Goal: Task Accomplishment & Management: Manage account settings

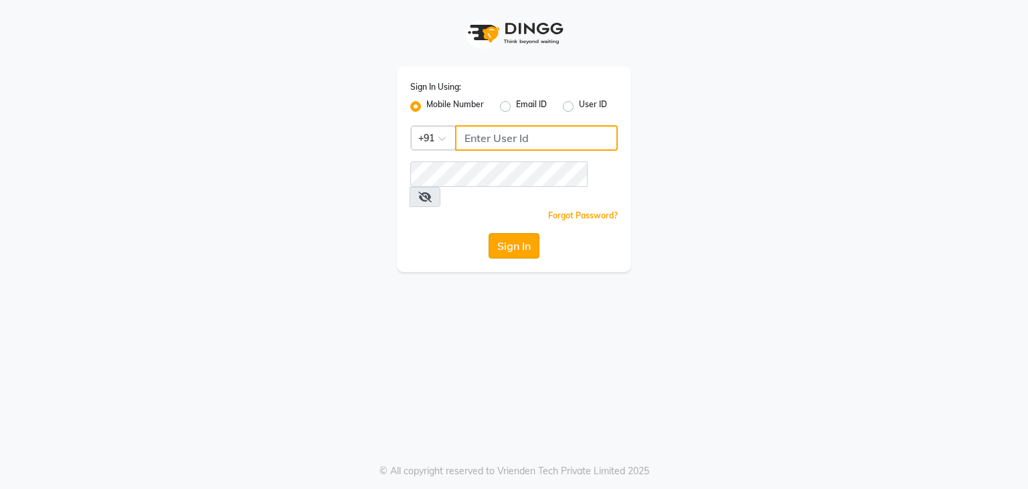
type input "9930388551"
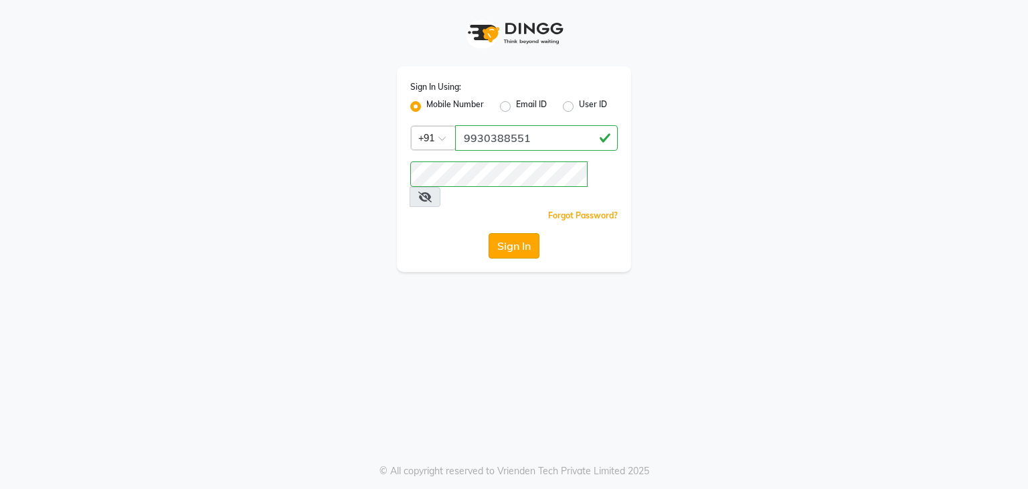
click at [527, 233] on button "Sign In" at bounding box center [514, 245] width 51 height 25
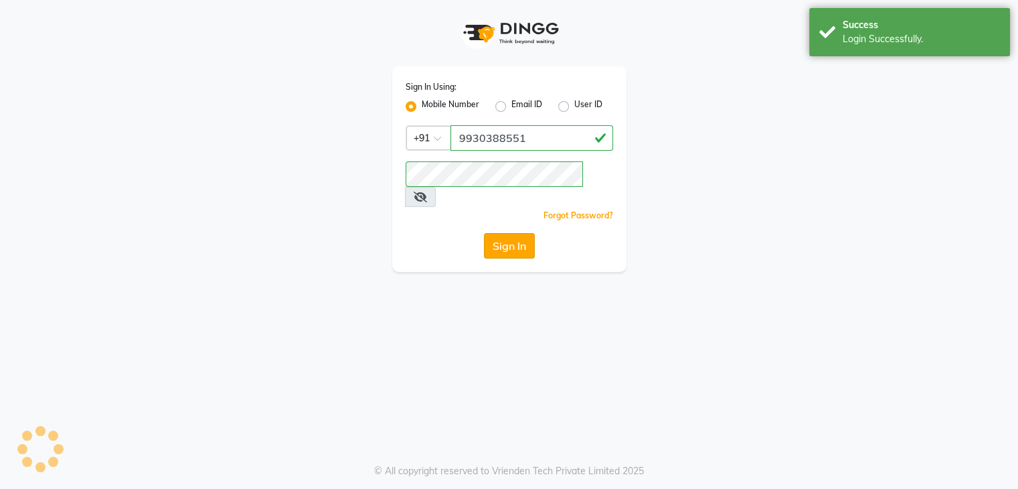
select select "service"
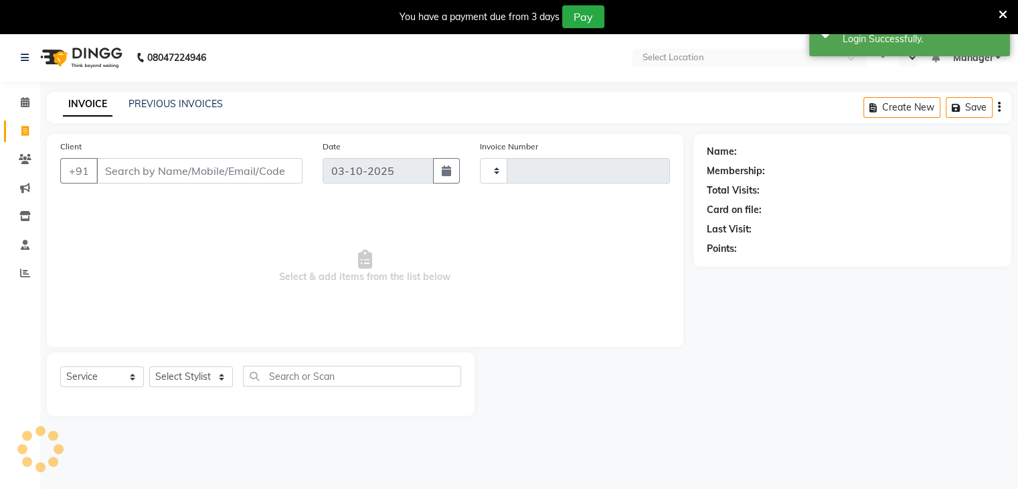
type input "1645"
select select "en"
select select "5659"
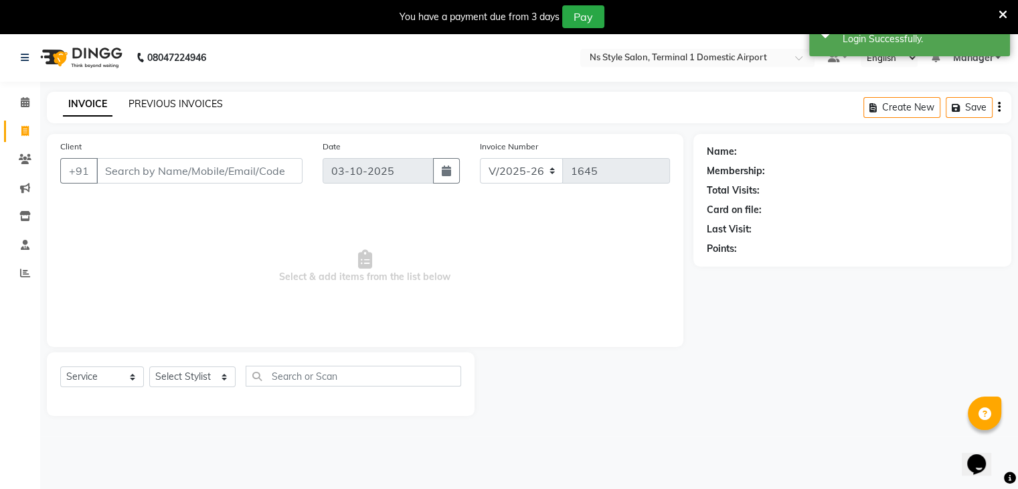
click at [171, 103] on link "PREVIOUS INVOICES" at bounding box center [176, 104] width 94 height 12
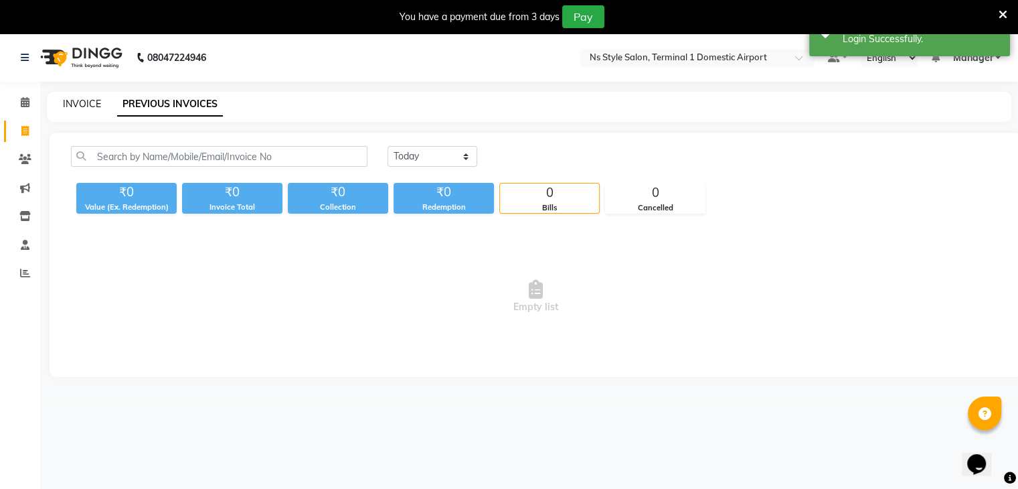
click at [71, 105] on link "INVOICE" at bounding box center [82, 104] width 38 height 12
select select "service"
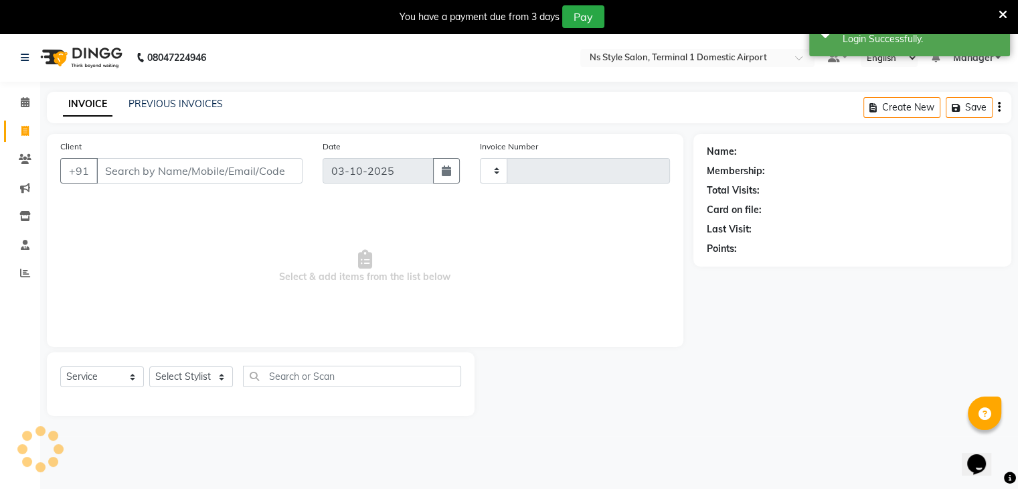
scroll to position [5, 0]
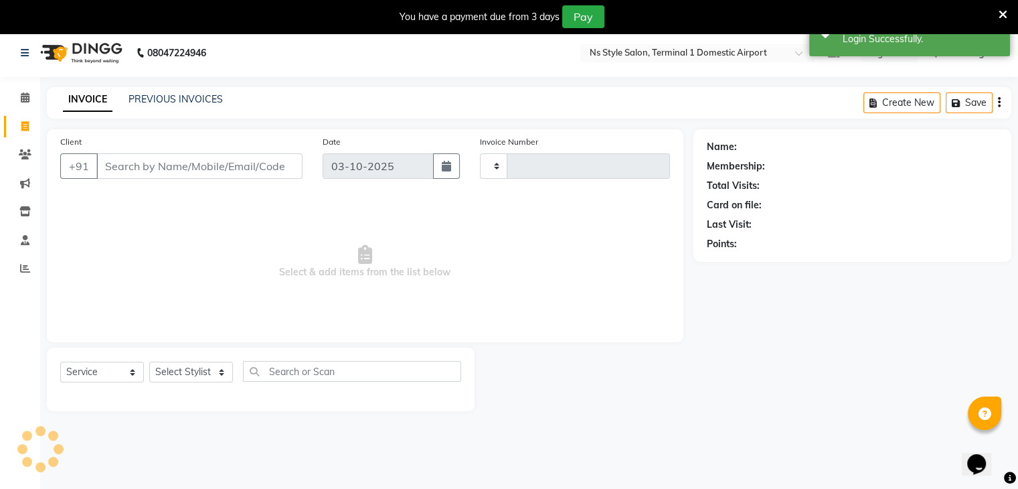
type input "1645"
select select "5659"
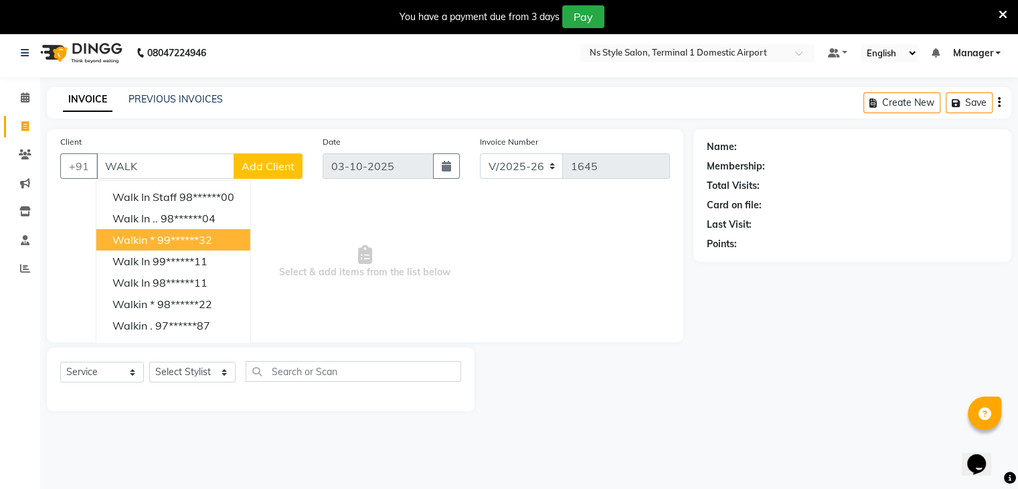
click at [134, 250] on button "Walkin * 99******32" at bounding box center [173, 239] width 154 height 21
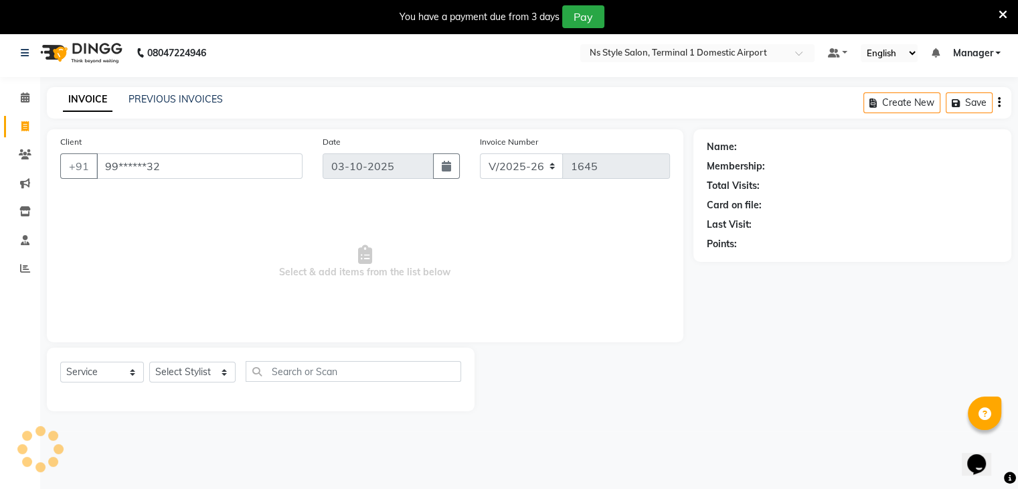
type input "99******32"
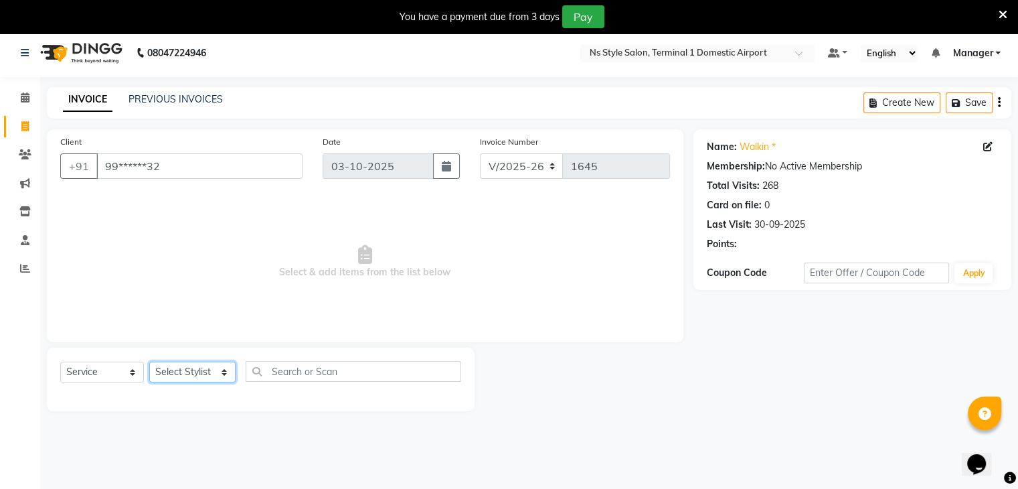
click at [193, 367] on select "Select Stylist Azim Salmani Deena Dilshad Ahmad GRROWWIDE HEENA SHAIKH JAFER SH…" at bounding box center [192, 371] width 86 height 21
select select "47334"
click at [149, 362] on select "Select Stylist Azim Salmani Deena Dilshad Ahmad GRROWWIDE HEENA SHAIKH JAFER SH…" at bounding box center [192, 371] width 86 height 21
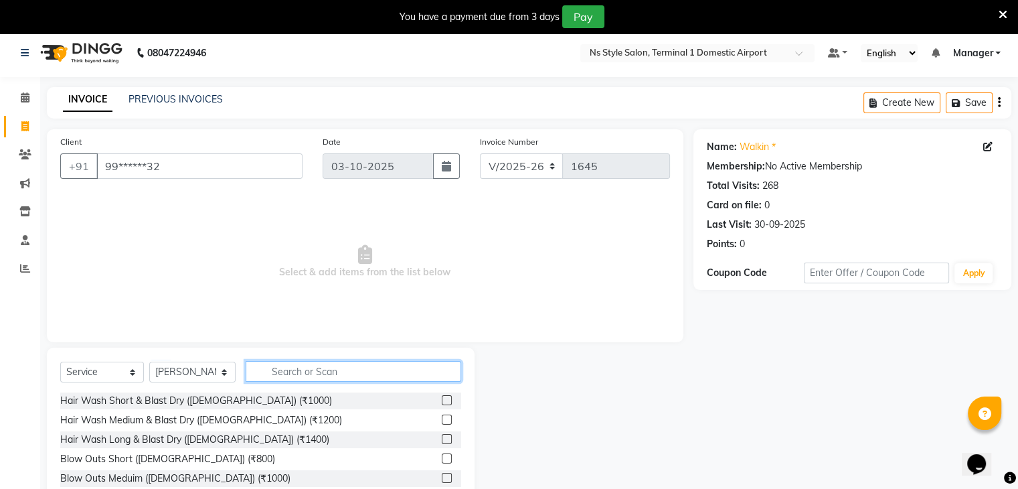
click at [258, 379] on input "text" at bounding box center [354, 371] width 216 height 21
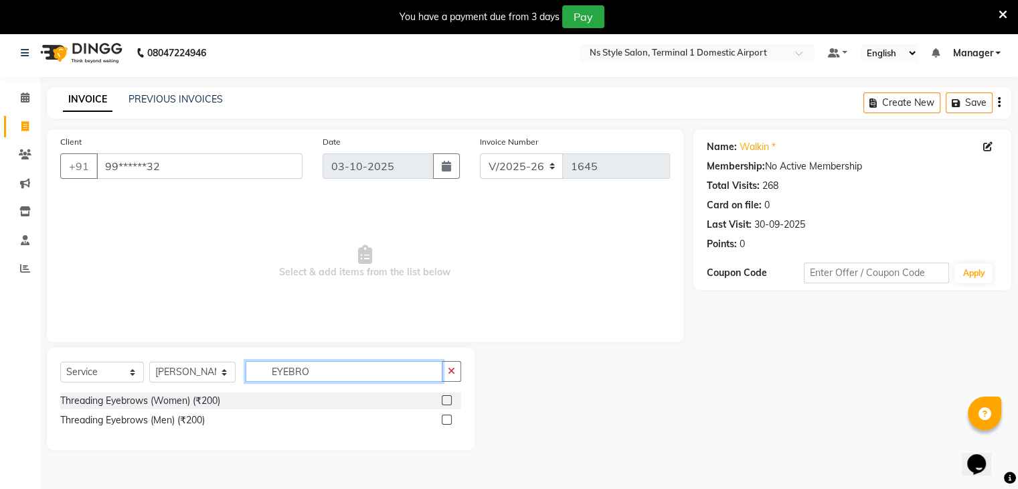
type input "EYEBRO"
click at [447, 397] on label at bounding box center [447, 400] width 10 height 10
click at [447, 397] on input "checkbox" at bounding box center [446, 400] width 9 height 9
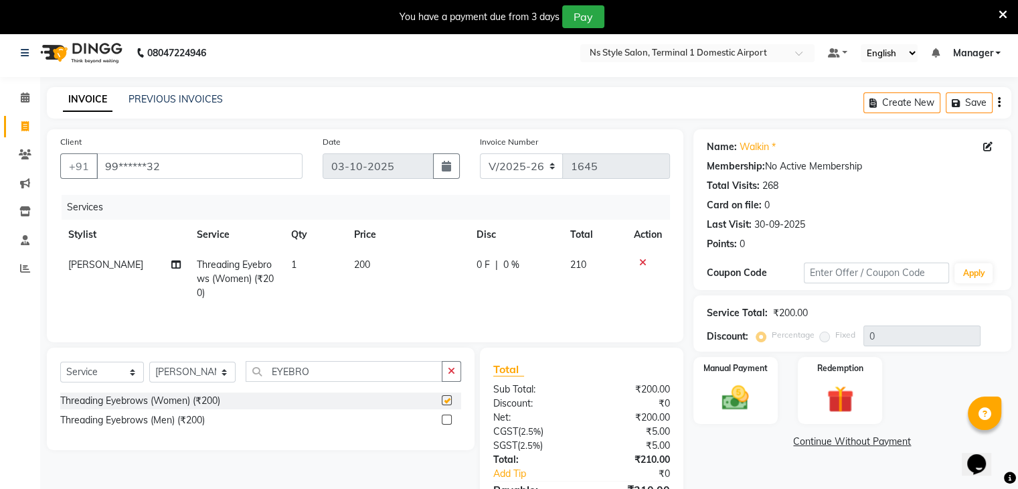
checkbox input "false"
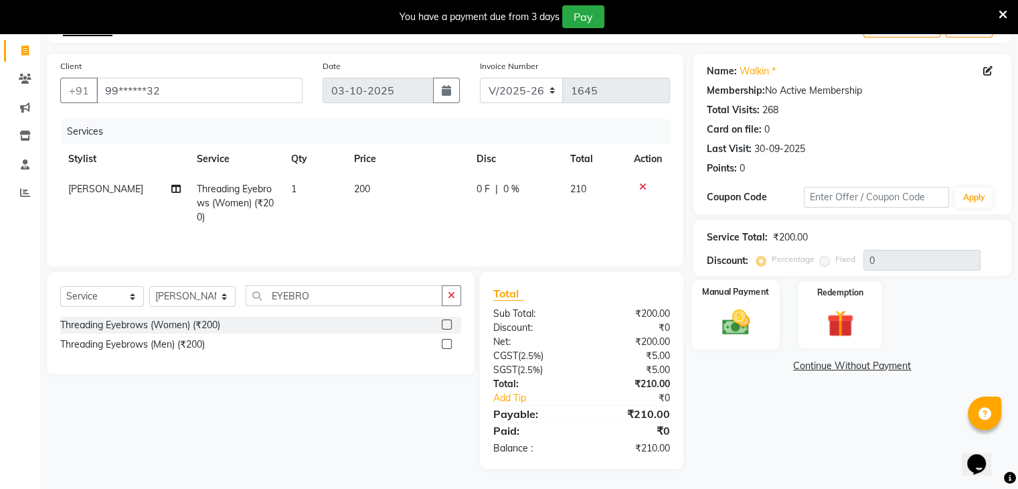
click at [739, 317] on img at bounding box center [735, 323] width 45 height 32
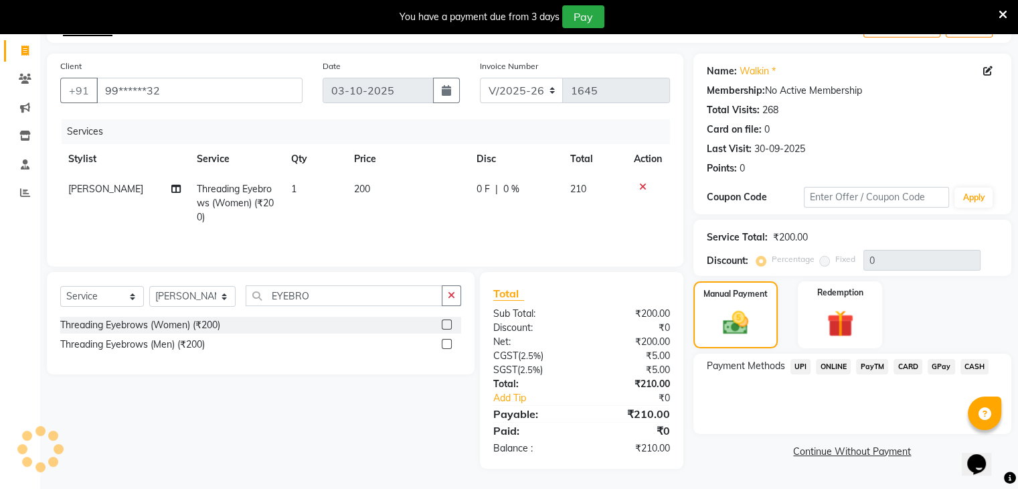
click at [902, 367] on span "CARD" at bounding box center [907, 366] width 29 height 15
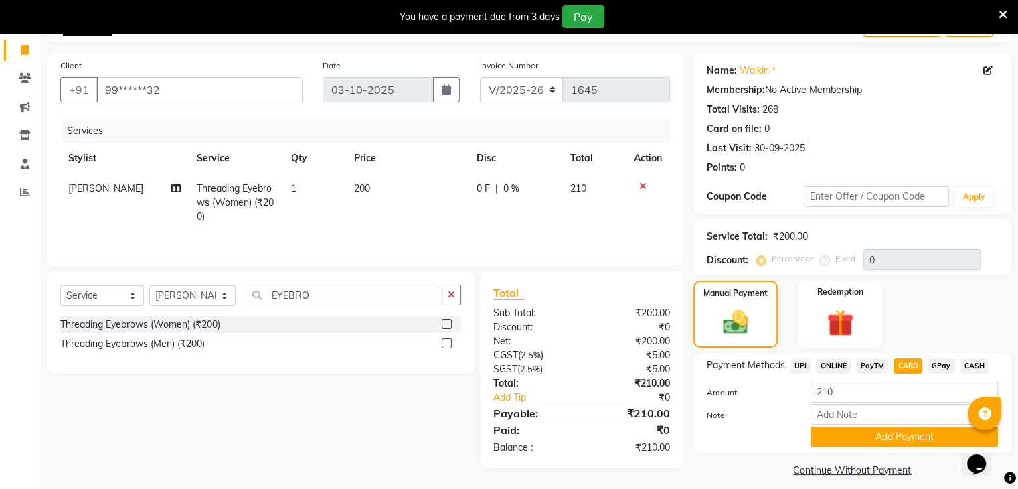
click at [968, 359] on span "CASH" at bounding box center [974, 365] width 29 height 15
click at [896, 432] on button "Add Payment" at bounding box center [903, 436] width 187 height 21
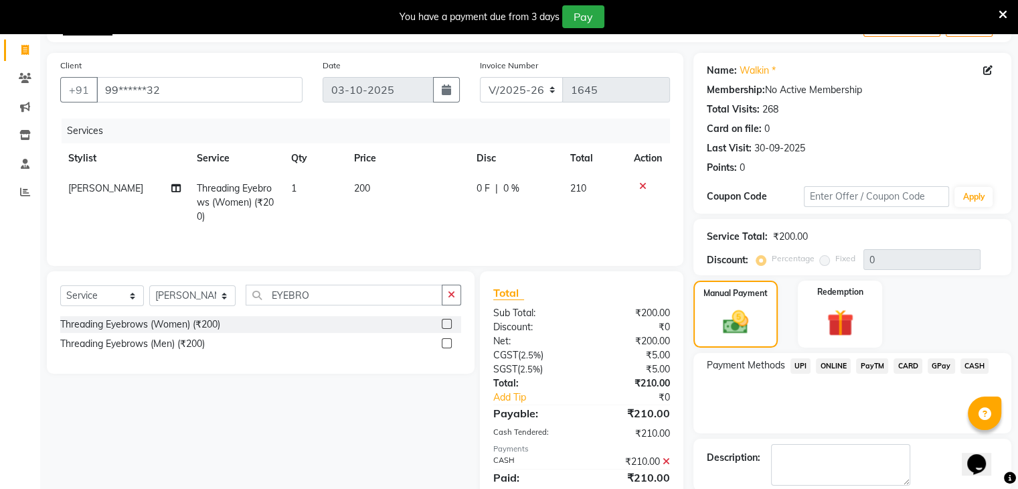
scroll to position [147, 0]
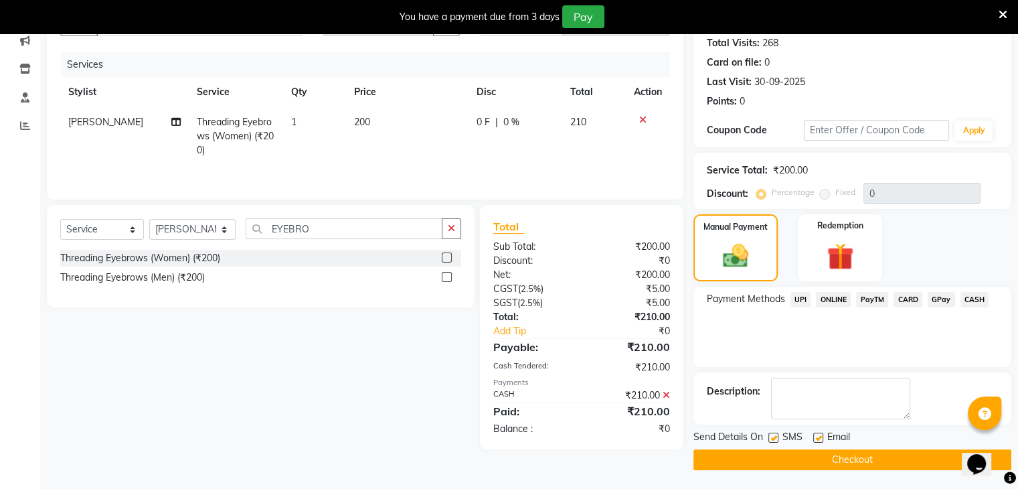
click at [821, 463] on button "Checkout" at bounding box center [852, 459] width 318 height 21
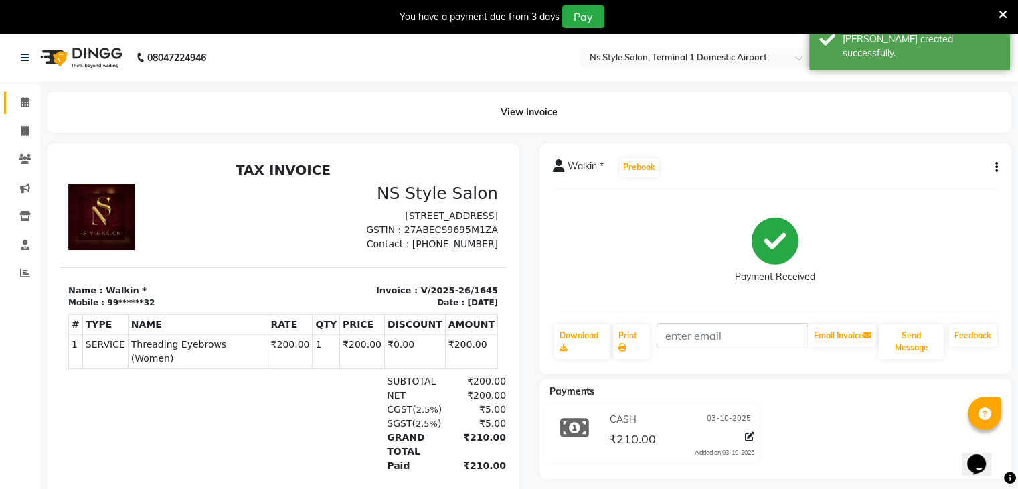
click at [24, 94] on link "Calendar" at bounding box center [20, 103] width 32 height 22
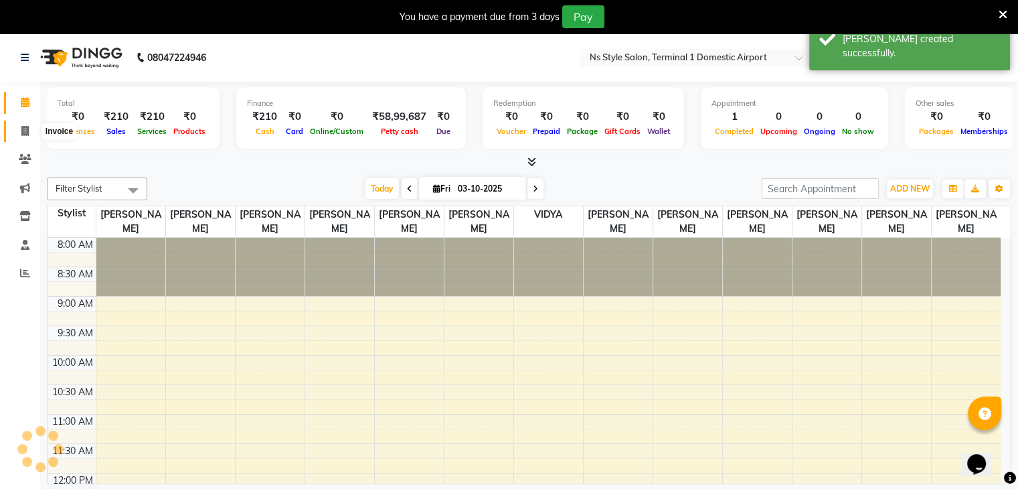
click at [21, 129] on icon at bounding box center [24, 131] width 7 height 10
select select "5659"
select select "service"
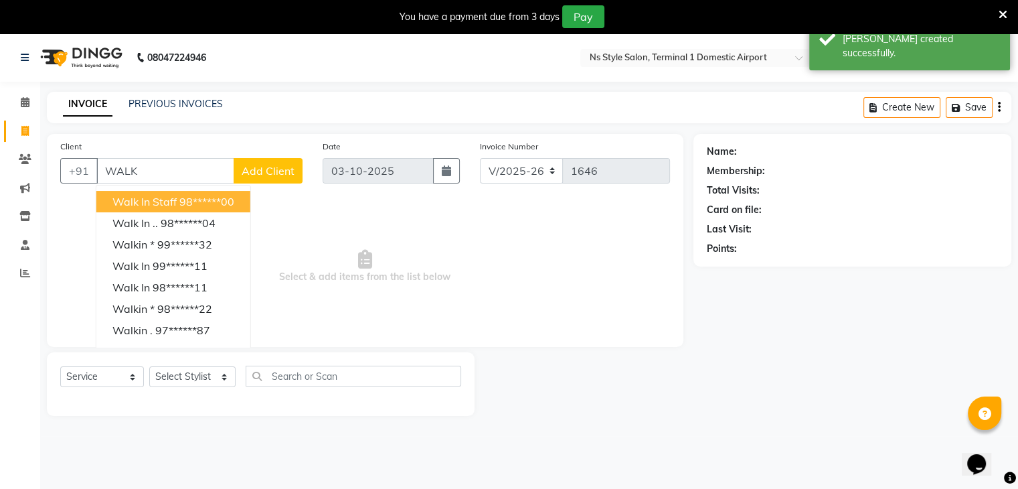
click at [337, 218] on span "Select & add items from the list below" at bounding box center [365, 266] width 610 height 134
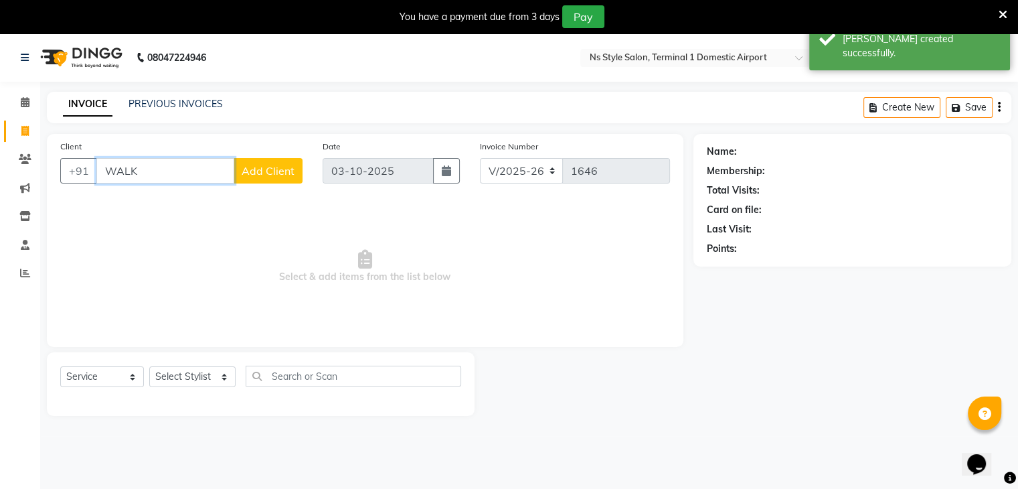
click at [193, 175] on input "WALK" at bounding box center [165, 170] width 138 height 25
type input "W"
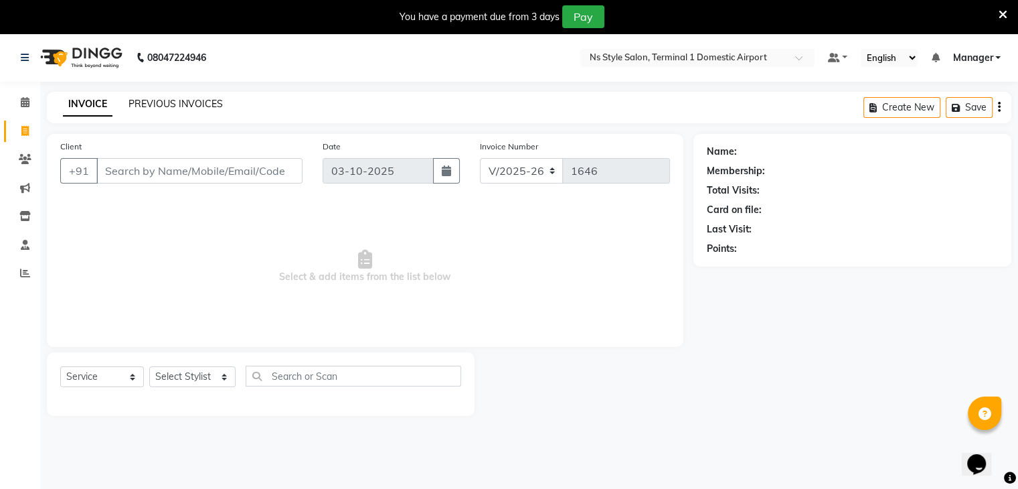
click at [151, 106] on link "PREVIOUS INVOICES" at bounding box center [176, 104] width 94 height 12
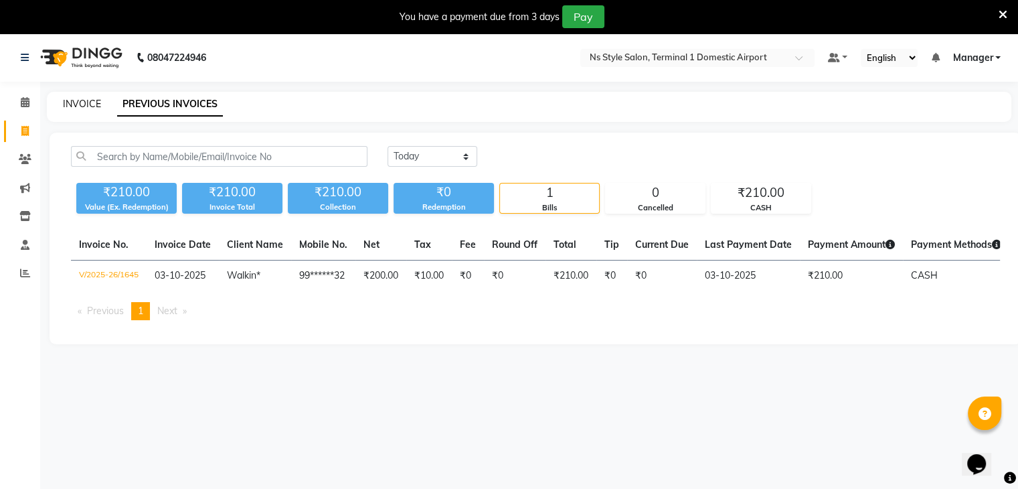
click at [76, 105] on link "INVOICE" at bounding box center [82, 104] width 38 height 12
select select "service"
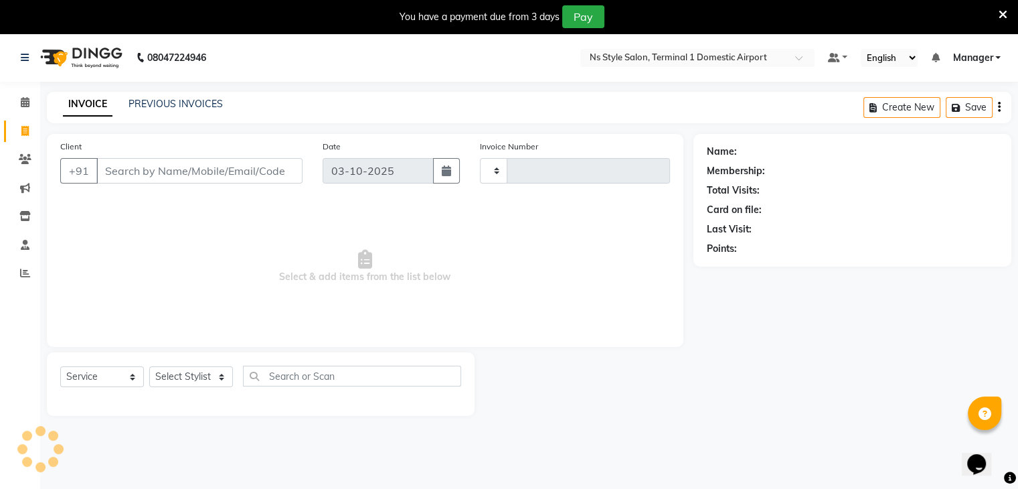
type input "1646"
select select "5659"
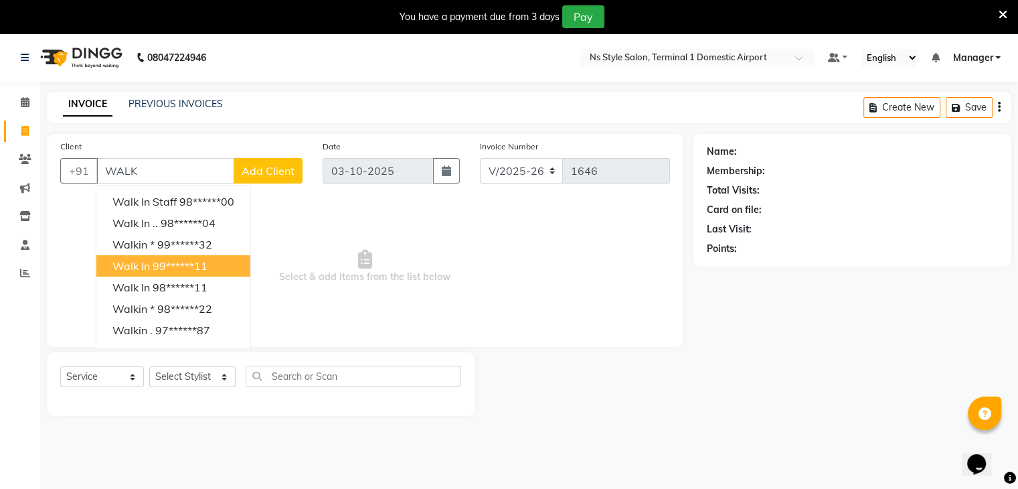
click at [155, 270] on ngb-highlight "99******11" at bounding box center [180, 265] width 55 height 13
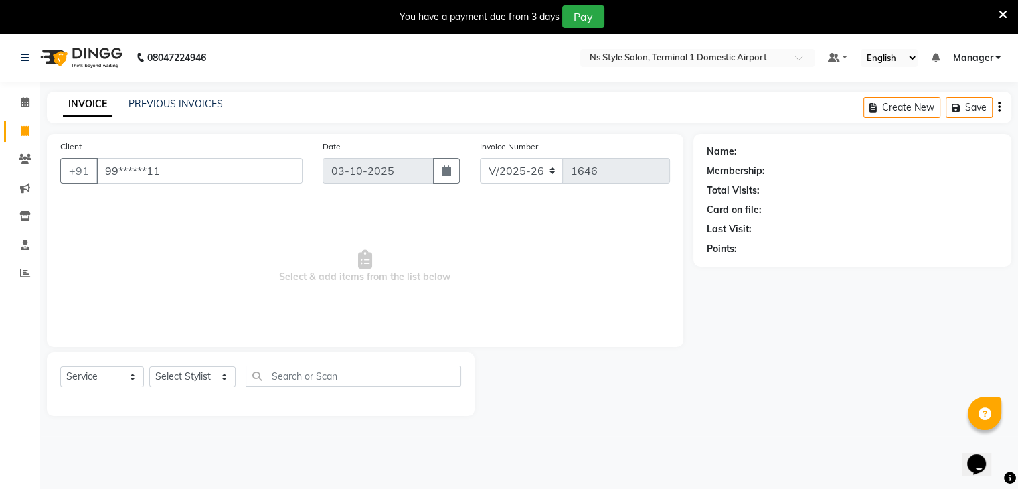
type input "99******11"
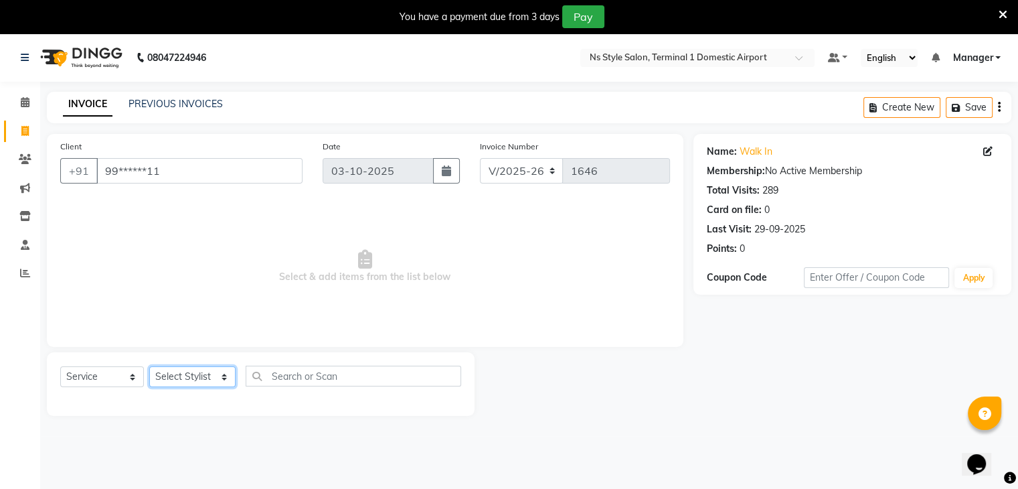
click at [175, 373] on select "Select Stylist Azim Salmani Deena Dilshad Ahmad GRROWWIDE HEENA SHAIKH JAFER SH…" at bounding box center [192, 376] width 86 height 21
click at [149, 367] on select "Select Stylist Azim Salmani Deena Dilshad Ahmad GRROWWIDE HEENA SHAIKH JAFER SH…" at bounding box center [192, 376] width 86 height 21
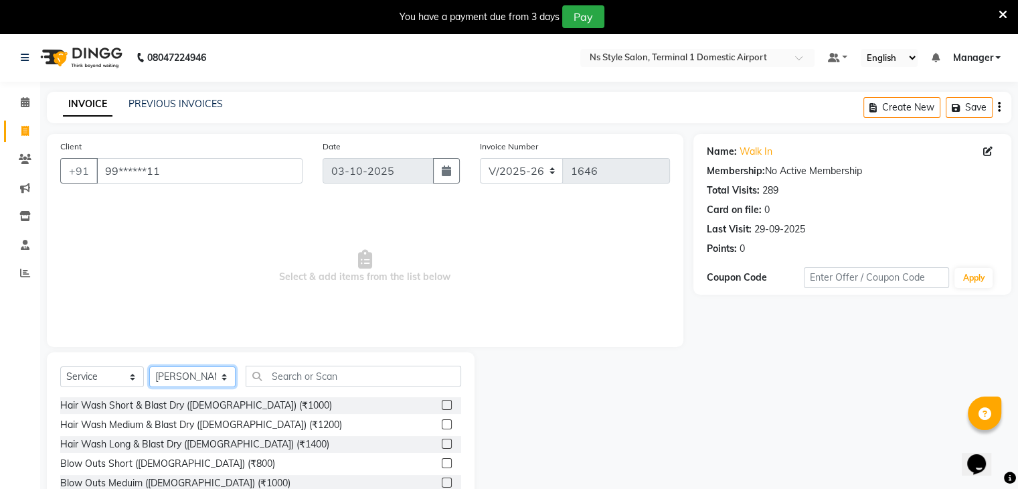
click at [205, 376] on select "Select Stylist Azim Salmani Deena Dilshad Ahmad GRROWWIDE HEENA SHAIKH JAFER SH…" at bounding box center [192, 376] width 86 height 21
select select "47334"
click at [149, 367] on select "Select Stylist Azim Salmani Deena Dilshad Ahmad GRROWWIDE HEENA SHAIKH JAFER SH…" at bounding box center [192, 376] width 86 height 21
click at [271, 379] on input "text" at bounding box center [354, 375] width 216 height 21
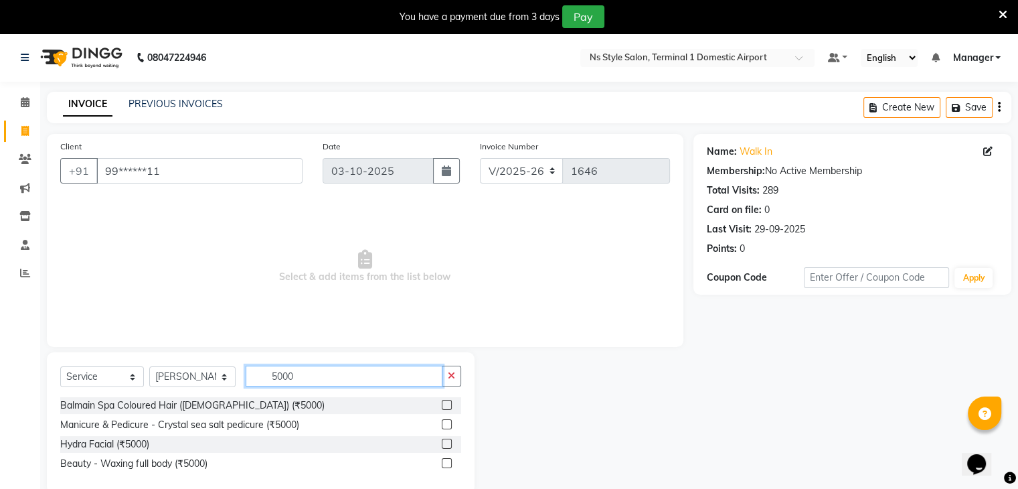
type input "5000"
click at [448, 442] on label at bounding box center [447, 443] width 10 height 10
click at [448, 442] on input "checkbox" at bounding box center [446, 444] width 9 height 9
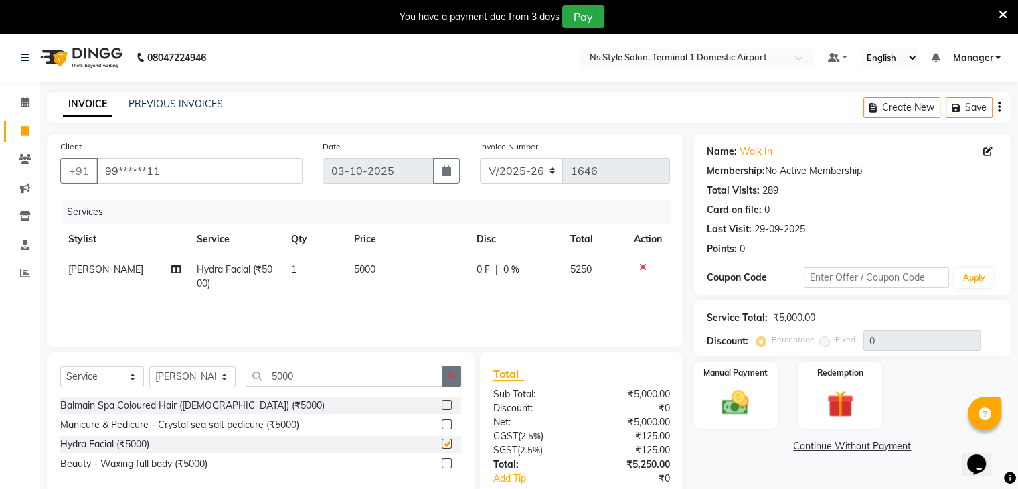
checkbox input "false"
click at [452, 373] on icon "button" at bounding box center [451, 375] width 7 height 9
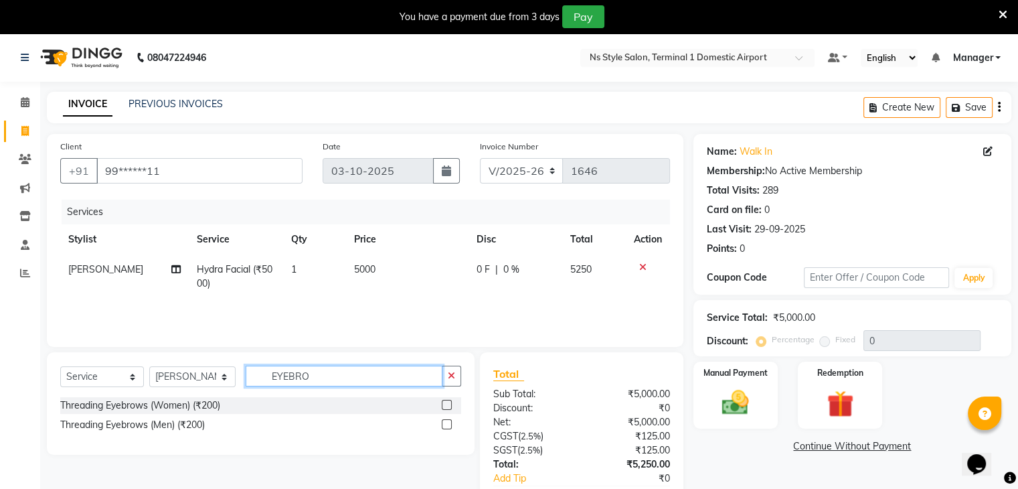
type input "EYEBRO"
click at [444, 400] on label at bounding box center [447, 405] width 10 height 10
click at [444, 401] on input "checkbox" at bounding box center [446, 405] width 9 height 9
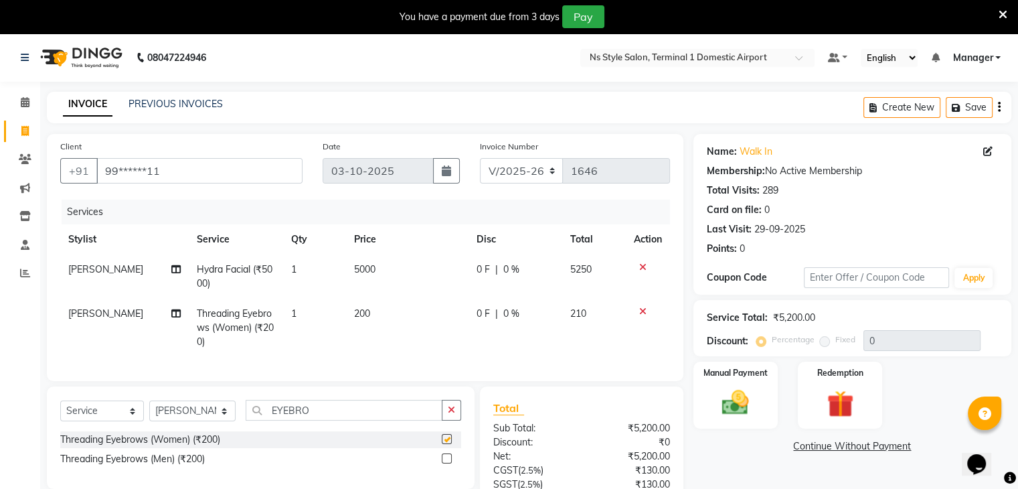
checkbox input "false"
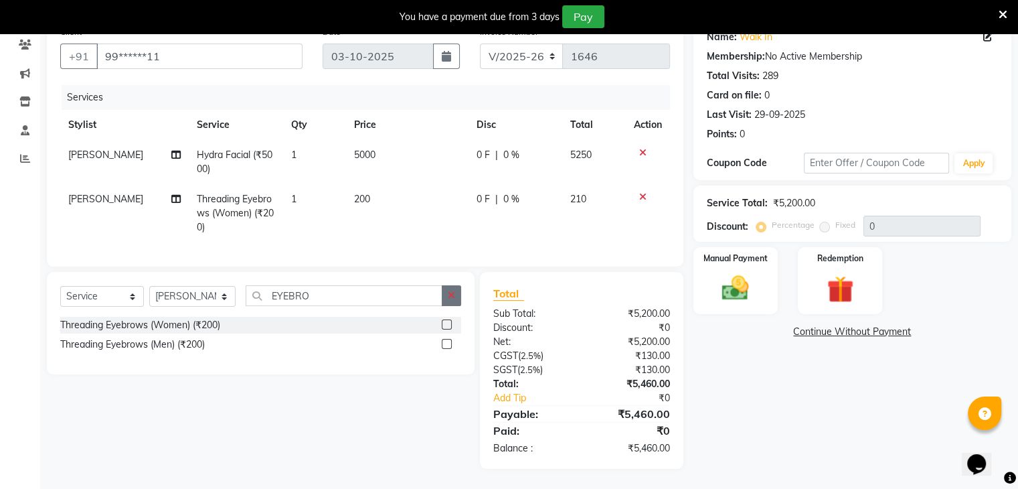
click at [450, 288] on button "button" at bounding box center [451, 295] width 19 height 21
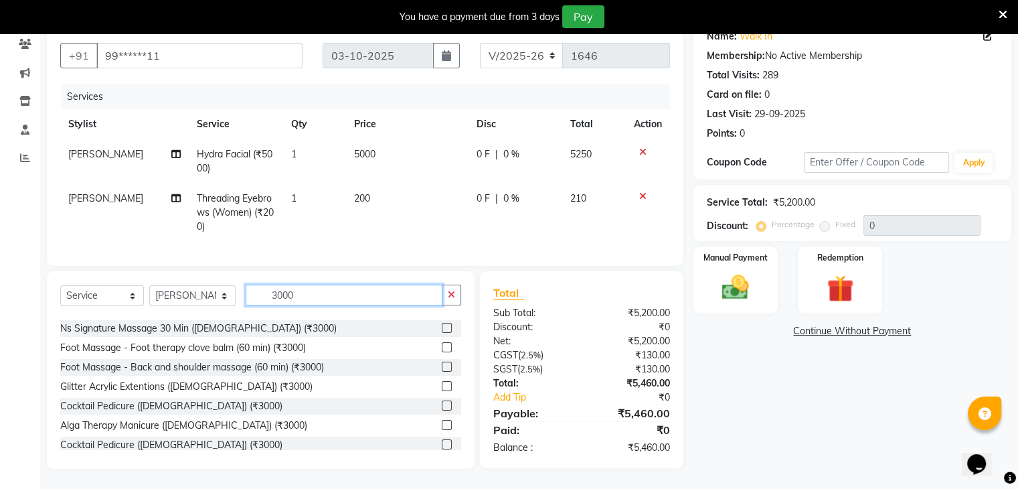
scroll to position [119, 0]
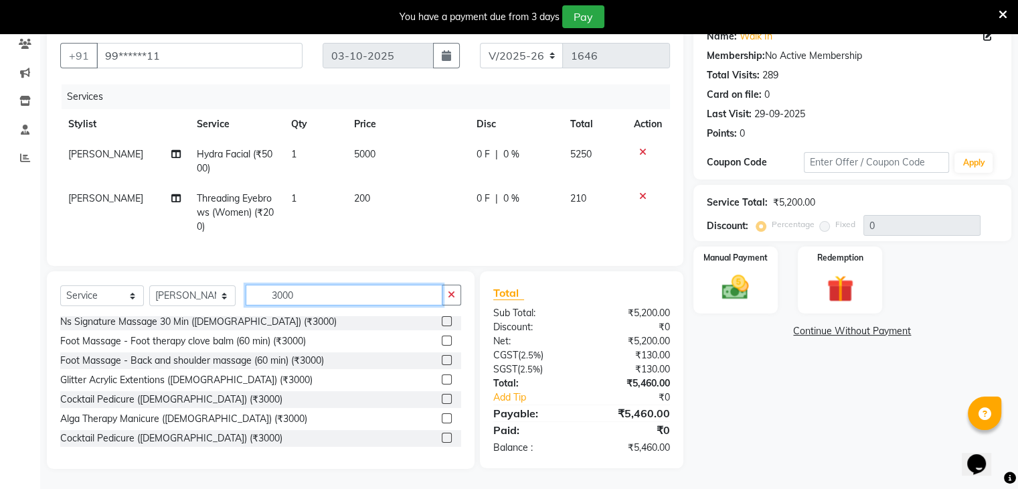
type input "3000"
click at [442, 400] on label at bounding box center [447, 399] width 10 height 10
click at [442, 400] on input "checkbox" at bounding box center [446, 399] width 9 height 9
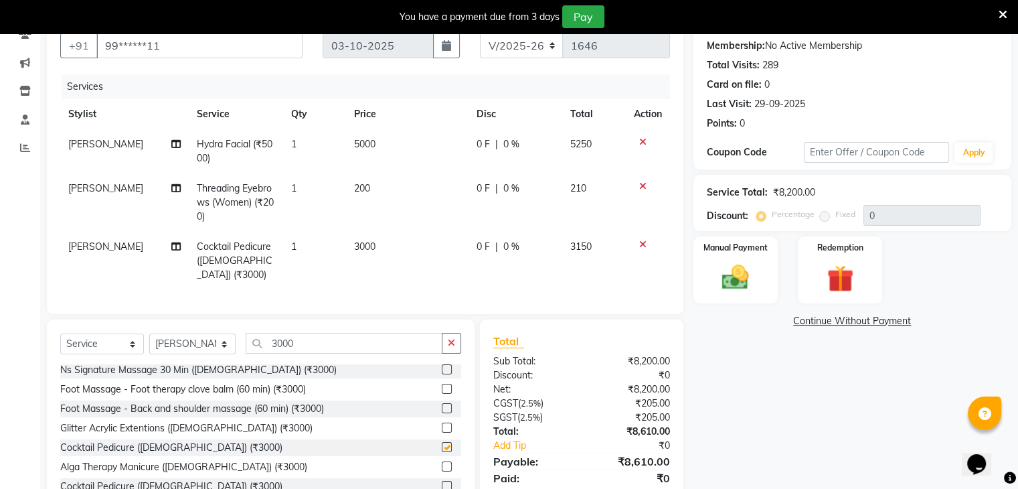
checkbox input "false"
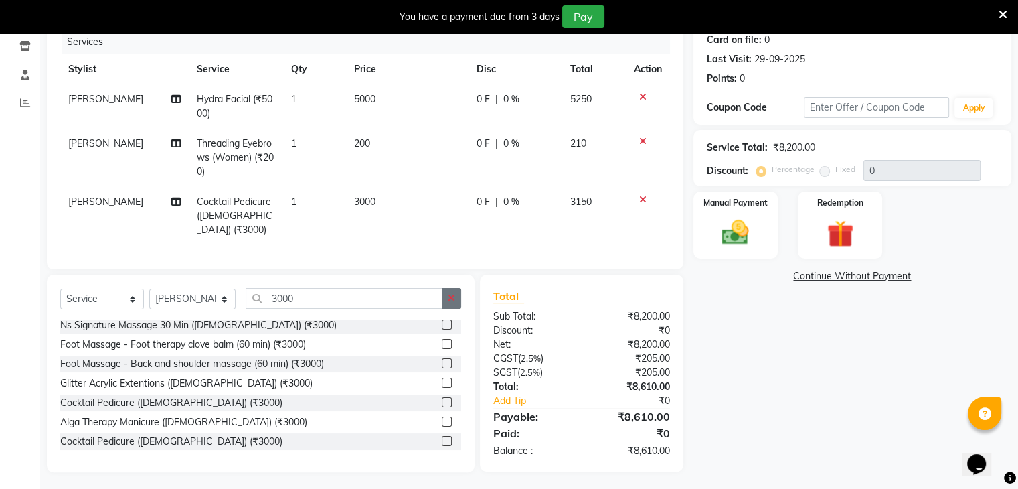
click at [450, 295] on icon "button" at bounding box center [451, 297] width 7 height 9
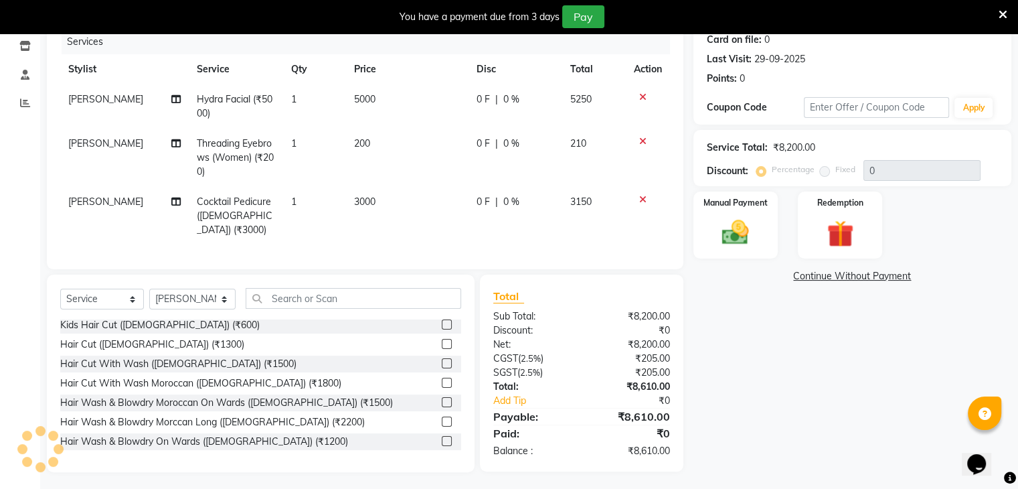
click at [639, 196] on icon at bounding box center [642, 199] width 7 height 9
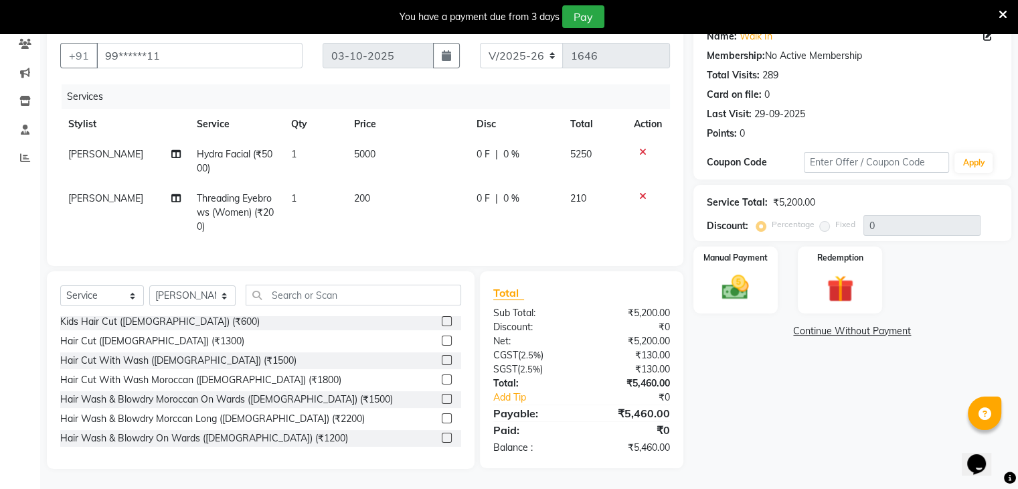
scroll to position [126, 0]
click at [211, 294] on select "Select Stylist Azim Salmani Deena Dilshad Ahmad GRROWWIDE HEENA SHAIKH JAFER SH…" at bounding box center [192, 295] width 86 height 21
select select "88862"
click at [149, 285] on select "Select Stylist Azim Salmani Deena Dilshad Ahmad GRROWWIDE HEENA SHAIKH JAFER SH…" at bounding box center [192, 295] width 86 height 21
click at [291, 282] on div "Select Service Product Membership Package Voucher Prepaid Gift Card Select Styl…" at bounding box center [261, 369] width 428 height 197
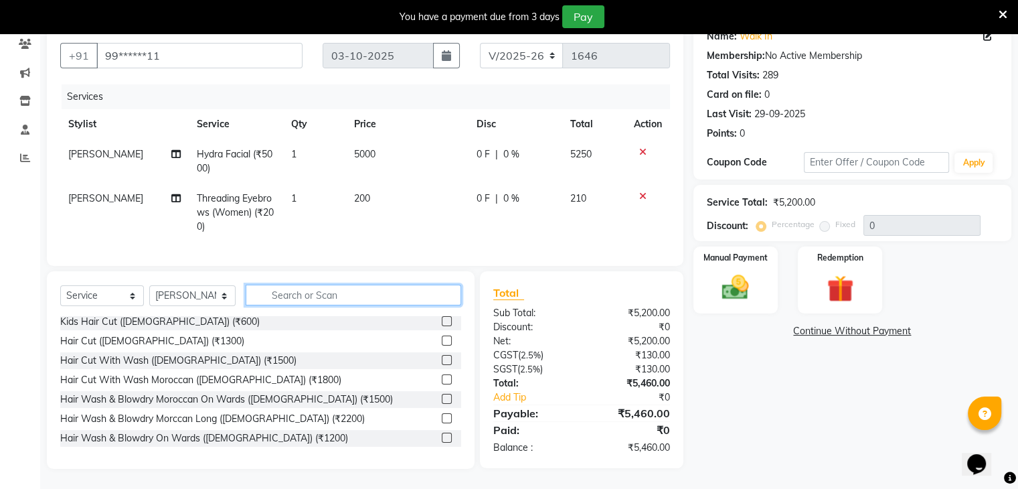
click at [289, 288] on input "text" at bounding box center [354, 294] width 216 height 21
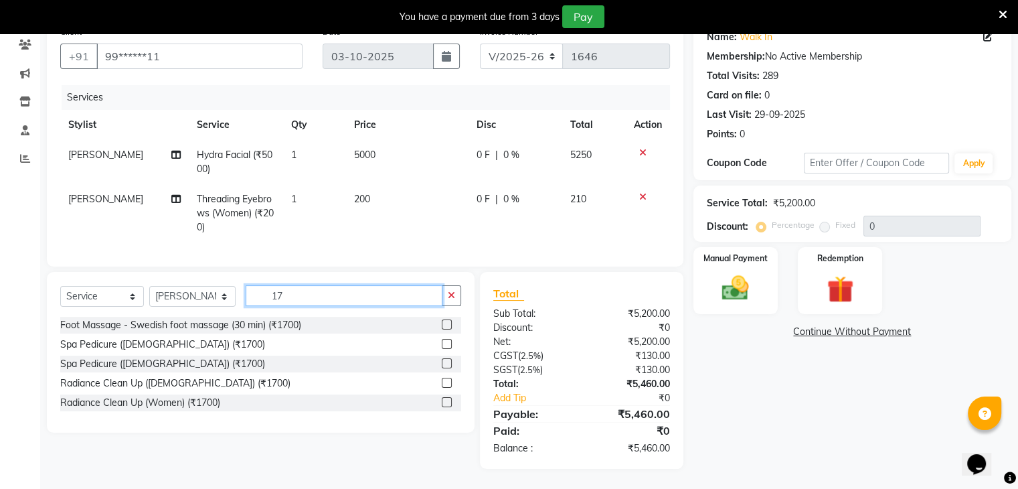
scroll to position [0, 0]
type input "1"
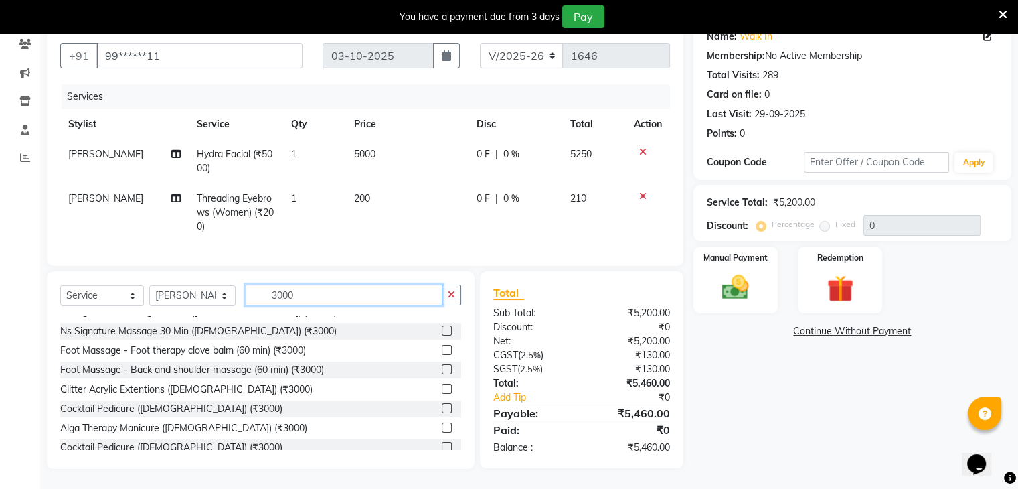
scroll to position [111, 0]
type input "3000"
click at [442, 402] on label at bounding box center [447, 407] width 10 height 10
click at [442, 403] on input "checkbox" at bounding box center [446, 407] width 9 height 9
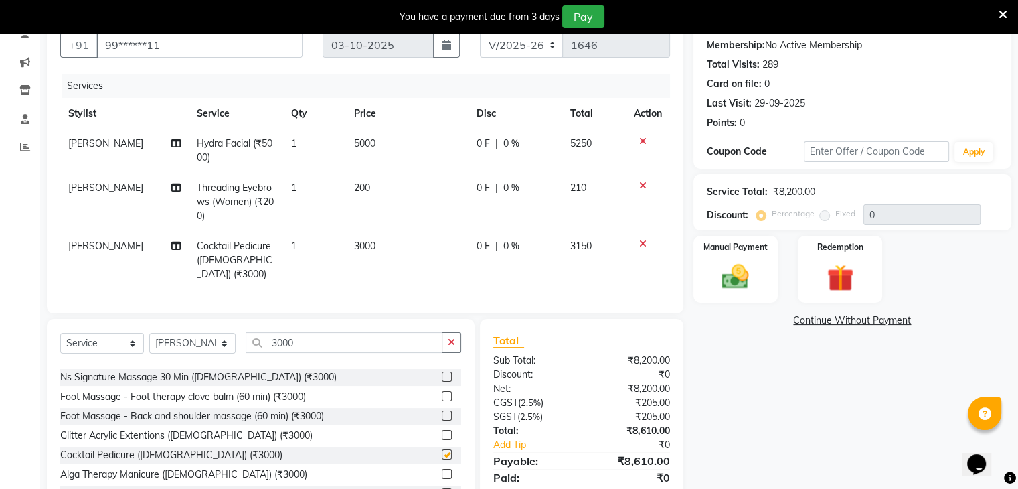
checkbox input "false"
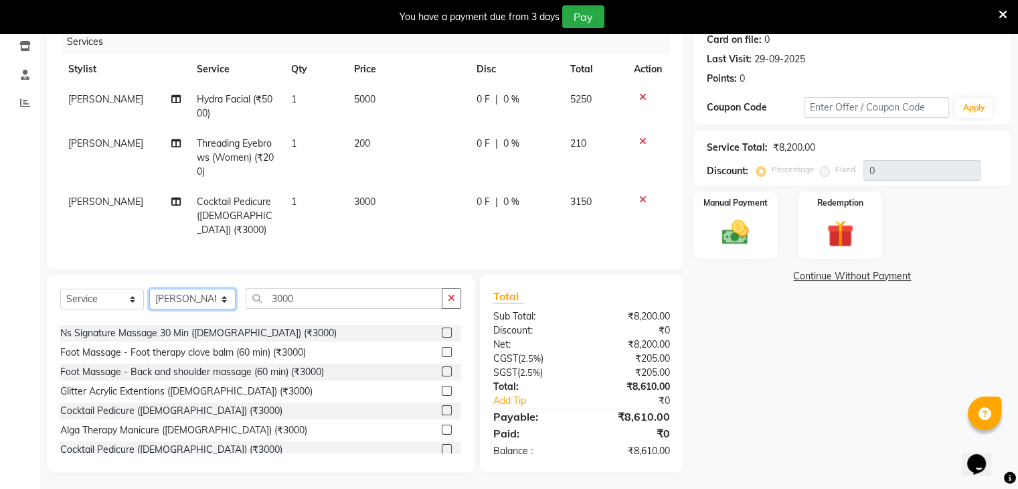
click at [181, 294] on select "Select Stylist Azim Salmani Deena Dilshad Ahmad GRROWWIDE HEENA SHAIKH JAFER SH…" at bounding box center [192, 298] width 86 height 21
click at [149, 288] on select "Select Stylist Azim Salmani Deena Dilshad Ahmad GRROWWIDE HEENA SHAIKH JAFER SH…" at bounding box center [192, 298] width 86 height 21
click at [455, 294] on button "button" at bounding box center [451, 298] width 19 height 21
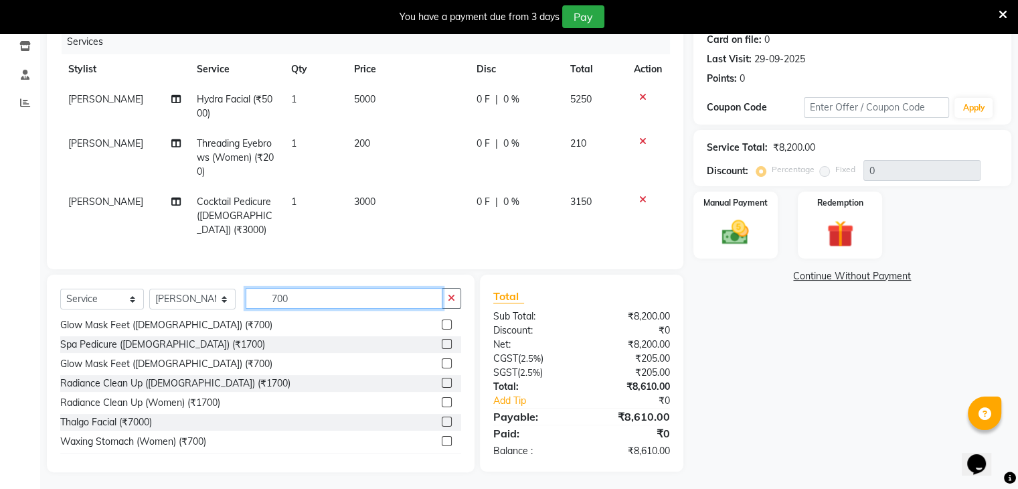
scroll to position [137, 0]
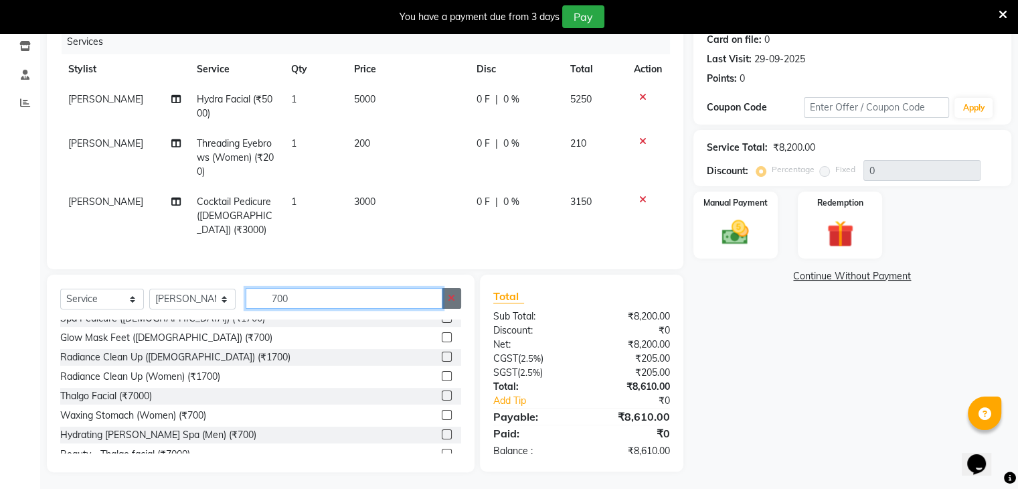
type input "700"
click at [455, 292] on button "button" at bounding box center [451, 298] width 19 height 21
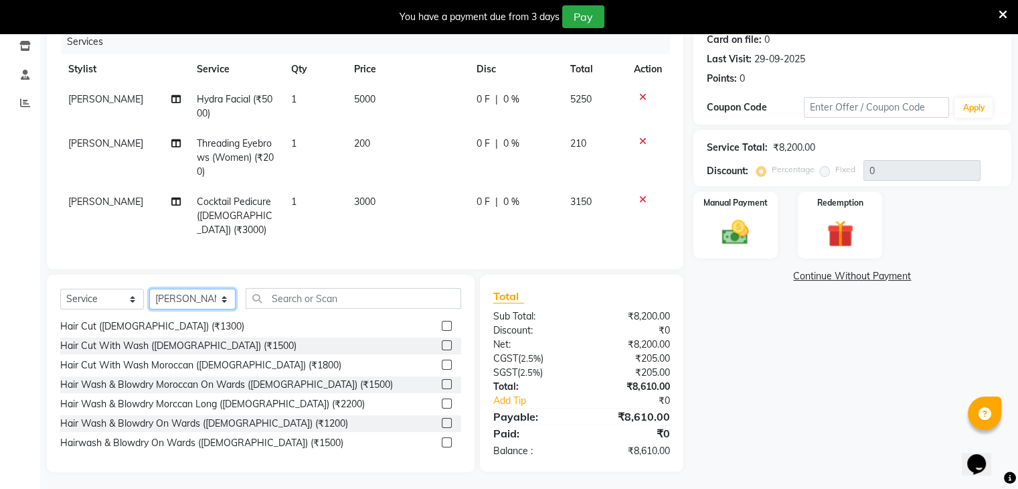
click at [185, 293] on select "Select Stylist Azim Salmani Deena Dilshad Ahmad GRROWWIDE HEENA SHAIKH JAFER SH…" at bounding box center [192, 298] width 86 height 21
select select "39684"
click at [149, 288] on select "Select Stylist Azim Salmani Deena Dilshad Ahmad GRROWWIDE HEENA SHAIKH JAFER SH…" at bounding box center [192, 298] width 86 height 21
click at [231, 288] on select "Select Stylist Azim Salmani Deena Dilshad Ahmad GRROWWIDE HEENA SHAIKH JAFER SH…" at bounding box center [192, 298] width 86 height 21
click at [149, 288] on select "Select Stylist Azim Salmani Deena Dilshad Ahmad GRROWWIDE HEENA SHAIKH JAFER SH…" at bounding box center [192, 298] width 86 height 21
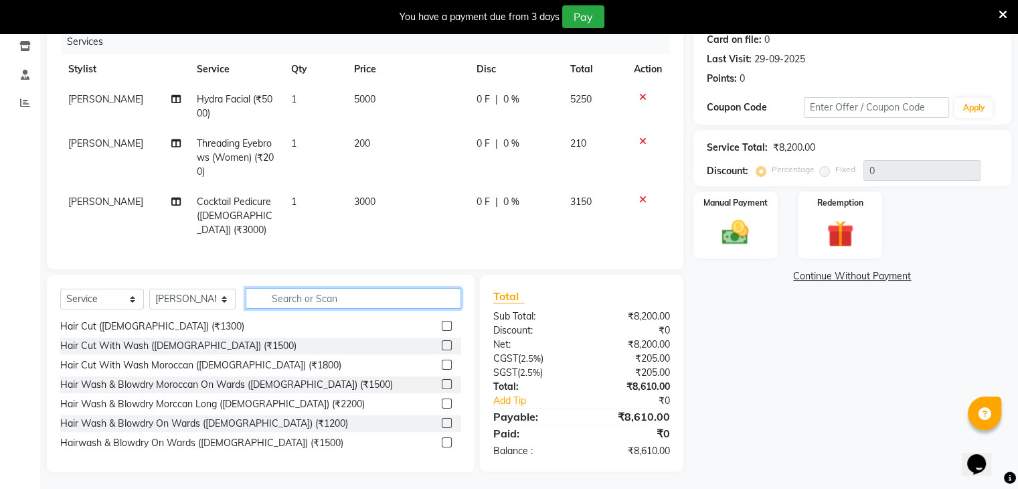
click at [265, 294] on input "text" at bounding box center [354, 298] width 216 height 21
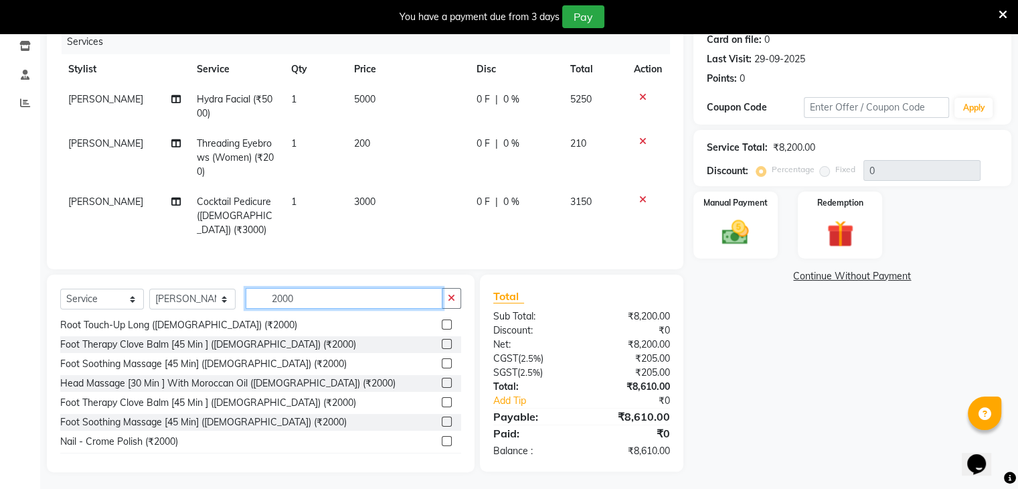
scroll to position [104, 0]
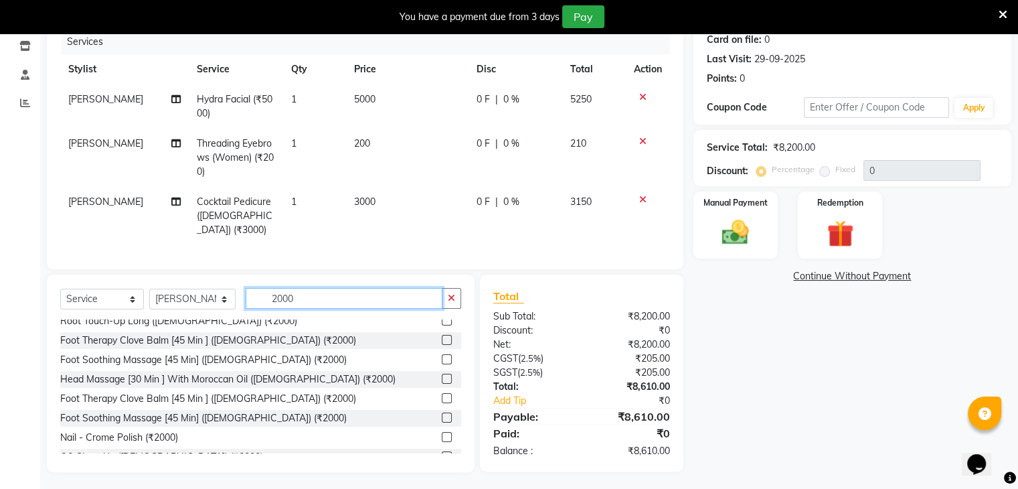
type input "2000"
click at [442, 432] on label at bounding box center [447, 437] width 10 height 10
click at [442, 433] on input "checkbox" at bounding box center [446, 437] width 9 height 9
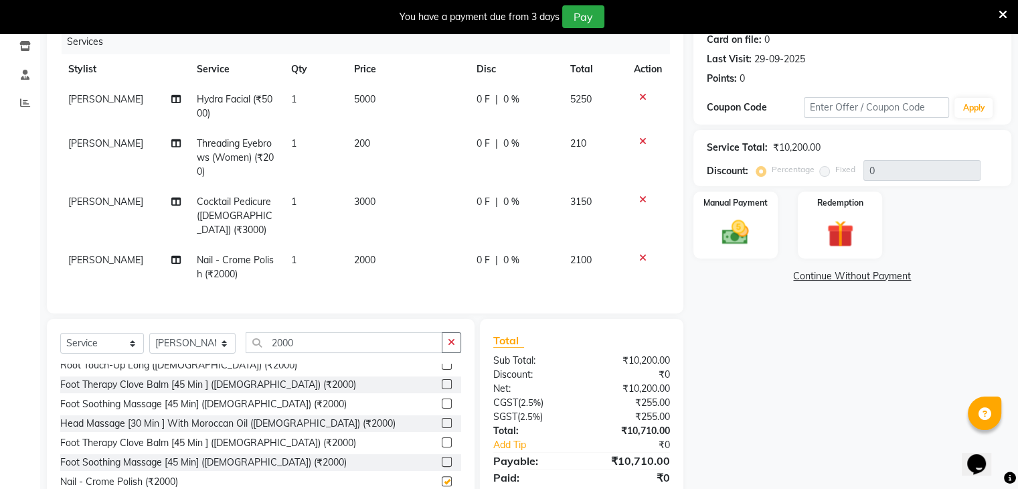
checkbox input "false"
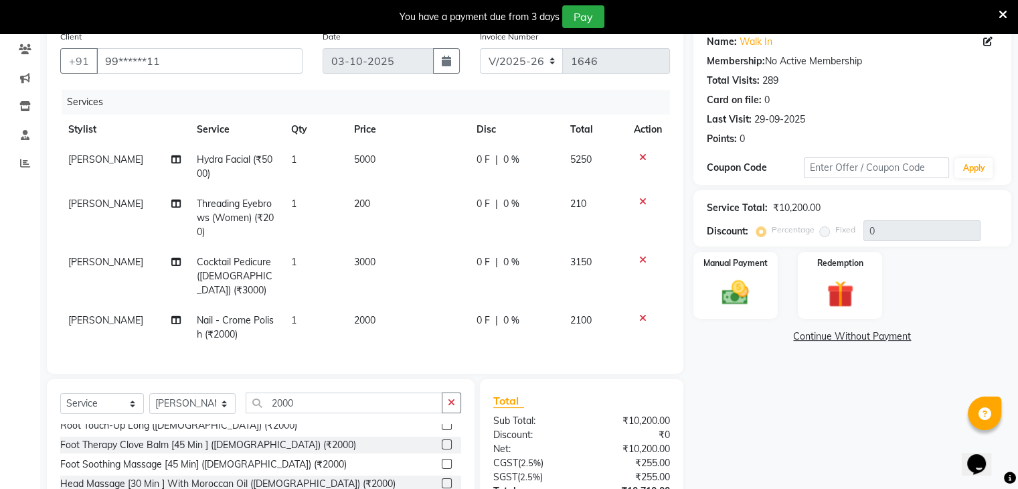
scroll to position [112, 0]
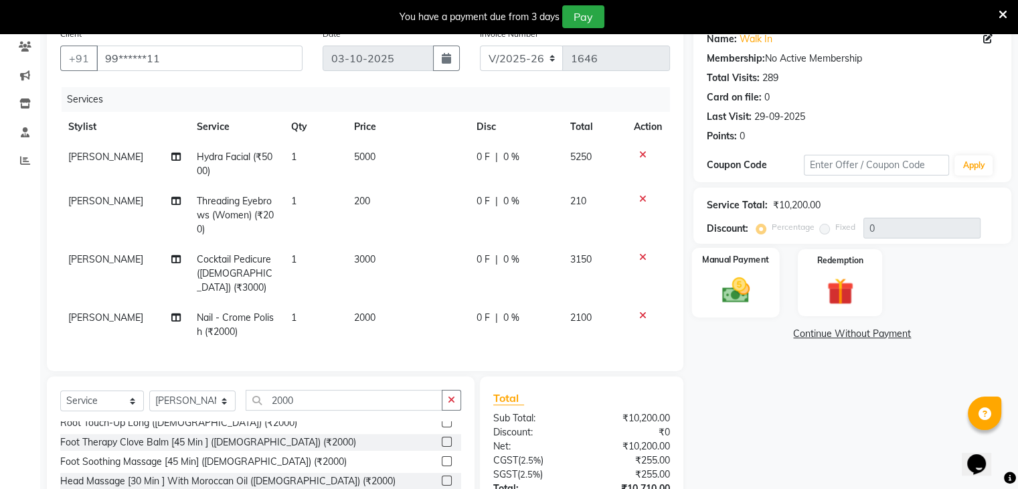
click at [764, 292] on div "Manual Payment" at bounding box center [735, 282] width 88 height 69
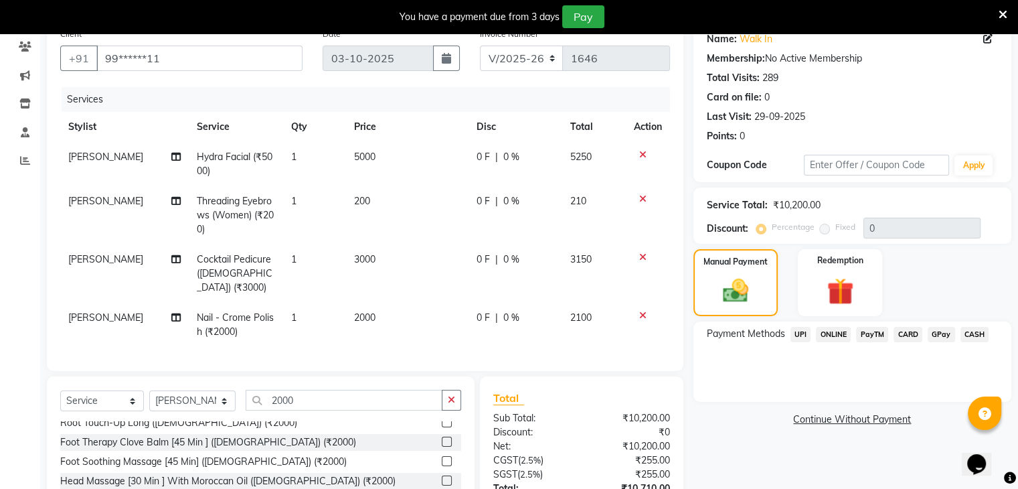
scroll to position [214, 0]
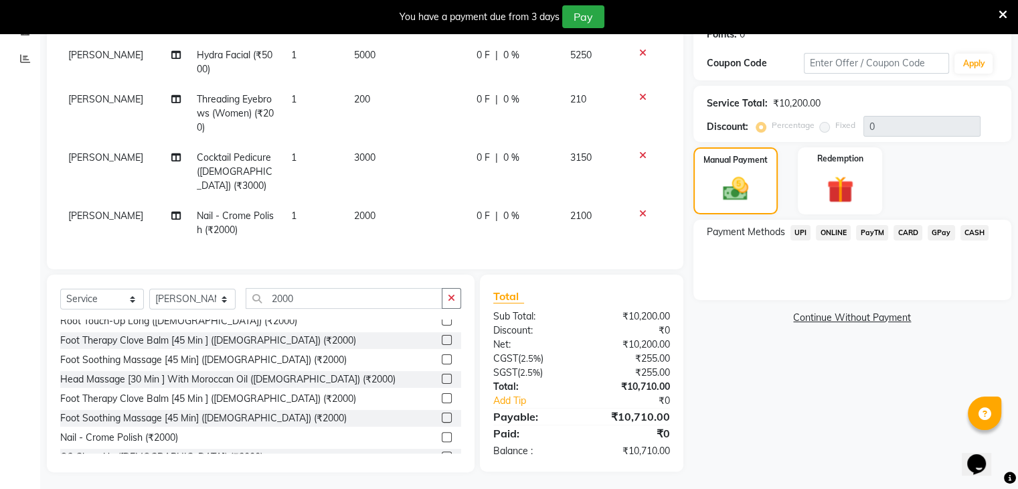
click at [918, 225] on span "CARD" at bounding box center [907, 232] width 29 height 15
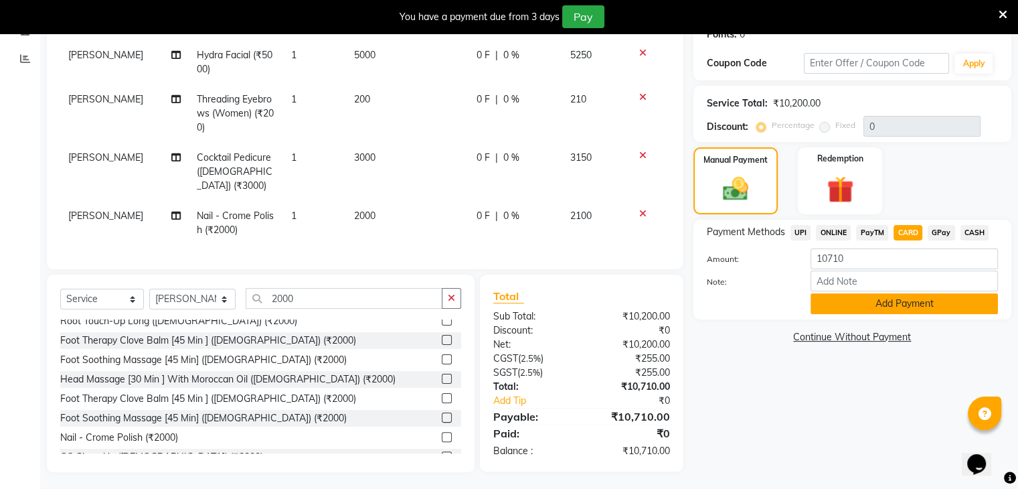
click at [913, 307] on button "Add Payment" at bounding box center [903, 303] width 187 height 21
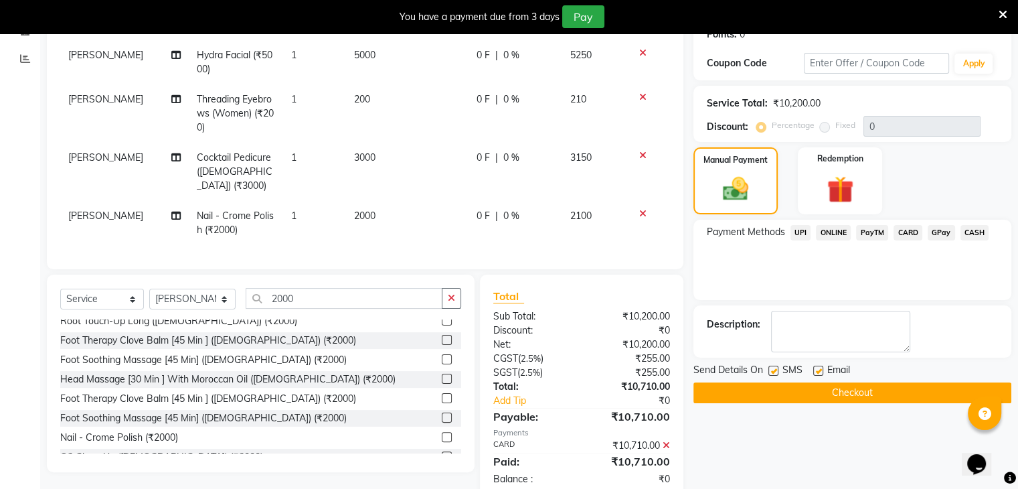
scroll to position [241, 0]
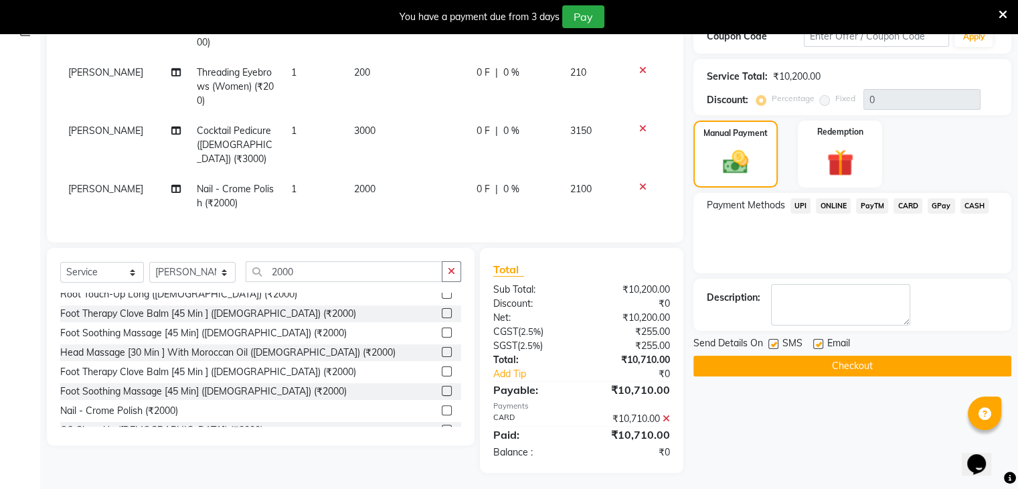
click at [869, 367] on button "Checkout" at bounding box center [852, 365] width 318 height 21
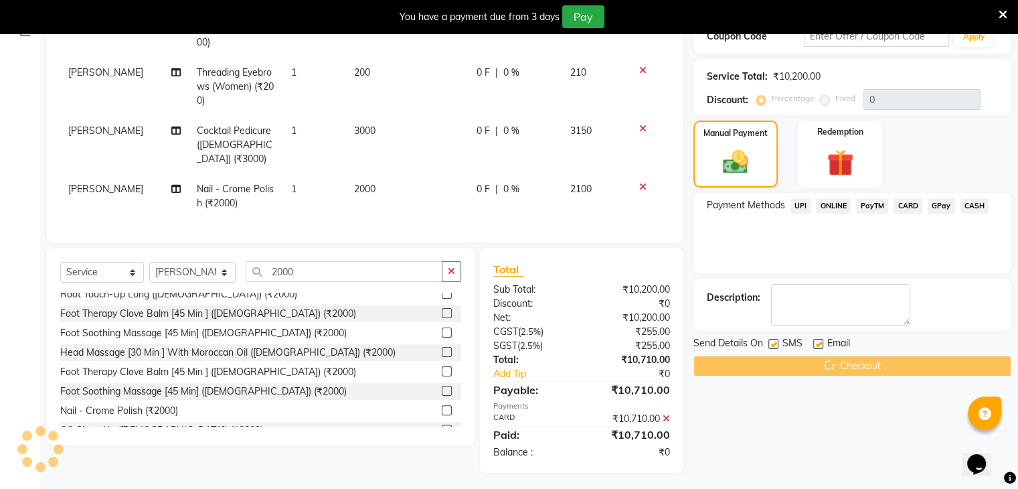
scroll to position [0, 0]
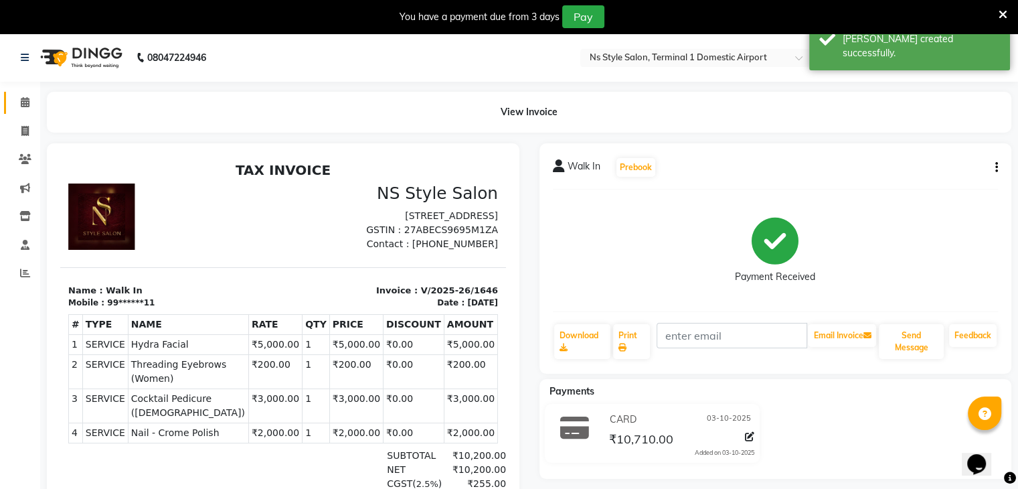
click at [14, 110] on link "Calendar" at bounding box center [20, 103] width 32 height 22
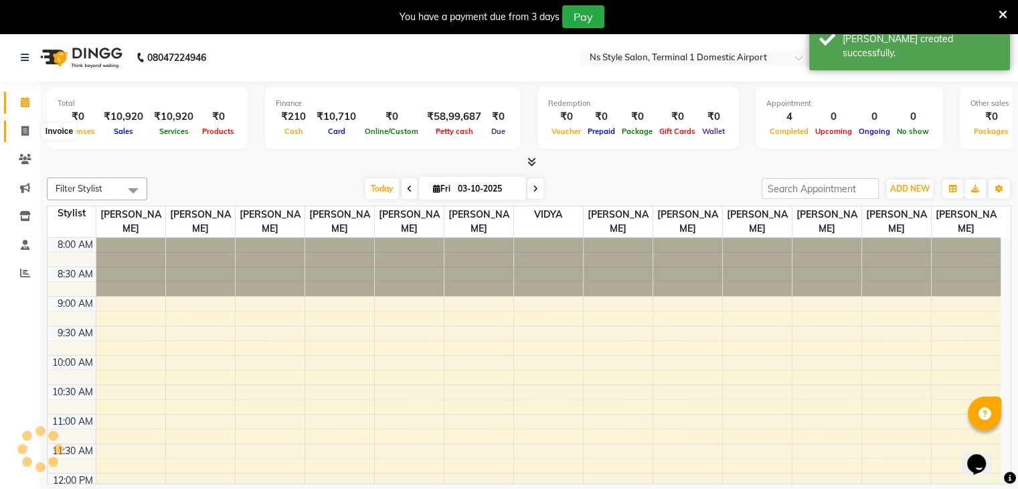
click at [16, 128] on span at bounding box center [24, 131] width 23 height 15
select select "service"
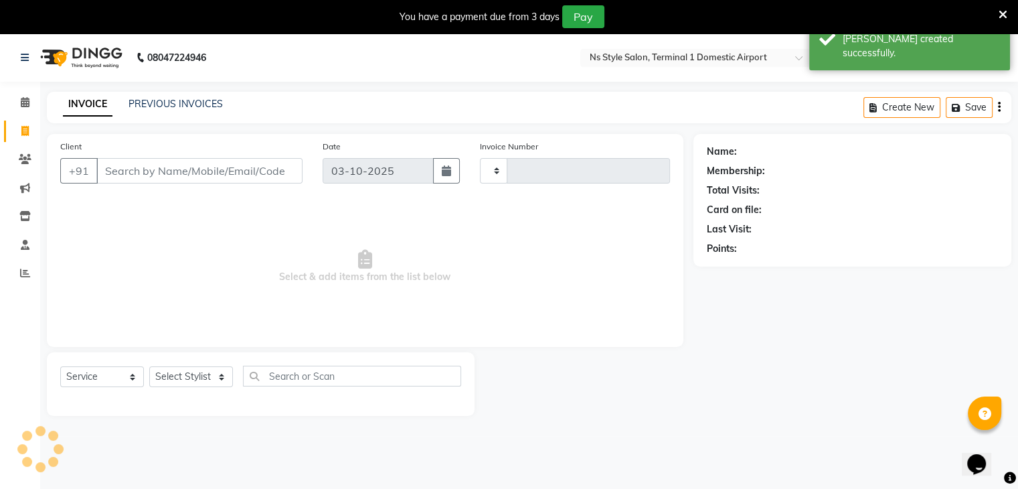
type input "1647"
select select "5659"
click at [158, 108] on link "PREVIOUS INVOICES" at bounding box center [176, 104] width 94 height 12
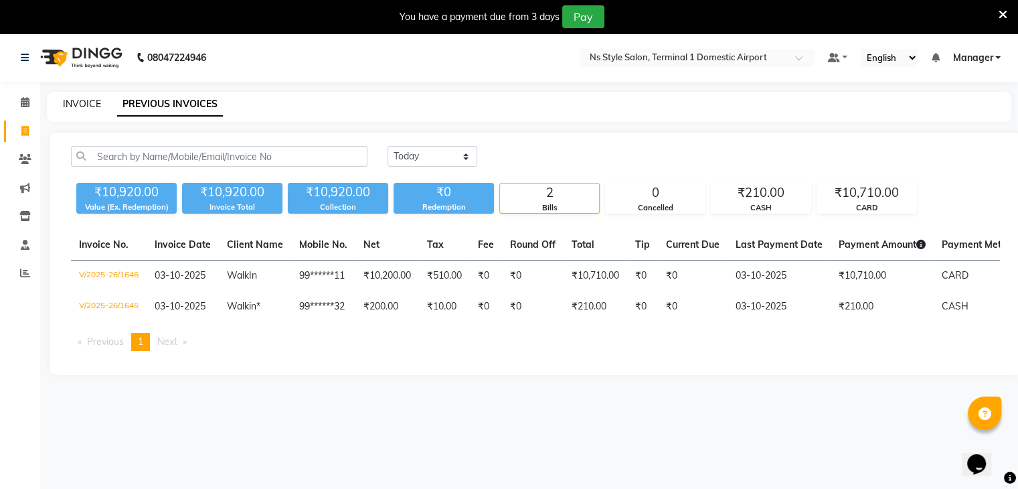
click at [69, 105] on link "INVOICE" at bounding box center [82, 104] width 38 height 12
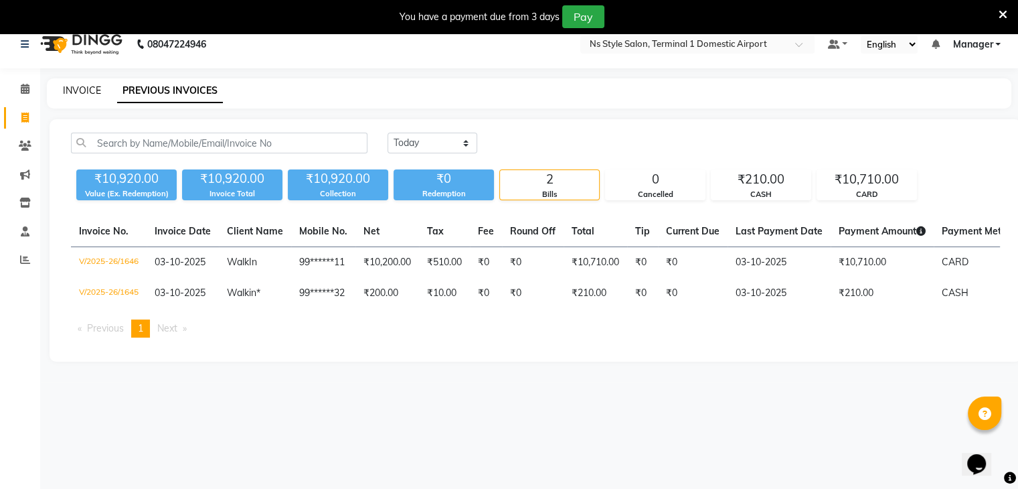
select select "service"
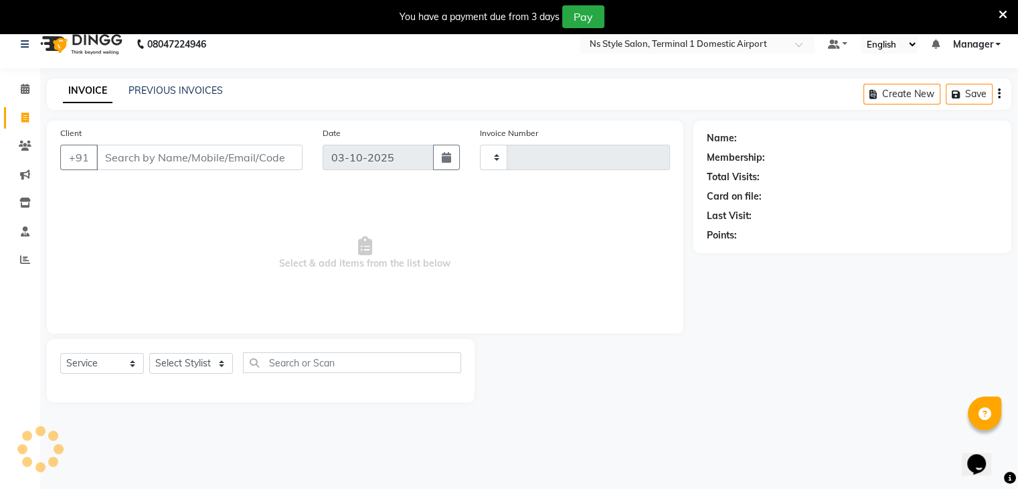
type input "1647"
select select "5659"
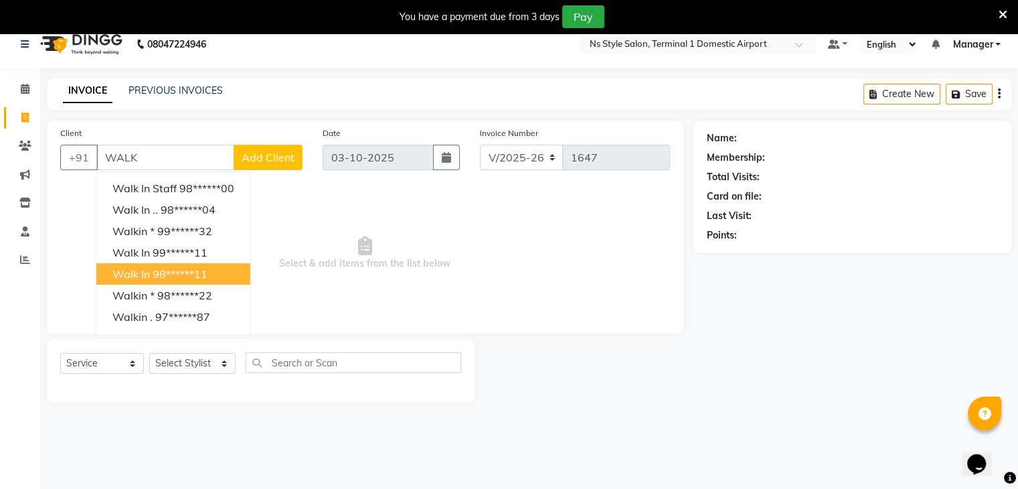
click at [163, 284] on button "Walk In 98******11" at bounding box center [173, 273] width 154 height 21
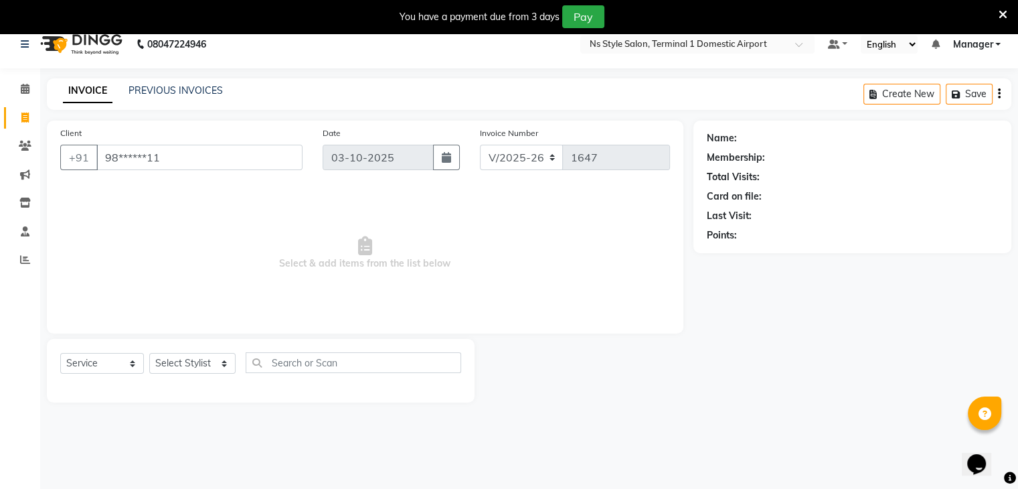
type input "98******11"
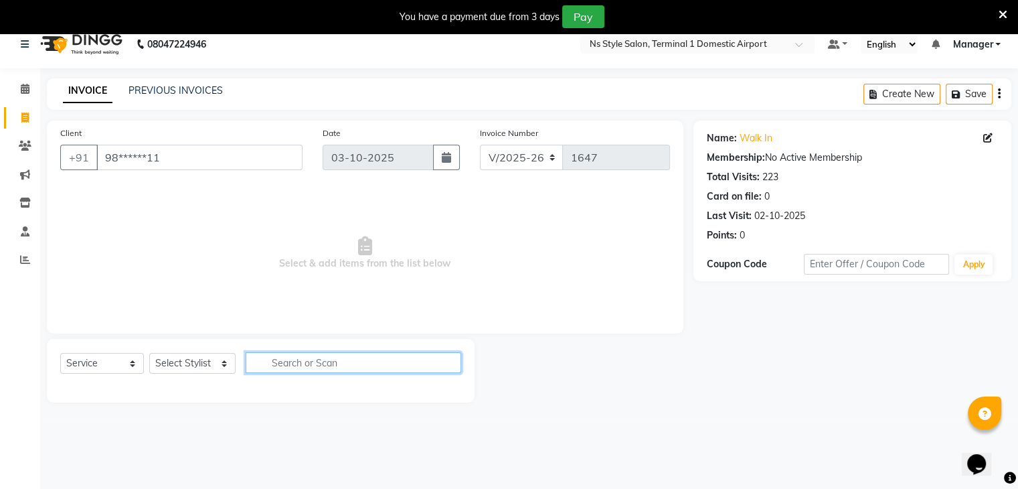
click at [335, 371] on input "text" at bounding box center [354, 362] width 216 height 21
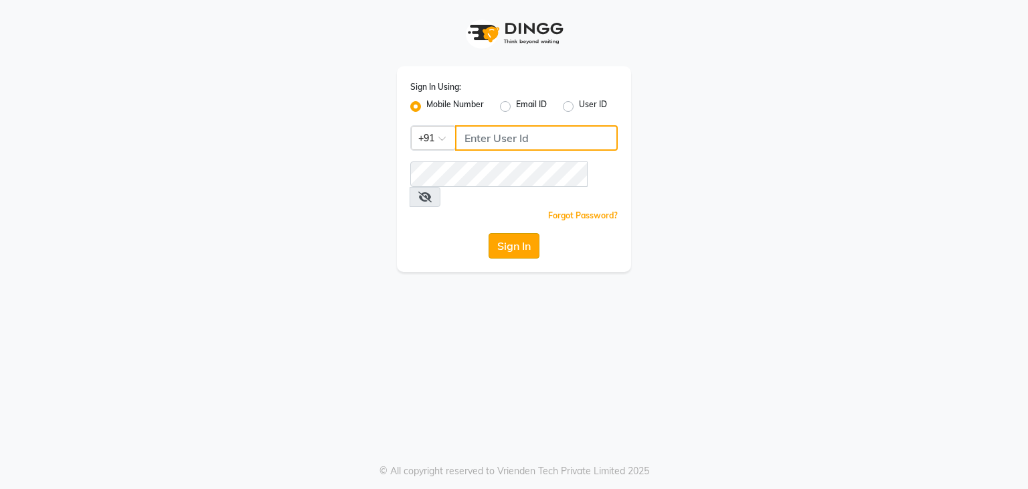
type input "9930388551"
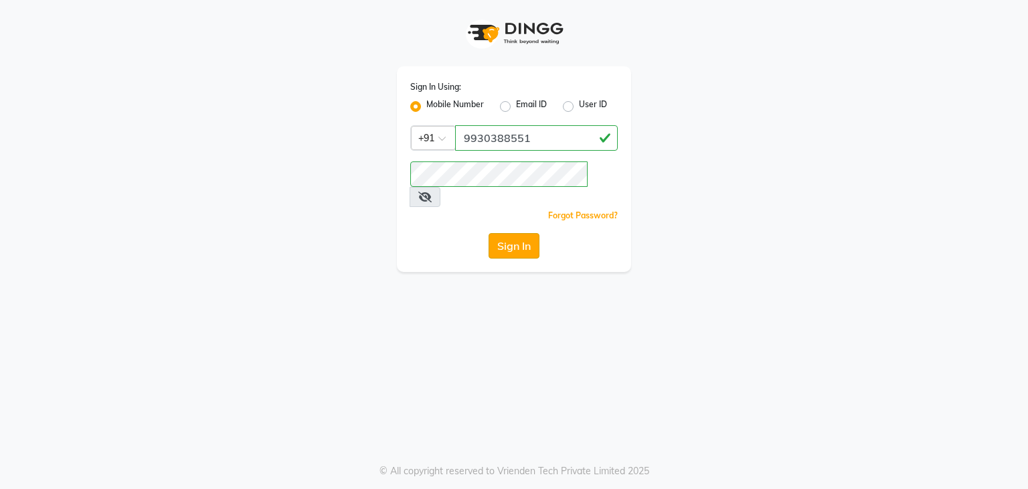
click at [506, 233] on button "Sign In" at bounding box center [514, 245] width 51 height 25
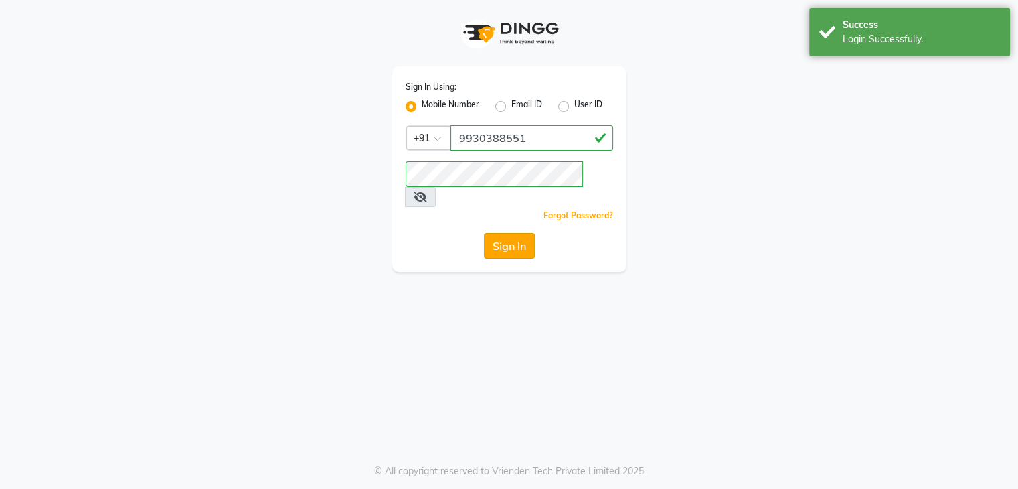
select select "service"
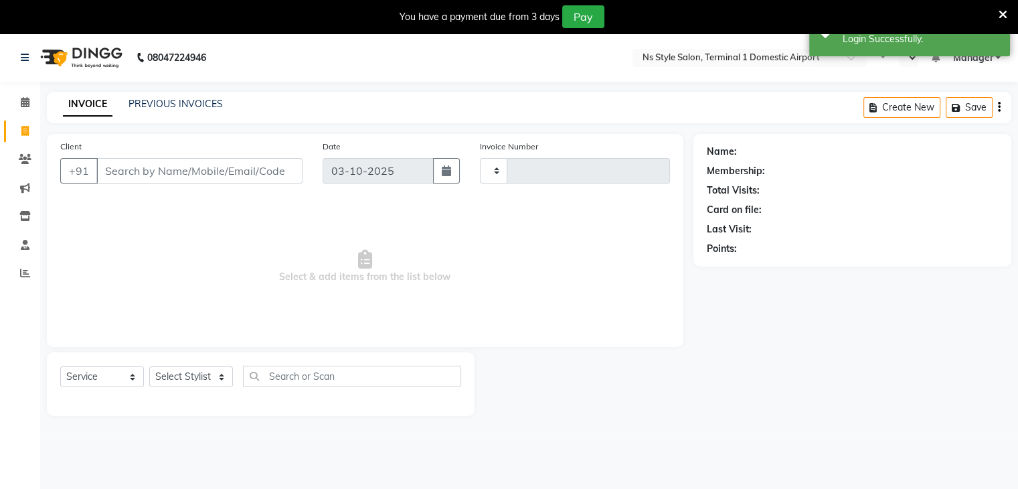
select select "en"
type input "1647"
select select "5659"
click at [28, 247] on icon at bounding box center [25, 245] width 9 height 10
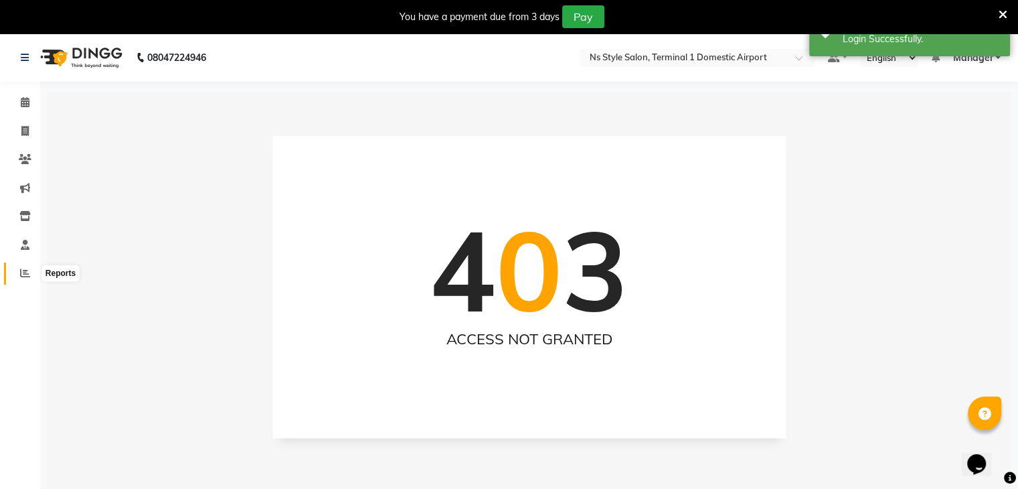
click at [27, 276] on icon at bounding box center [25, 273] width 10 height 10
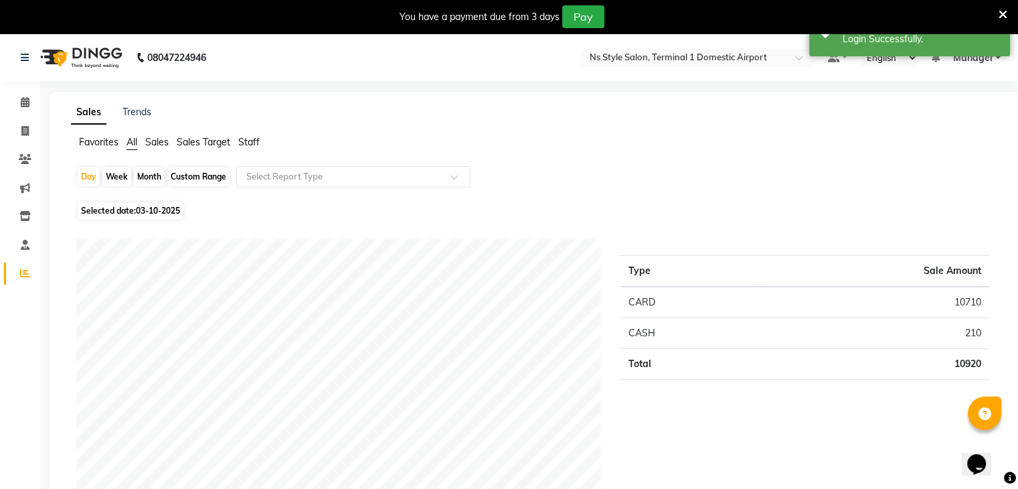
click at [241, 138] on span "Staff" at bounding box center [248, 142] width 21 height 12
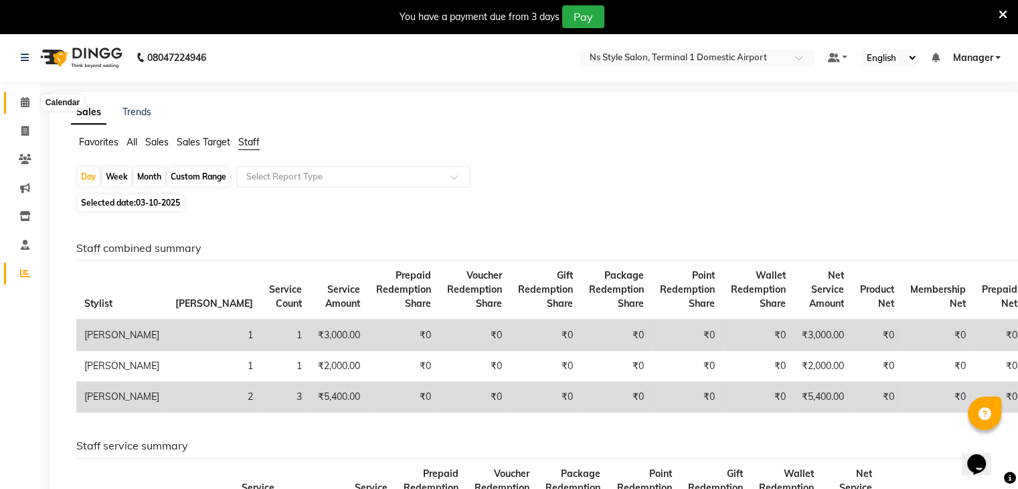
click at [25, 102] on icon at bounding box center [25, 102] width 9 height 10
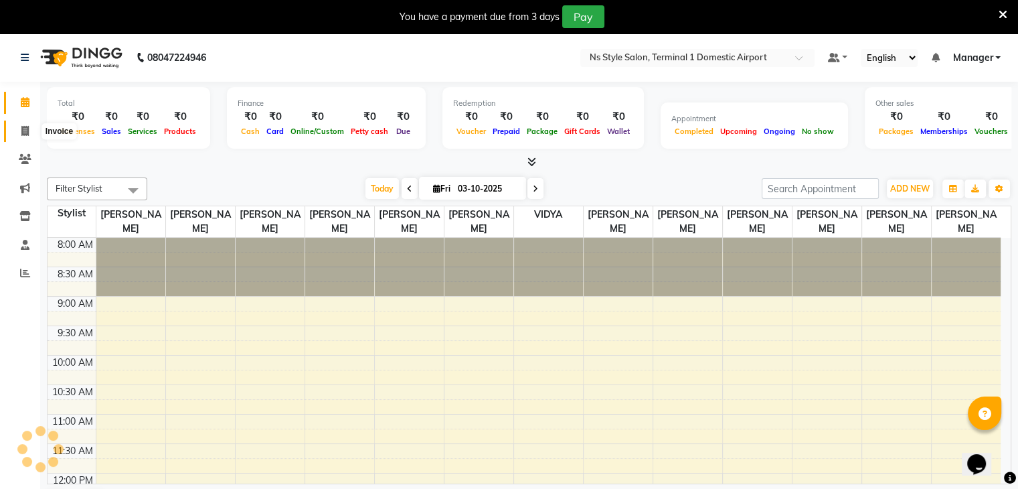
click at [24, 126] on icon at bounding box center [24, 131] width 7 height 10
select select "service"
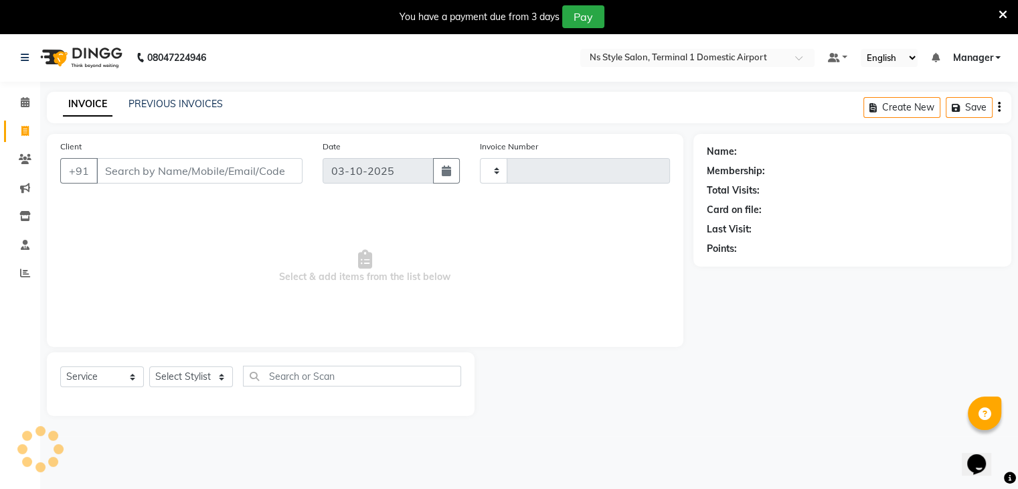
type input "1647"
select select "5659"
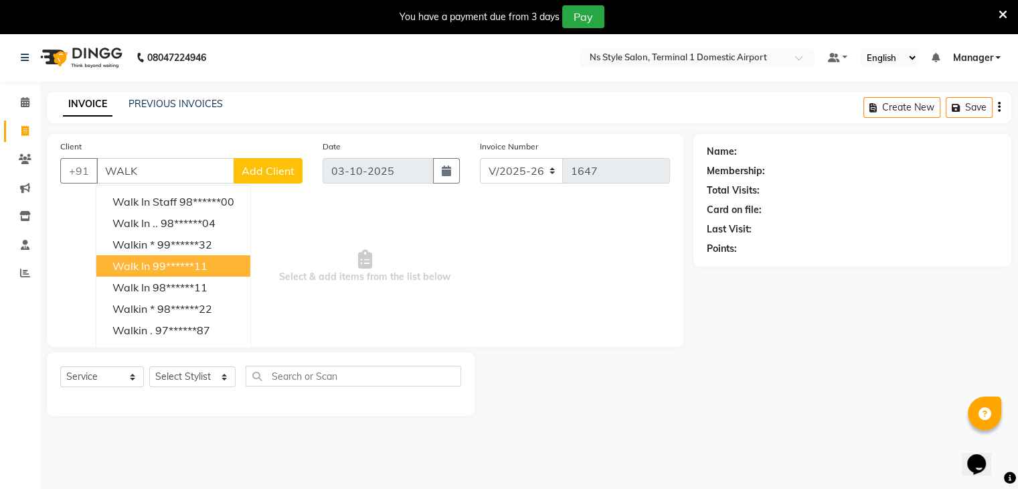
click at [167, 255] on button "Walk In 99******11" at bounding box center [173, 265] width 154 height 21
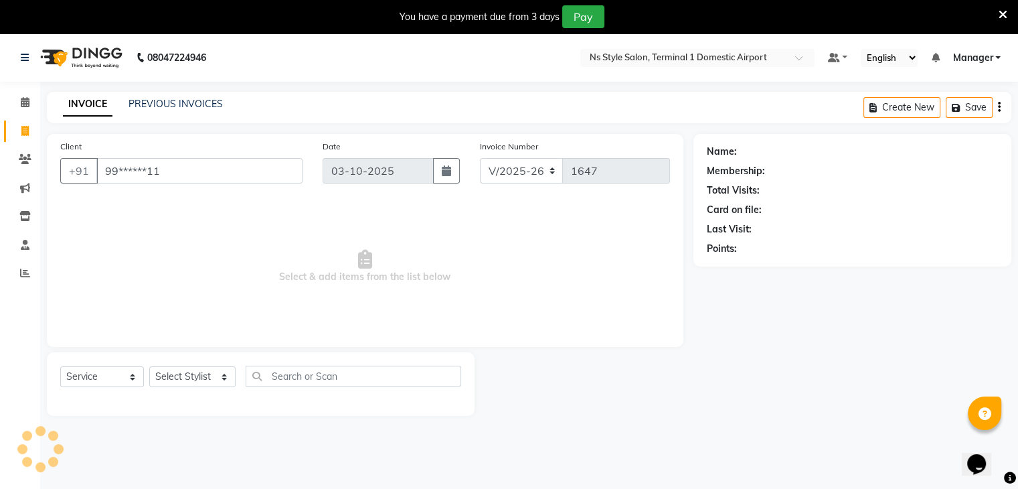
type input "99******11"
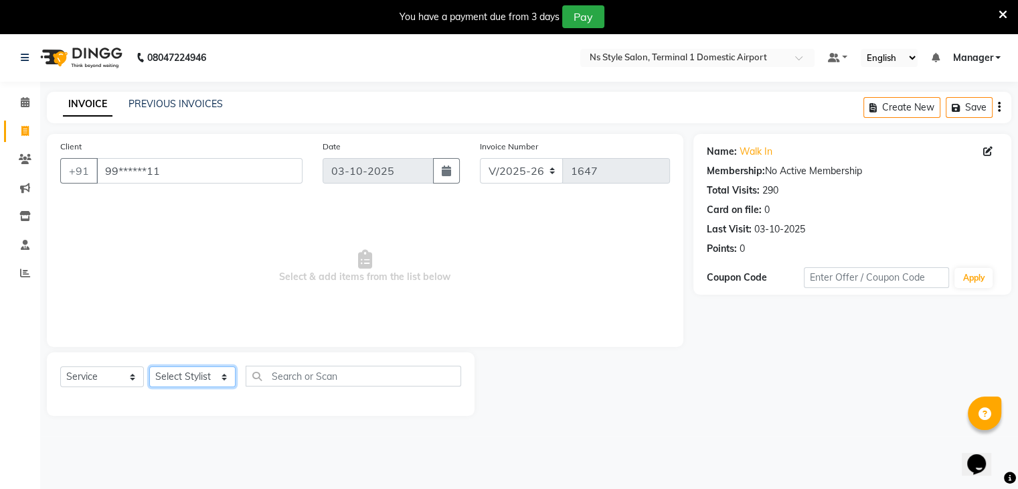
click at [198, 377] on select "Select Stylist Azim Salmani Deena Dilshad Ahmad GRROWWIDE HEENA SHAIKH JAFER SH…" at bounding box center [192, 376] width 86 height 21
select select "39684"
click at [149, 367] on select "Select Stylist Azim Salmani Deena Dilshad Ahmad GRROWWIDE HEENA SHAIKH JAFER SH…" at bounding box center [192, 376] width 86 height 21
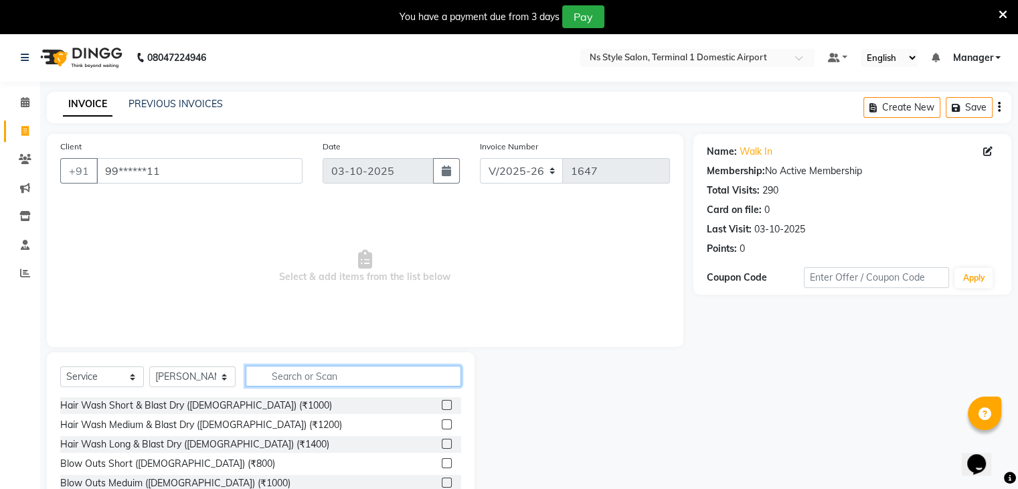
click at [262, 376] on input "text" at bounding box center [354, 375] width 216 height 21
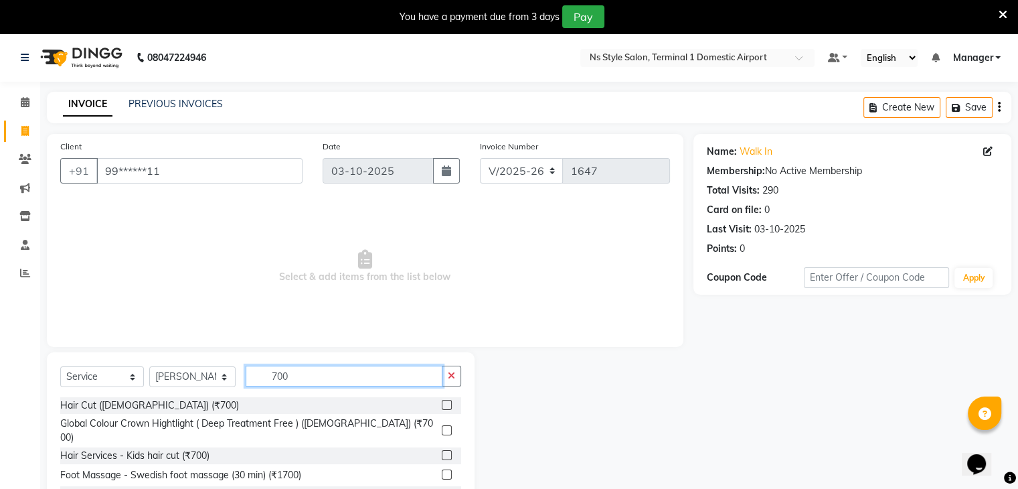
type input "700"
click at [442, 405] on label at bounding box center [447, 405] width 10 height 10
click at [442, 405] on input "checkbox" at bounding box center [446, 405] width 9 height 9
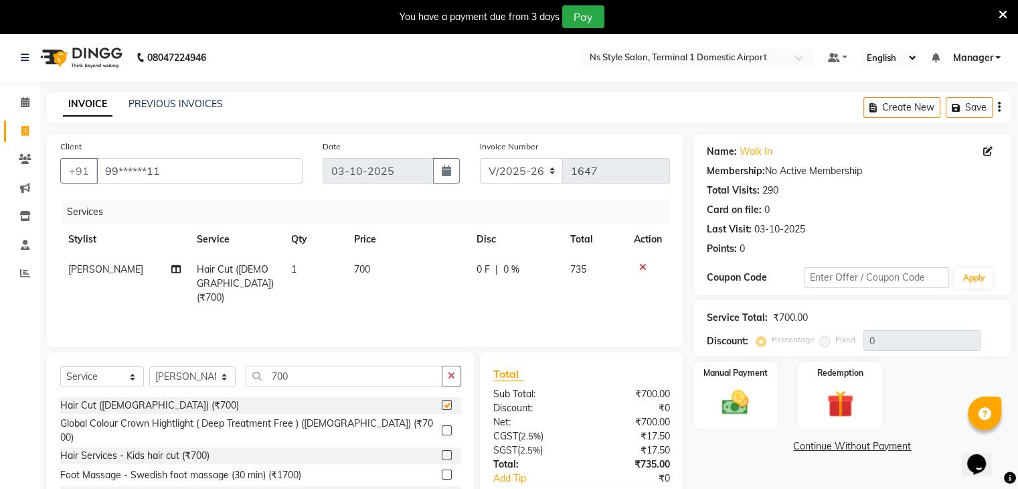
checkbox input "false"
click at [214, 377] on select "Select Stylist Azim Salmani Deena Dilshad Ahmad GRROWWIDE HEENA SHAIKH JAFER SH…" at bounding box center [192, 376] width 86 height 21
select select "88862"
click at [149, 367] on select "Select Stylist Azim Salmani Deena Dilshad Ahmad GRROWWIDE HEENA SHAIKH JAFER SH…" at bounding box center [192, 376] width 86 height 21
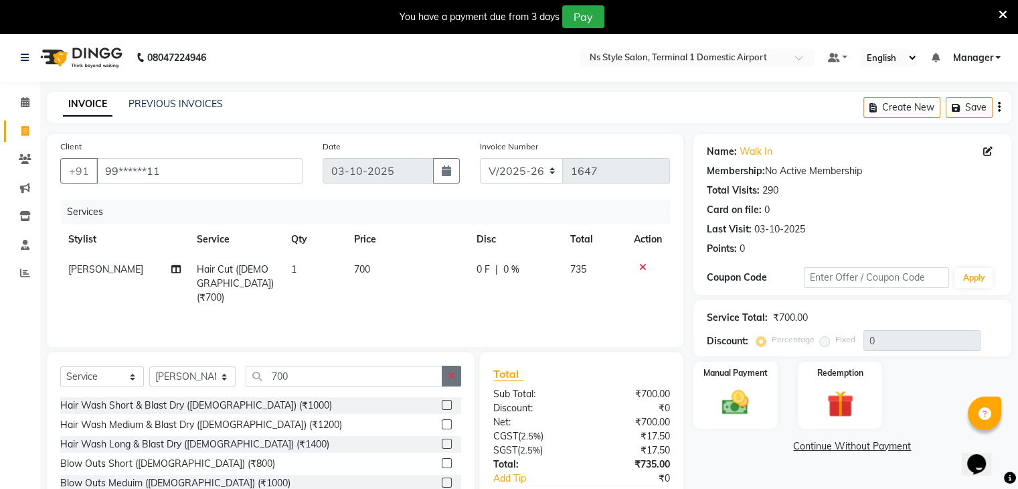
click at [458, 381] on button "button" at bounding box center [451, 375] width 19 height 21
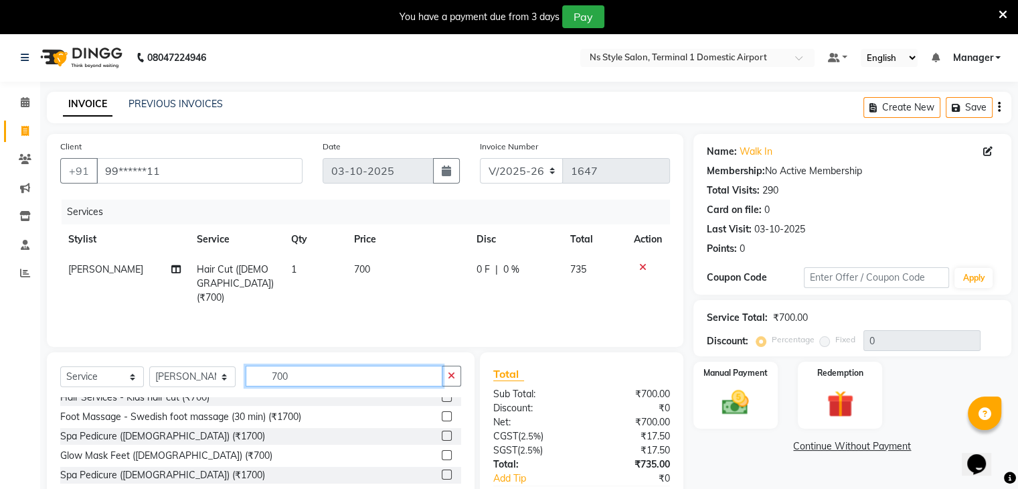
scroll to position [70, 0]
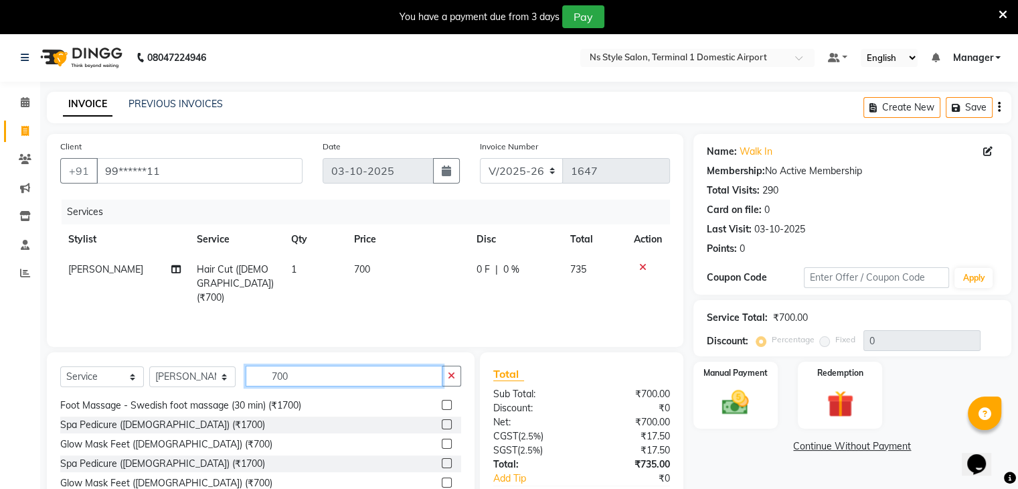
type input "700"
click at [442, 438] on label at bounding box center [447, 443] width 10 height 10
click at [442, 440] on input "checkbox" at bounding box center [446, 444] width 9 height 9
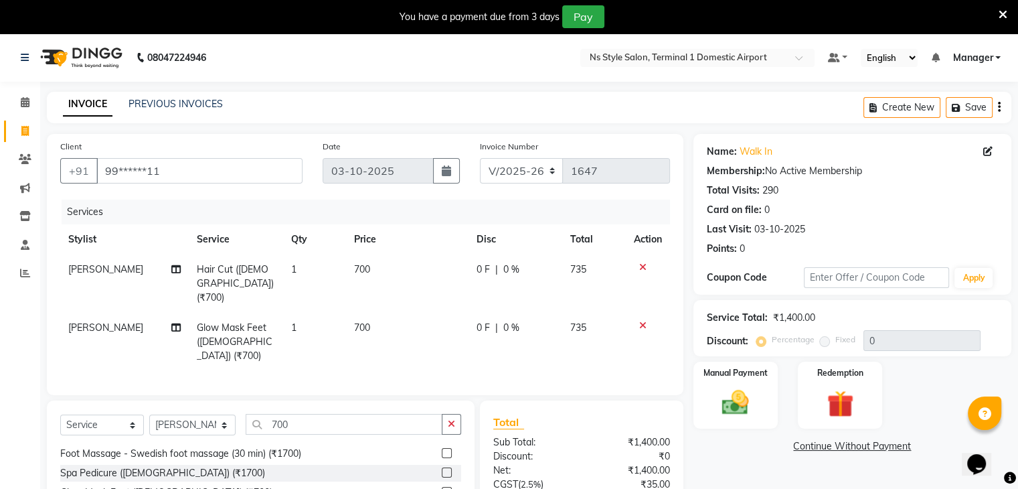
checkbox input "false"
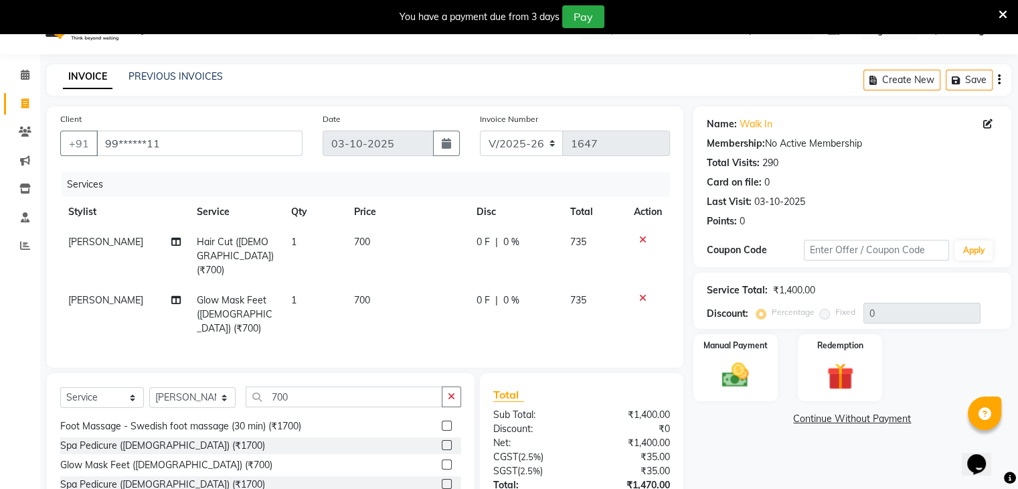
scroll to position [33, 0]
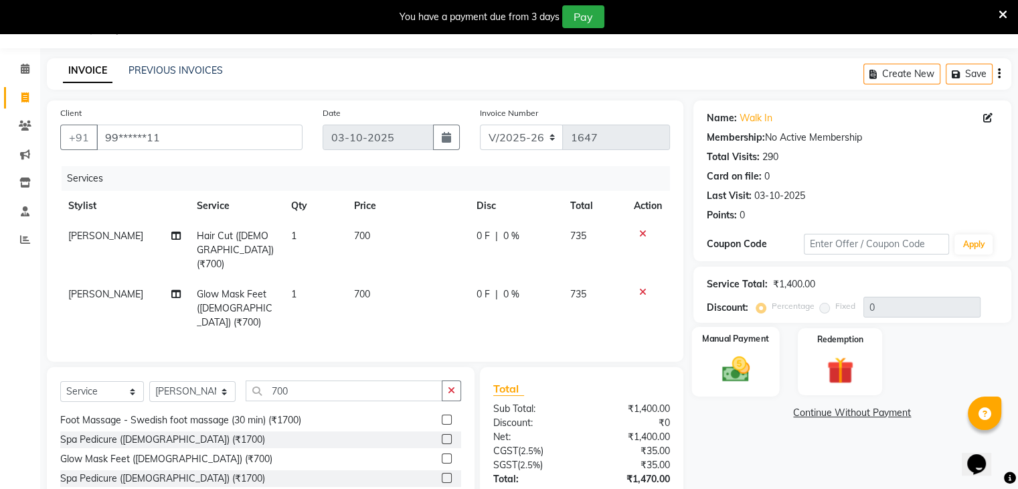
click at [741, 357] on img at bounding box center [735, 369] width 45 height 32
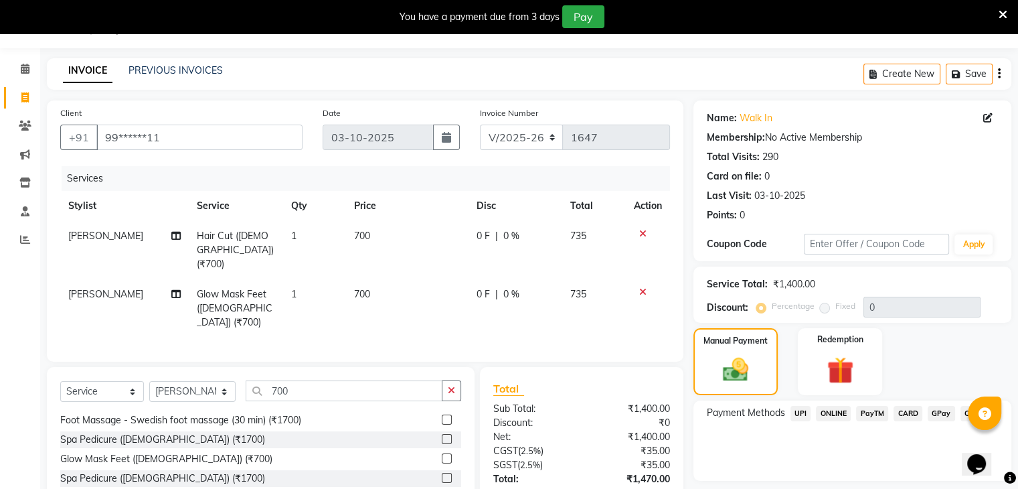
scroll to position [112, 0]
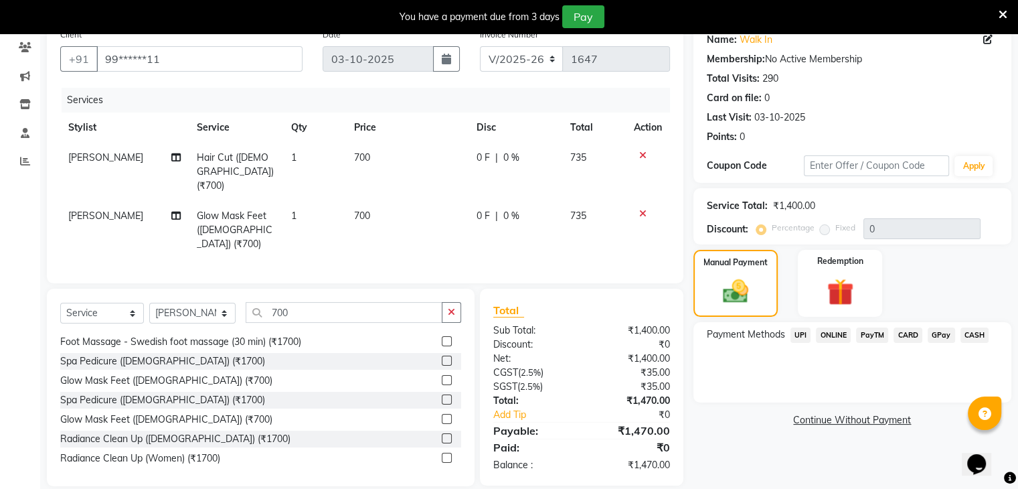
click at [905, 332] on span "CARD" at bounding box center [907, 334] width 29 height 15
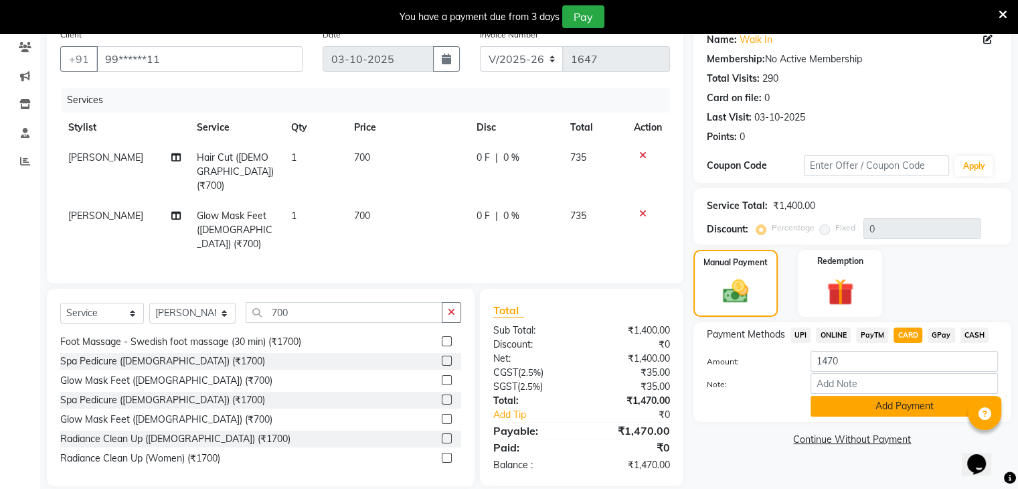
click at [890, 412] on button "Add Payment" at bounding box center [903, 406] width 187 height 21
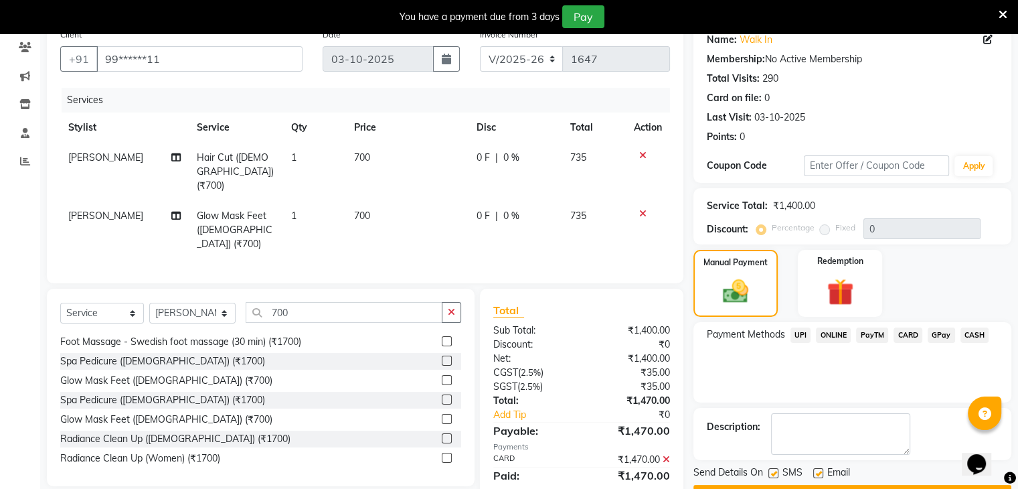
scroll to position [147, 0]
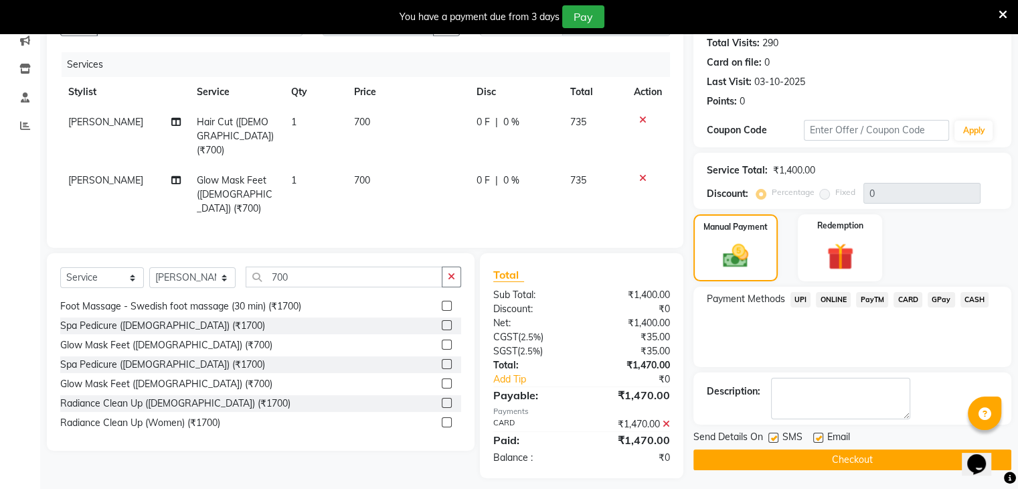
click at [847, 459] on button "Checkout" at bounding box center [852, 459] width 318 height 21
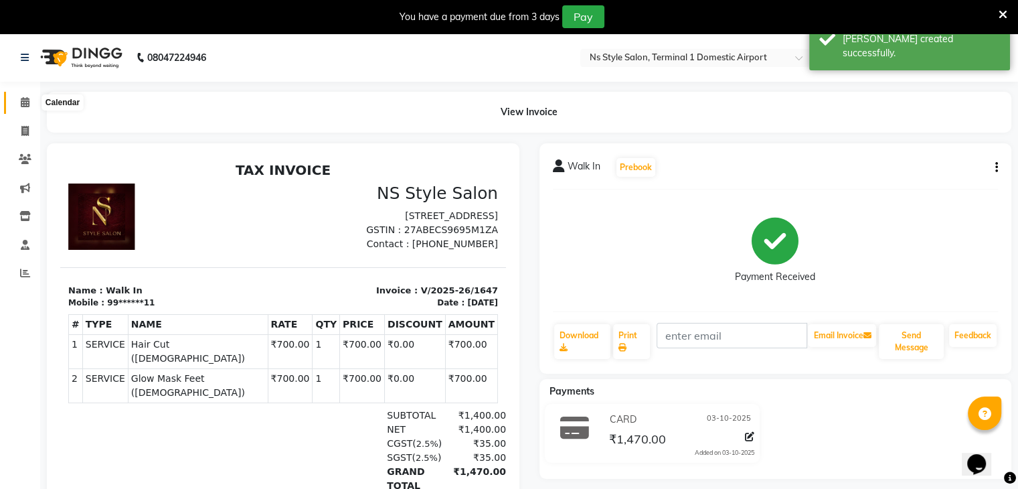
click at [22, 108] on span at bounding box center [24, 102] width 23 height 15
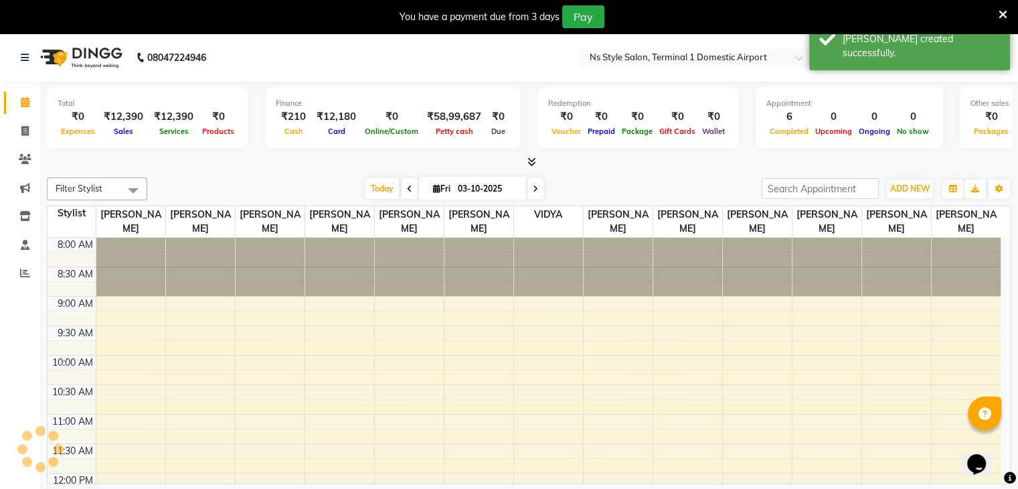
click at [22, 118] on li "Invoice" at bounding box center [20, 131] width 40 height 29
click at [22, 126] on icon at bounding box center [24, 131] width 7 height 10
select select "service"
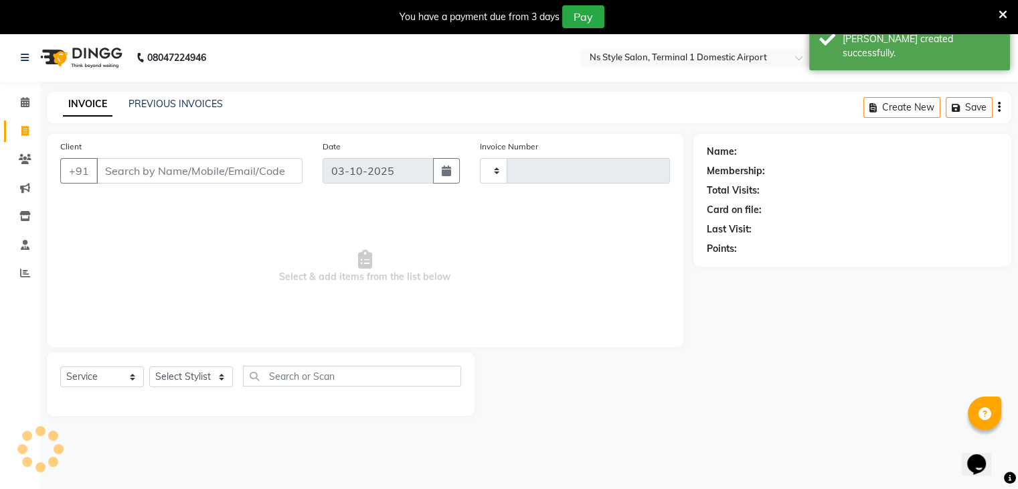
type input "1648"
select select "5659"
click at [185, 99] on link "PREVIOUS INVOICES" at bounding box center [176, 104] width 94 height 12
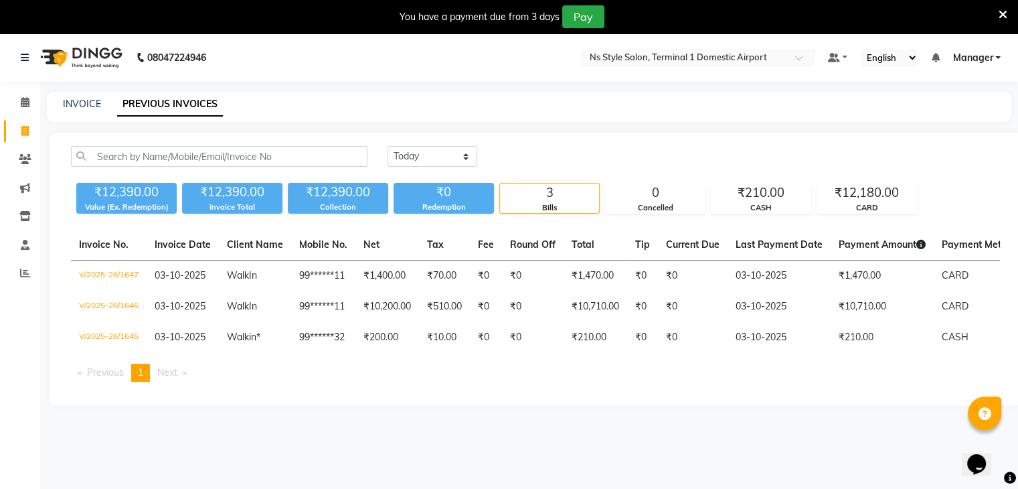
click at [88, 97] on div "INVOICE" at bounding box center [82, 104] width 38 height 14
click at [88, 110] on div "INVOICE" at bounding box center [82, 104] width 38 height 14
click at [86, 105] on link "INVOICE" at bounding box center [82, 104] width 38 height 12
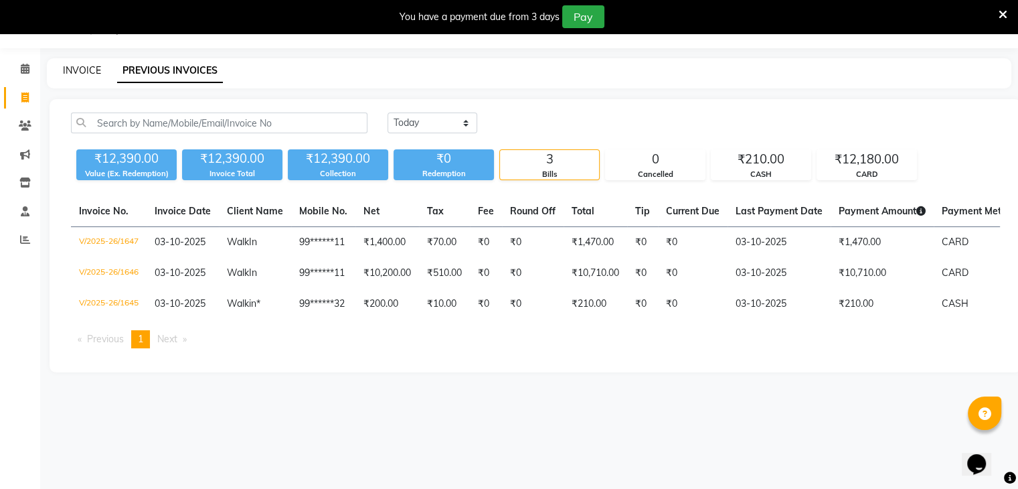
select select "service"
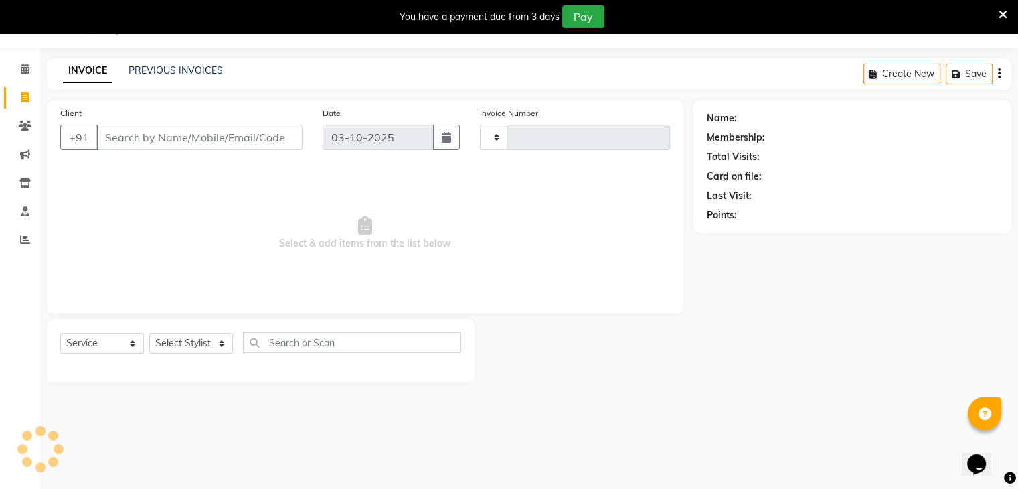
type input "1648"
select select "5659"
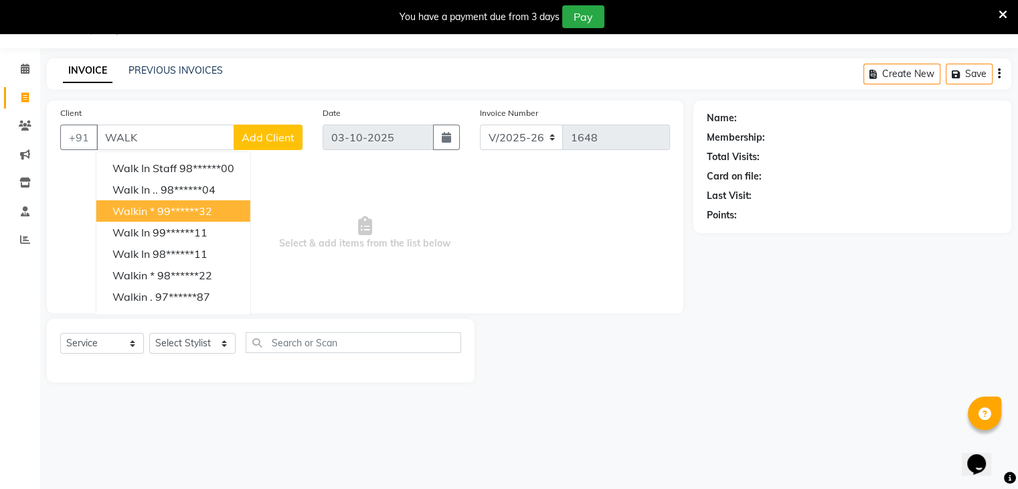
click at [120, 200] on button "Walkin * 99******32" at bounding box center [173, 210] width 154 height 21
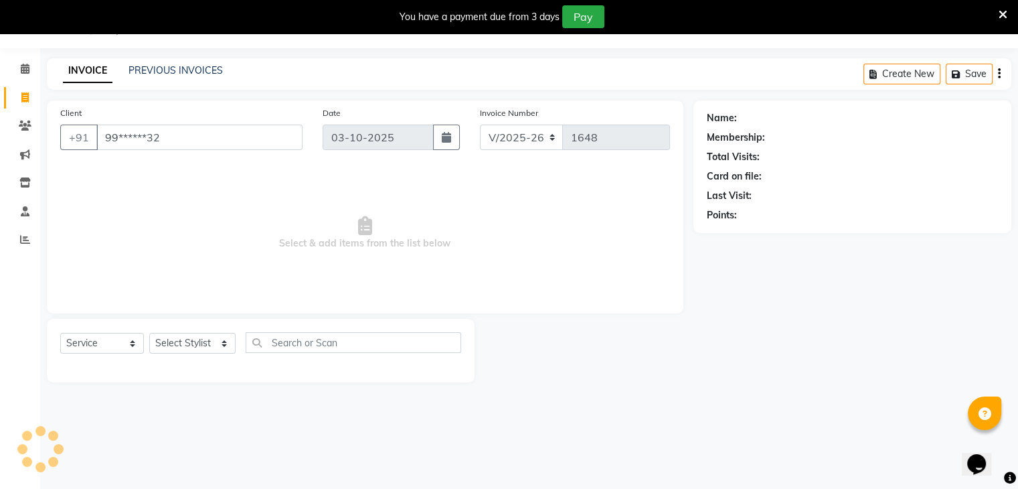
type input "99******32"
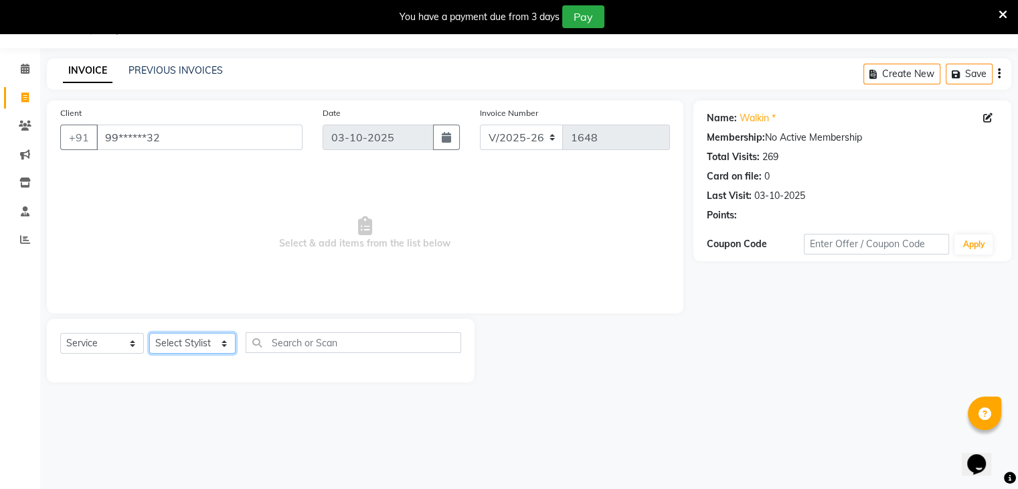
click at [182, 343] on select "Select Stylist Azim Salmani Deena Dilshad Ahmad GRROWWIDE HEENA SHAIKH JAFER SH…" at bounding box center [192, 343] width 86 height 21
select select "88862"
click at [149, 333] on select "Select Stylist Azim Salmani Deena Dilshad Ahmad GRROWWIDE HEENA SHAIKH JAFER SH…" at bounding box center [192, 343] width 86 height 21
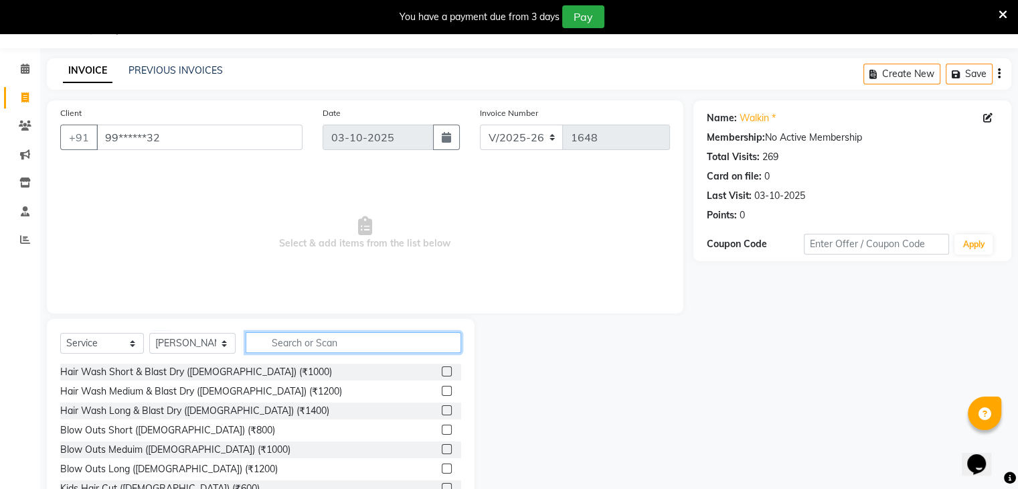
click at [276, 351] on input "text" at bounding box center [354, 342] width 216 height 21
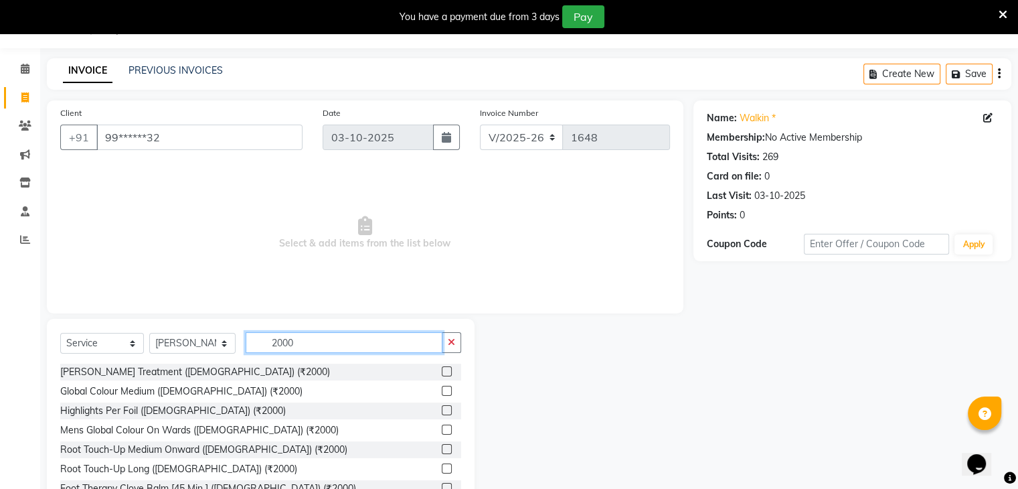
type input "2000"
click at [442, 390] on label at bounding box center [447, 391] width 10 height 10
click at [442, 390] on input "checkbox" at bounding box center [446, 391] width 9 height 9
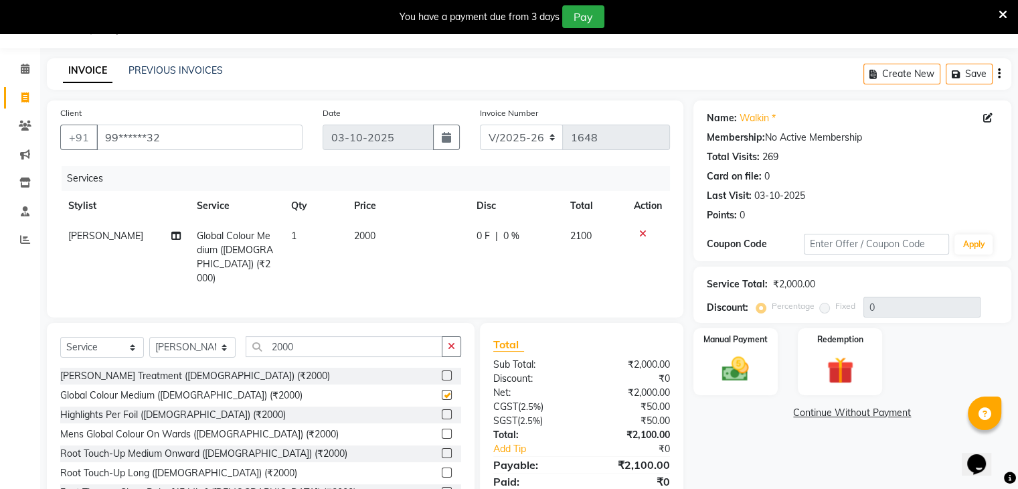
checkbox input "false"
click at [641, 234] on icon at bounding box center [642, 233] width 7 height 9
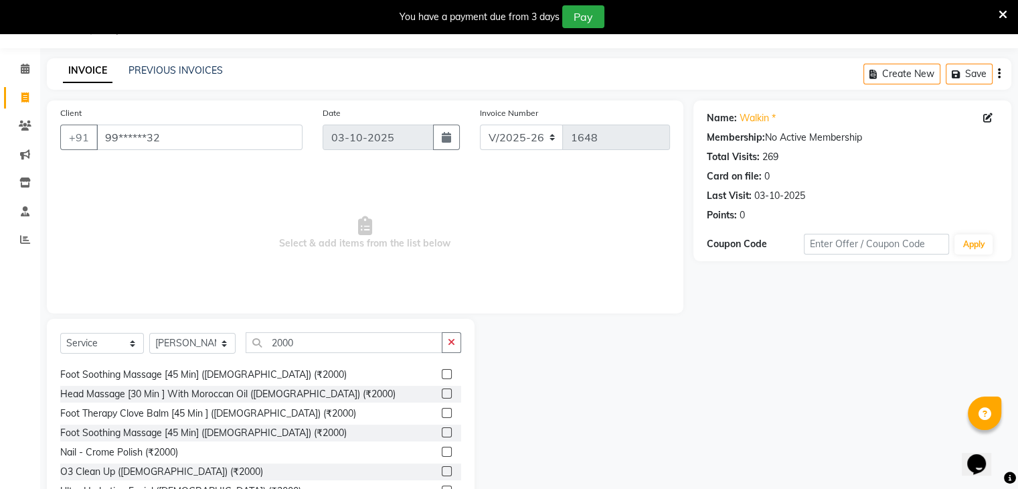
scroll to position [152, 0]
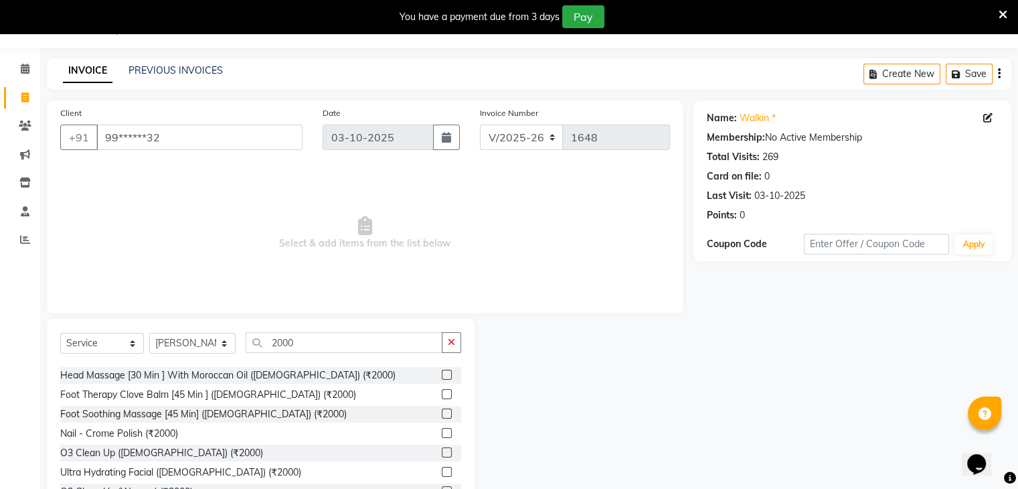
click at [442, 392] on label at bounding box center [447, 394] width 10 height 10
click at [442, 392] on input "checkbox" at bounding box center [446, 394] width 9 height 9
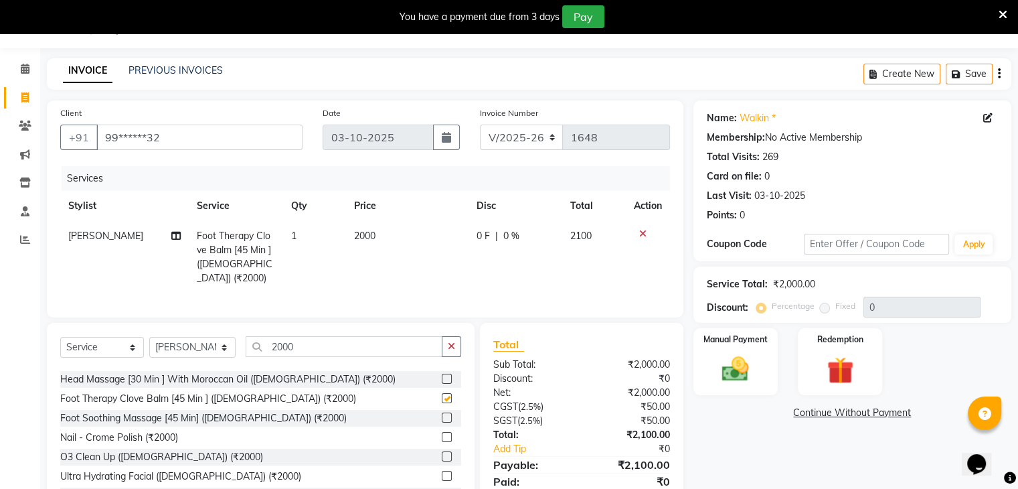
checkbox input "false"
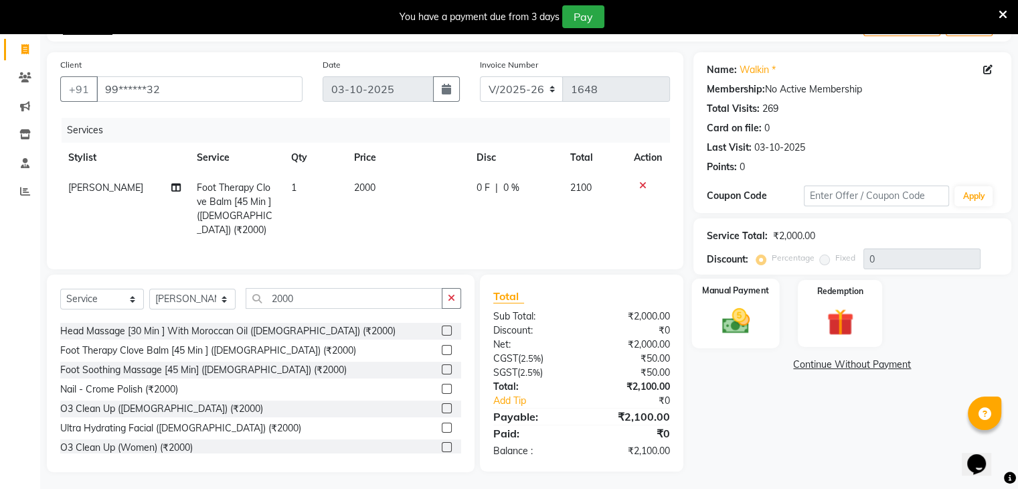
click at [725, 327] on img at bounding box center [735, 321] width 45 height 32
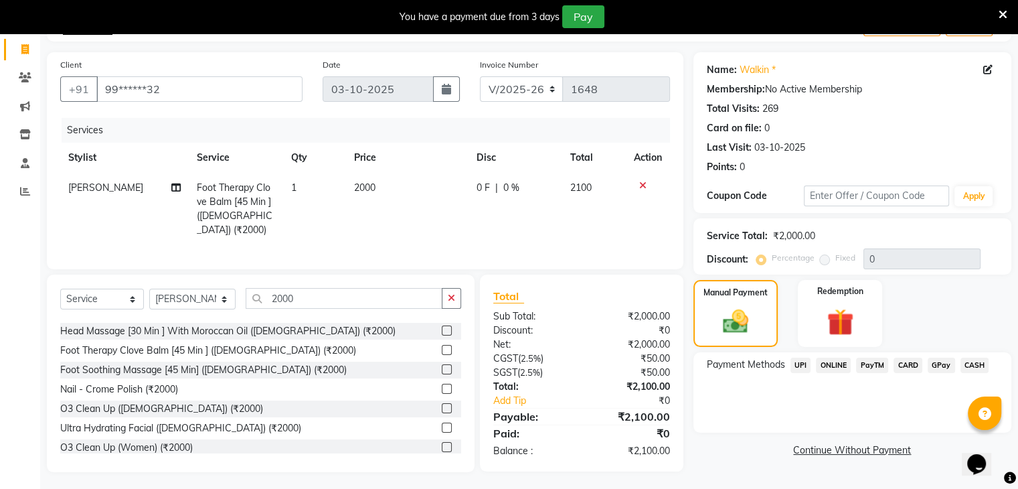
click at [964, 363] on span "CASH" at bounding box center [974, 364] width 29 height 15
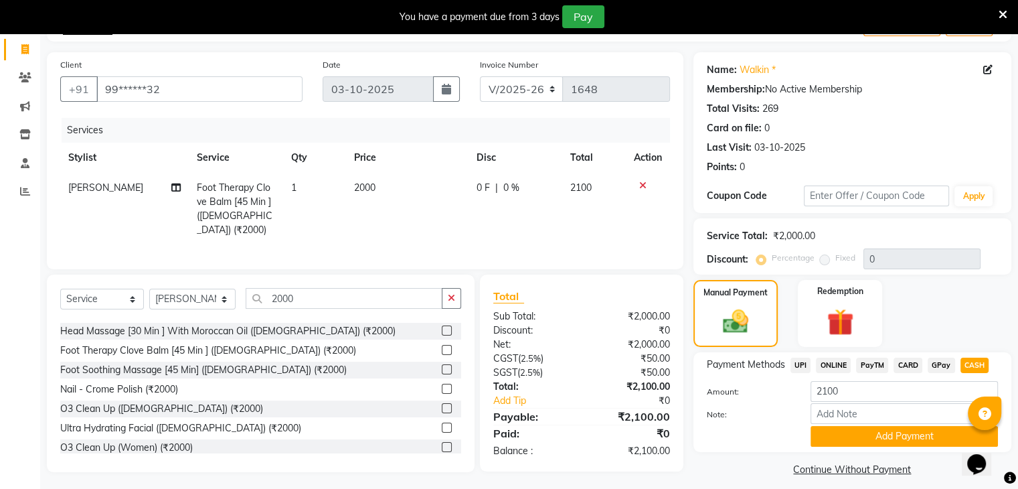
scroll to position [94, 0]
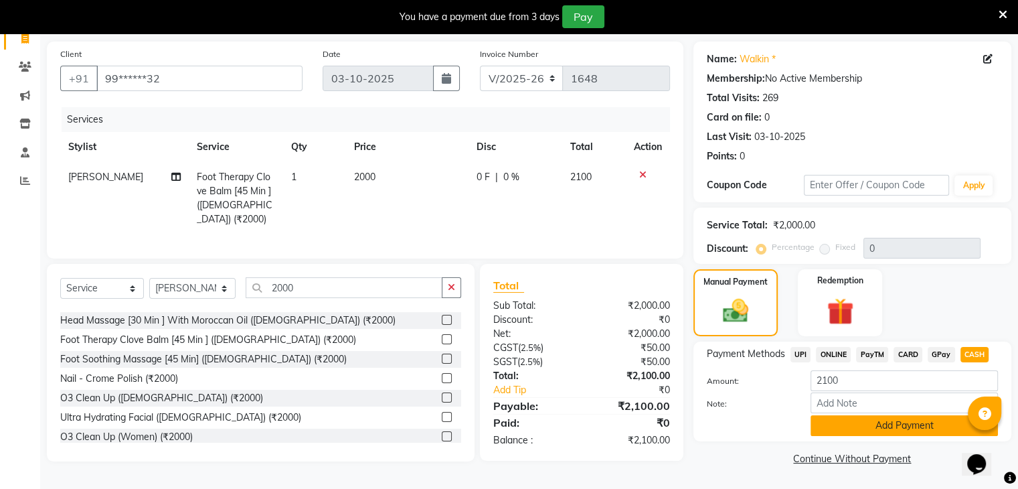
click at [862, 422] on button "Add Payment" at bounding box center [903, 425] width 187 height 21
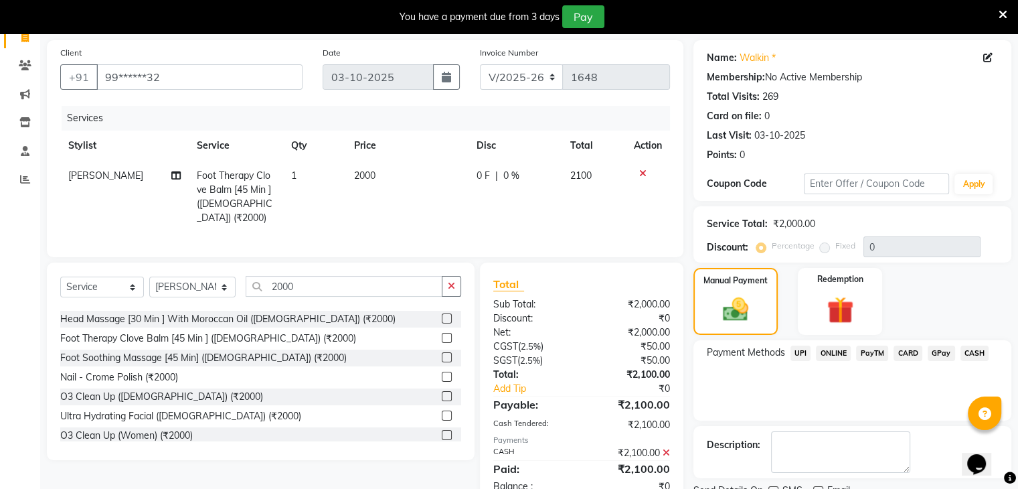
scroll to position [147, 0]
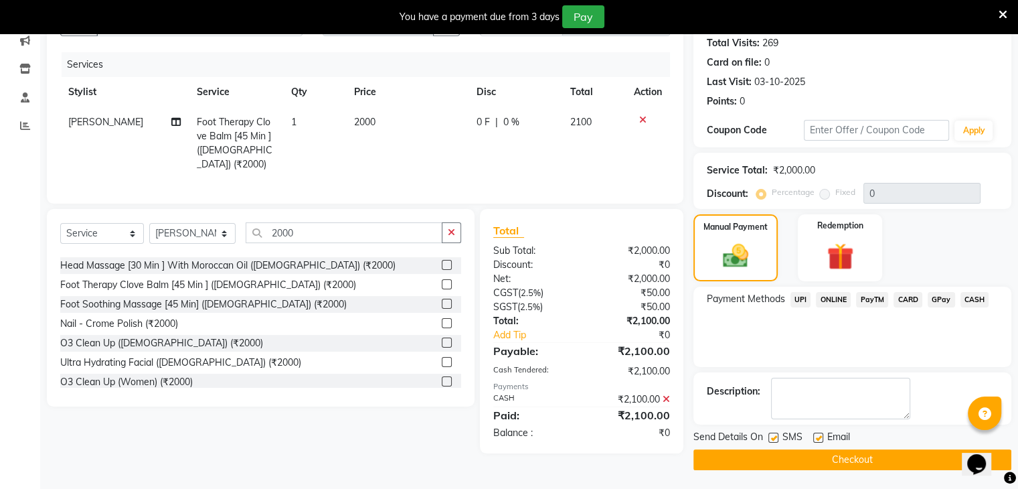
click at [812, 465] on button "Checkout" at bounding box center [852, 459] width 318 height 21
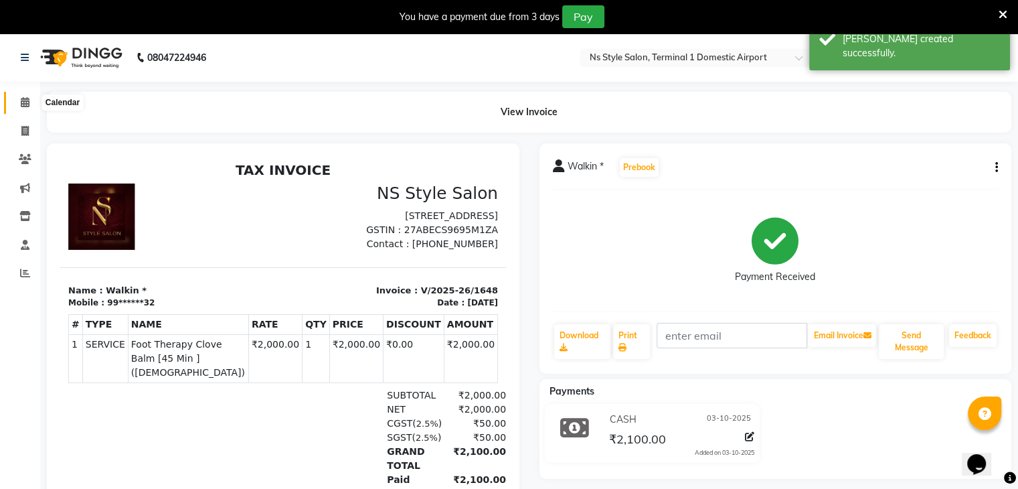
click at [24, 106] on icon at bounding box center [25, 102] width 9 height 10
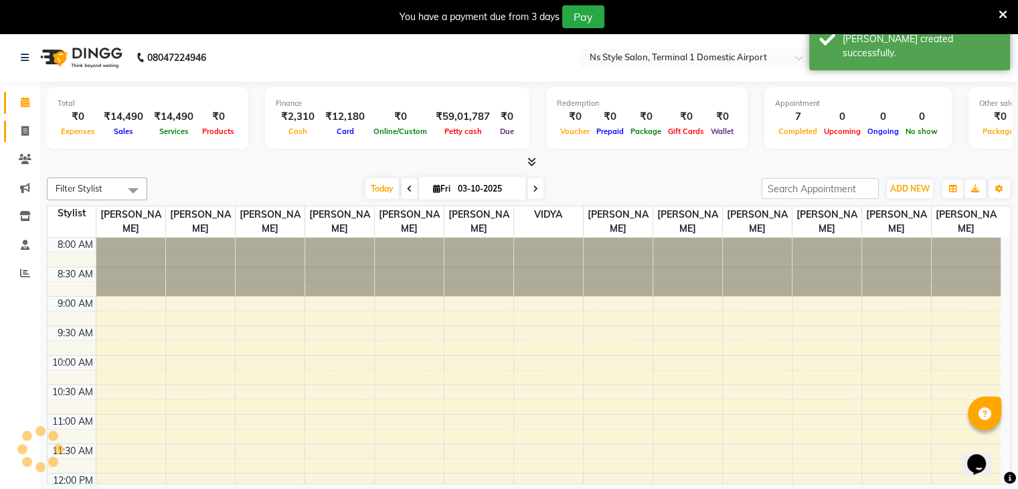
scroll to position [351, 0]
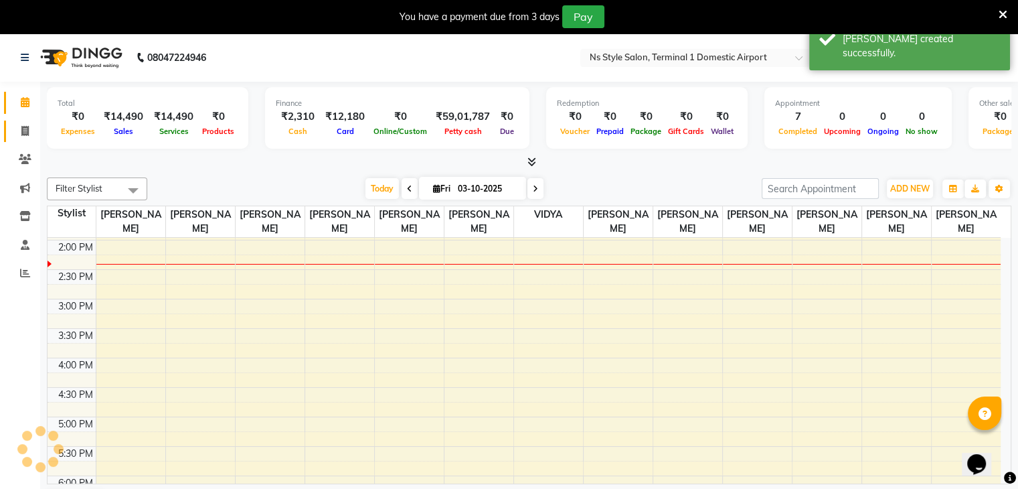
click at [24, 122] on link "Invoice" at bounding box center [20, 131] width 32 height 22
select select "service"
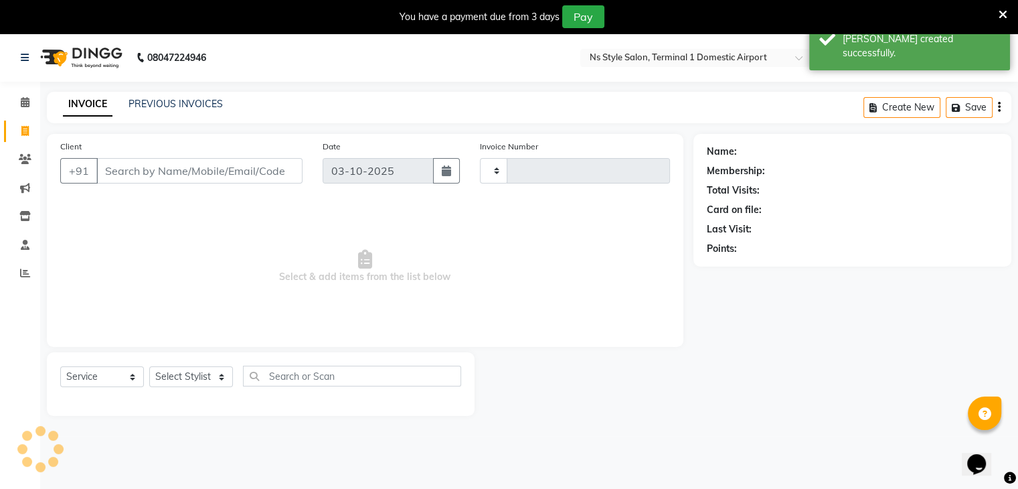
type input "1649"
select select "5659"
click at [138, 107] on link "PREVIOUS INVOICES" at bounding box center [176, 104] width 94 height 12
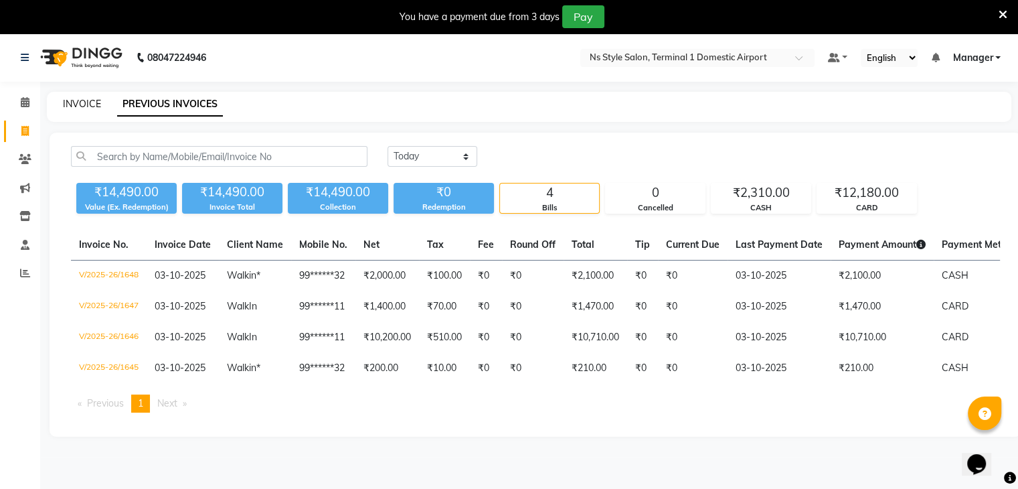
click at [74, 102] on link "INVOICE" at bounding box center [82, 104] width 38 height 12
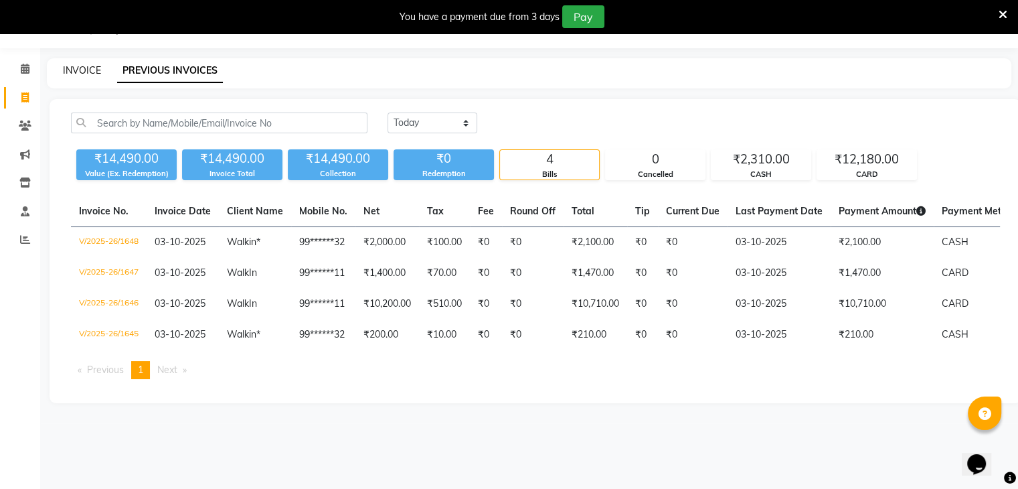
select select "service"
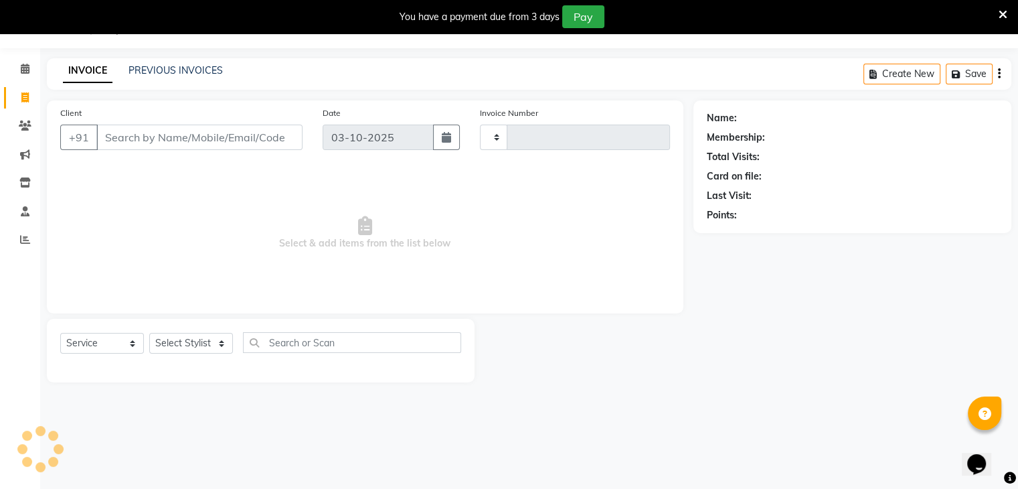
type input "1649"
type input "W"
select select "5659"
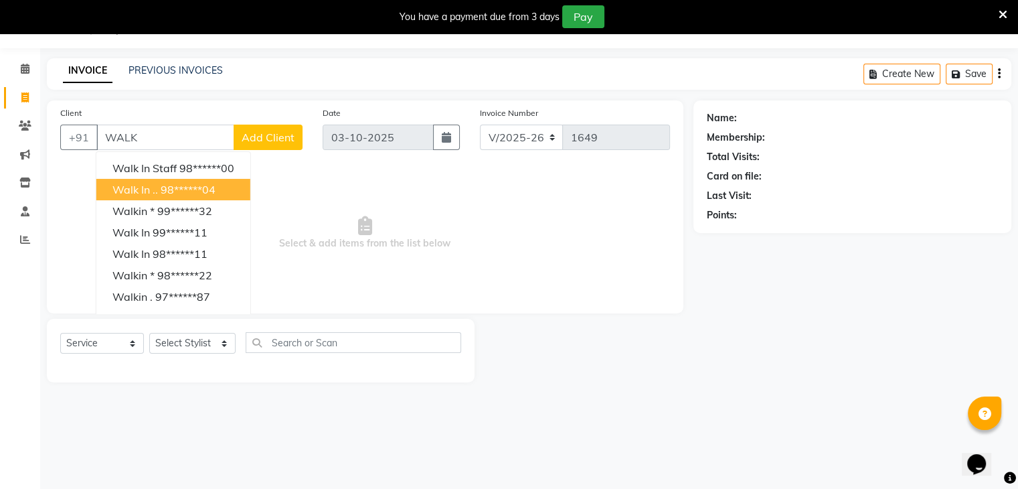
click at [137, 197] on button "Walk in .. 98******04" at bounding box center [173, 189] width 154 height 21
type input "98******04"
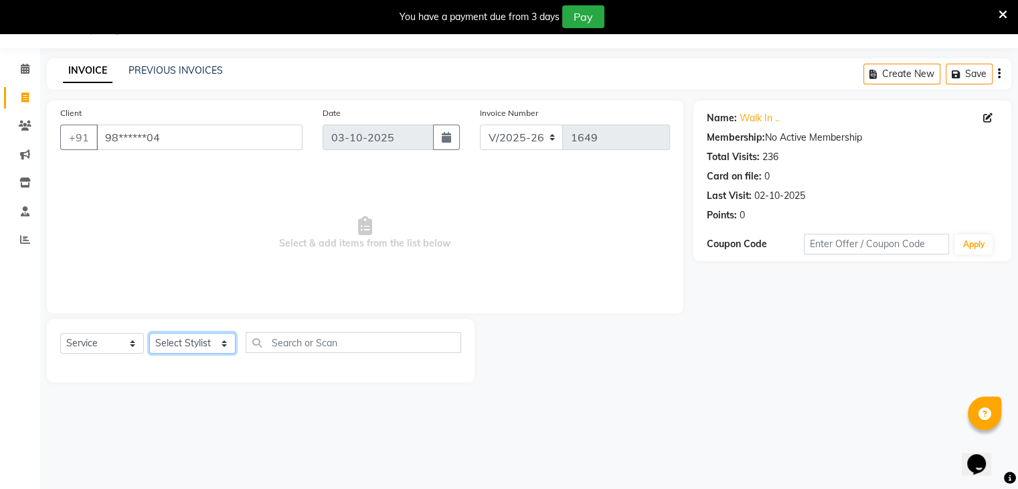
click at [171, 341] on select "Select Stylist Azim Salmani Deena Dilshad Ahmad GRROWWIDE HEENA SHAIKH JAFER SH…" at bounding box center [192, 343] width 86 height 21
select select "47334"
click at [149, 333] on select "Select Stylist Azim Salmani Deena Dilshad Ahmad GRROWWIDE HEENA SHAIKH JAFER SH…" at bounding box center [192, 343] width 86 height 21
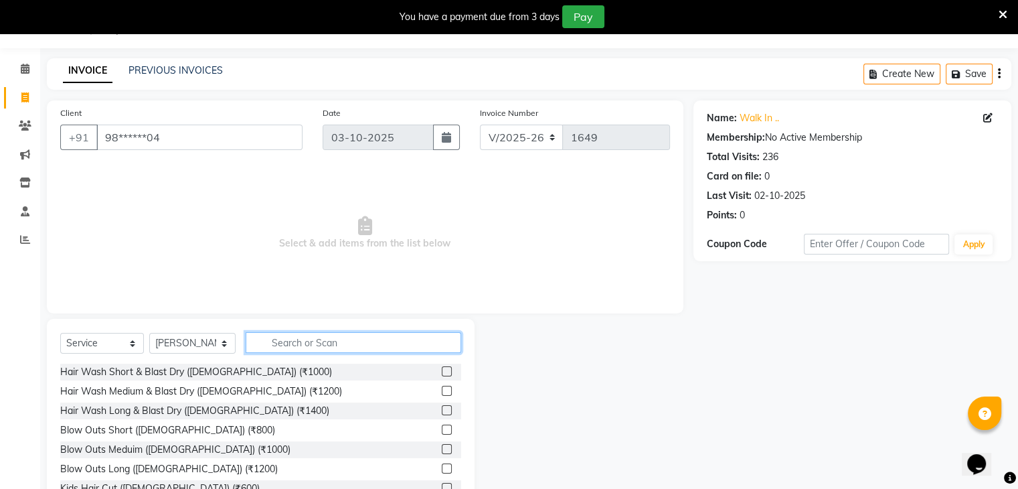
click at [285, 343] on input "text" at bounding box center [354, 342] width 216 height 21
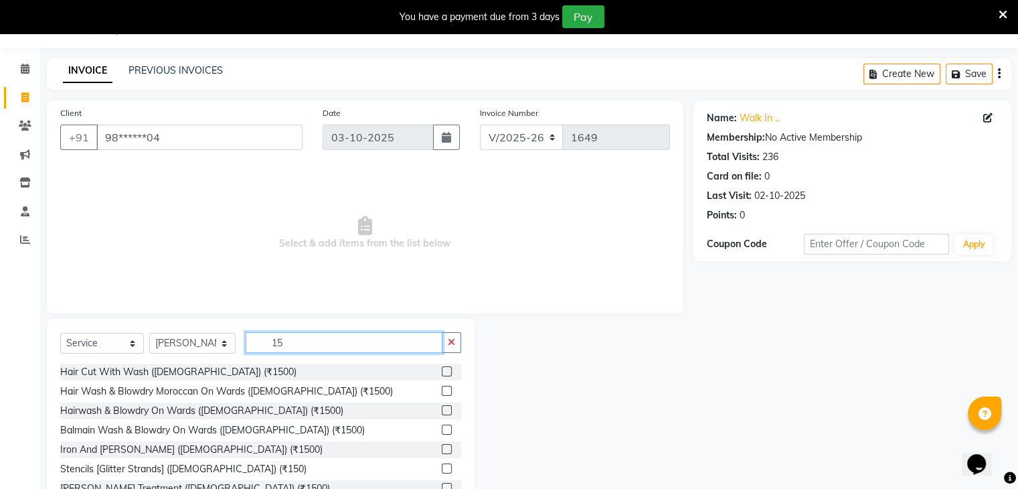
type input "1"
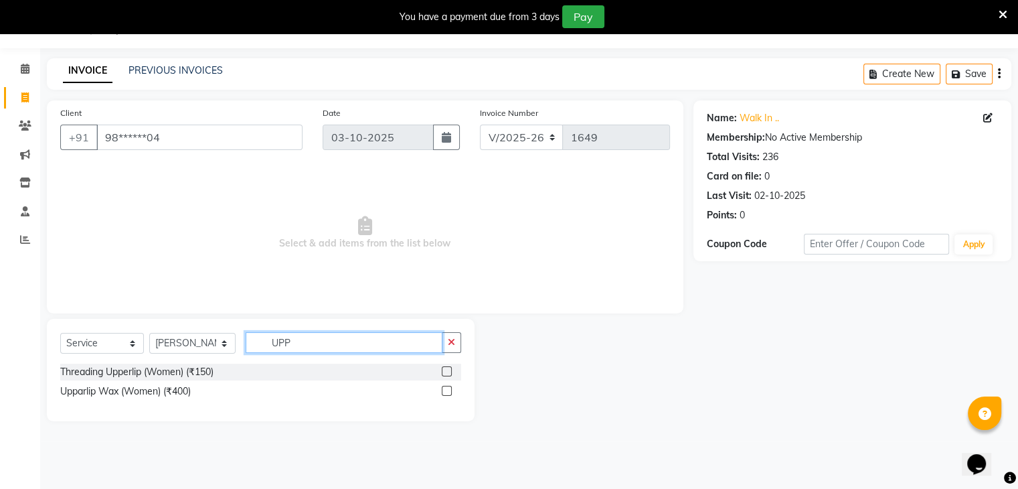
type input "UPP"
click at [444, 369] on label at bounding box center [447, 371] width 10 height 10
click at [444, 369] on input "checkbox" at bounding box center [446, 371] width 9 height 9
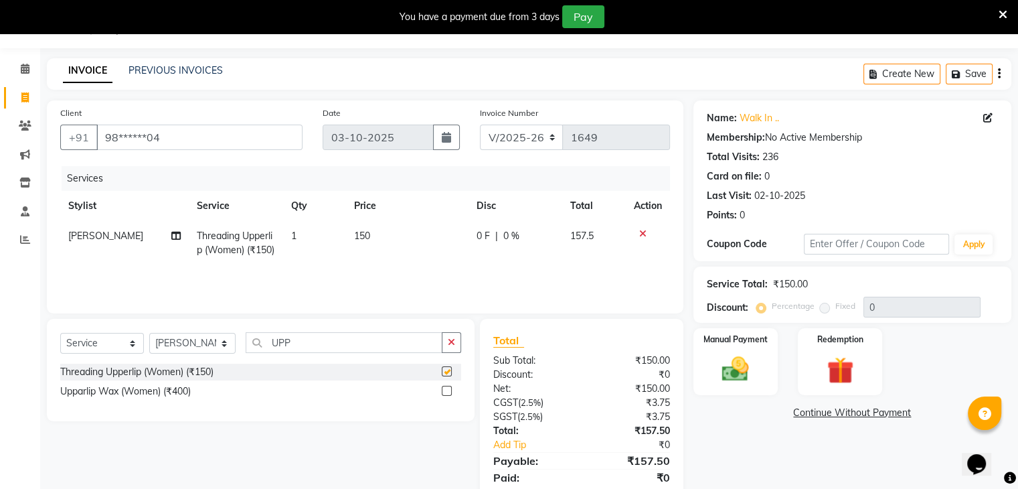
checkbox input "false"
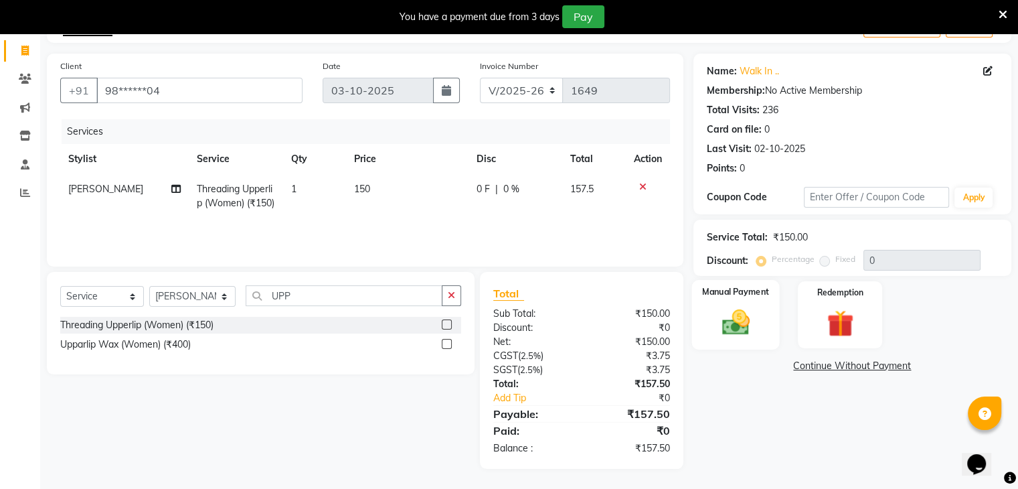
click at [745, 327] on img at bounding box center [735, 323] width 45 height 32
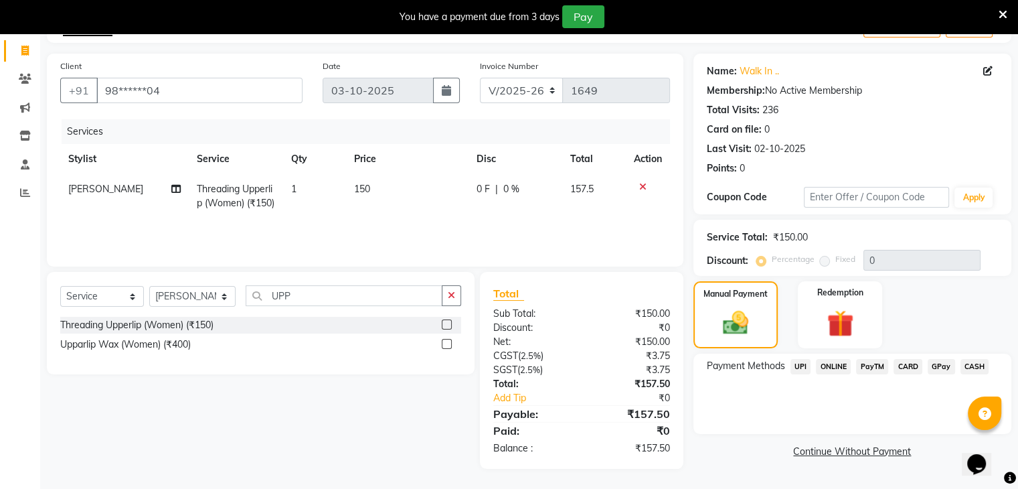
click at [972, 363] on span "CASH" at bounding box center [974, 366] width 29 height 15
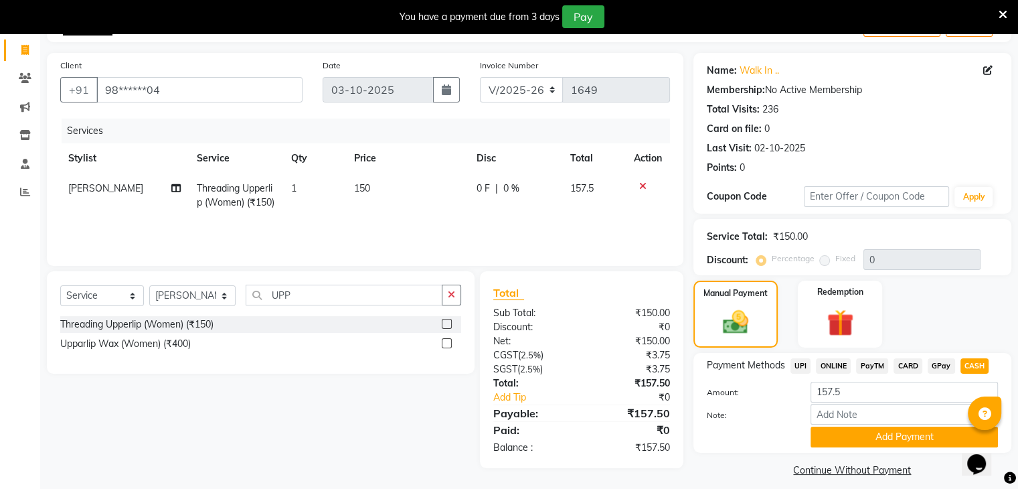
scroll to position [94, 0]
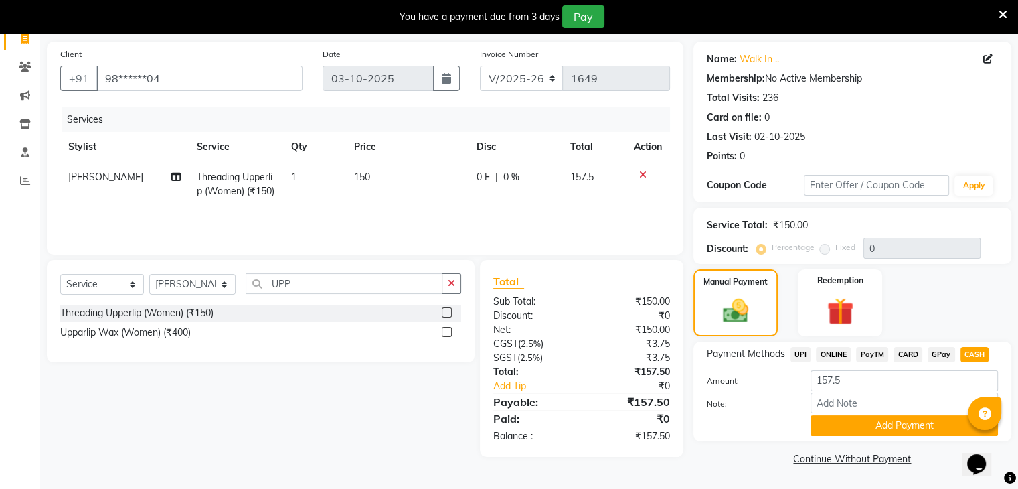
drag, startPoint x: 938, startPoint y: 420, endPoint x: 1027, endPoint y: 267, distance: 177.2
click at [1018, 267] on html "08047224946 Select Location × Ns Style Salon, Terminal 1 Domestic Airport Defau…" at bounding box center [509, 152] width 1018 height 489
click at [838, 423] on button "Add Payment" at bounding box center [903, 425] width 187 height 21
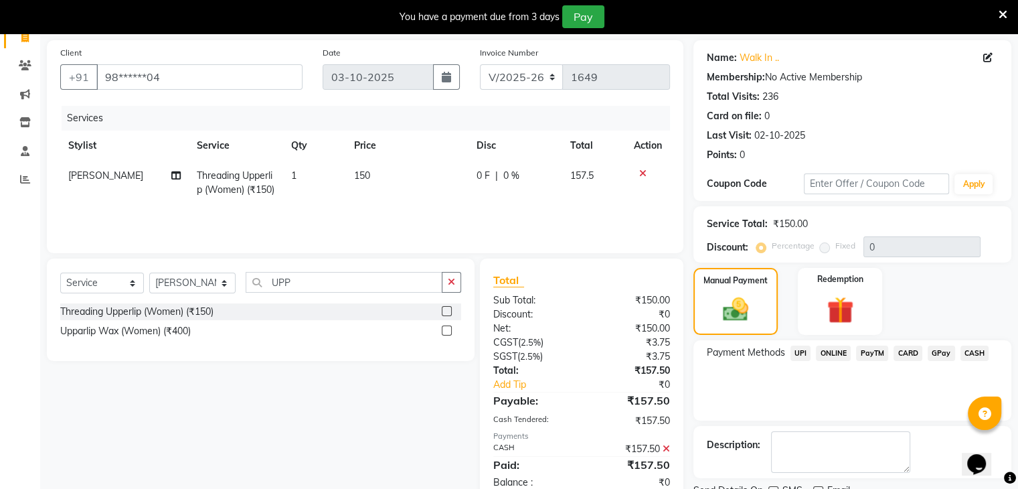
scroll to position [147, 0]
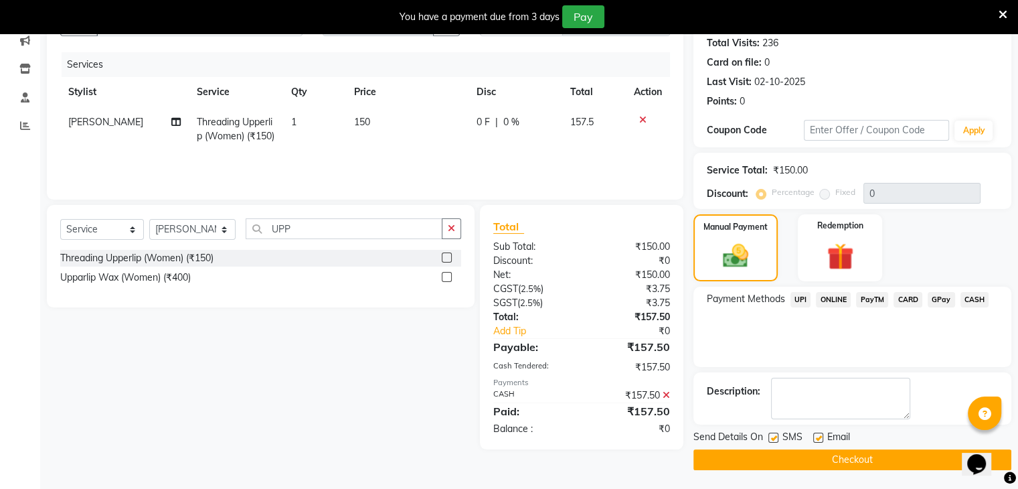
click at [809, 466] on button "Checkout" at bounding box center [852, 459] width 318 height 21
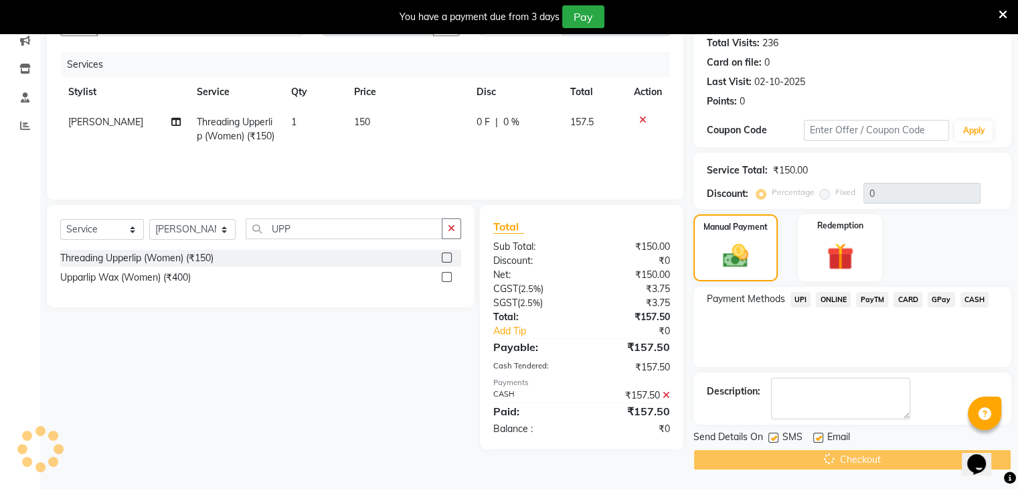
scroll to position [0, 0]
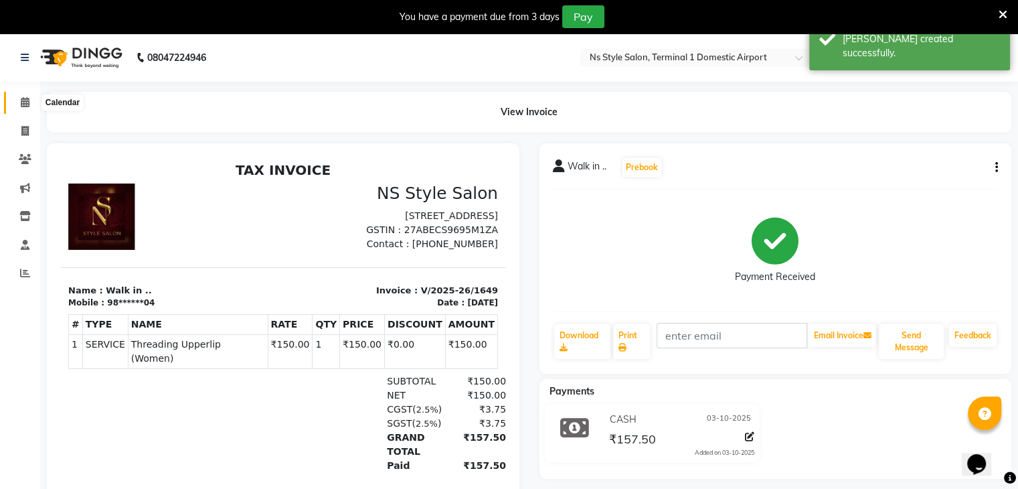
click at [30, 100] on span at bounding box center [24, 102] width 23 height 15
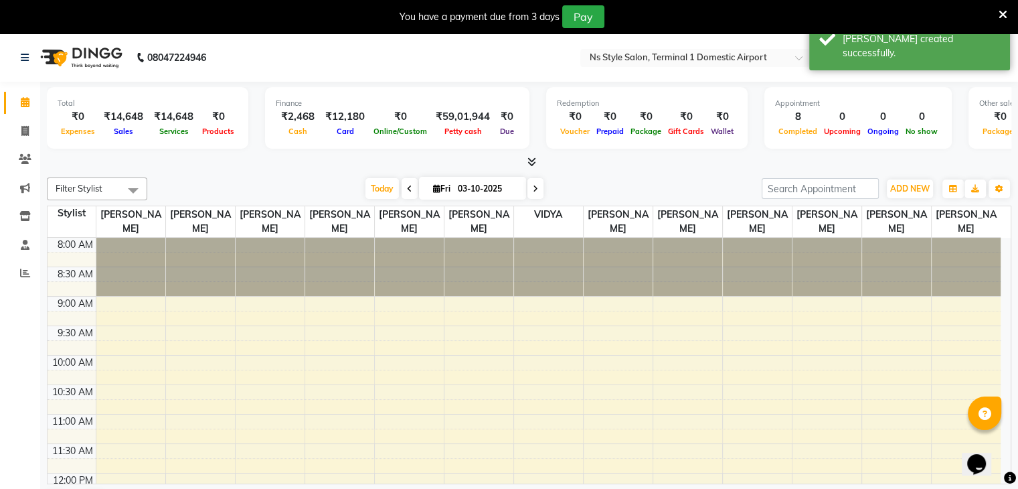
click at [25, 117] on li "Invoice" at bounding box center [20, 131] width 40 height 29
click at [17, 129] on span at bounding box center [24, 131] width 23 height 15
select select "service"
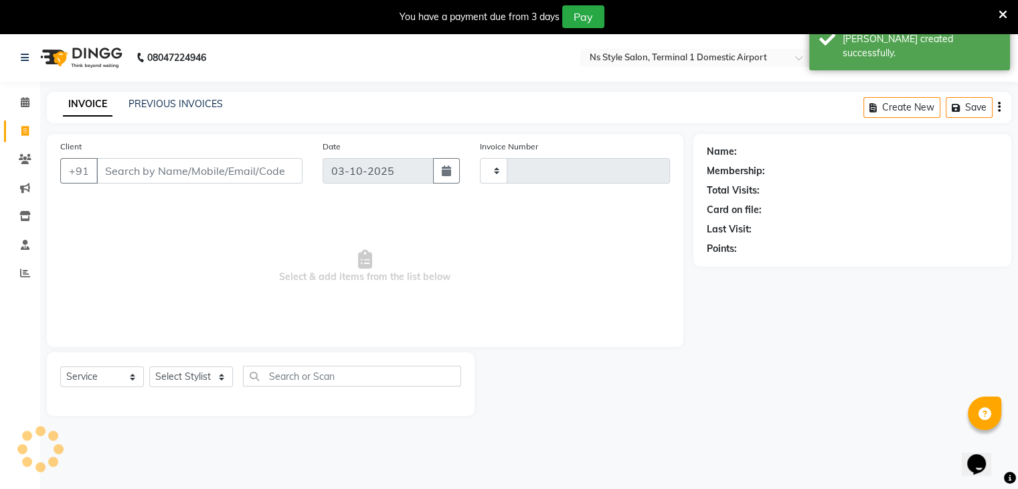
type input "1650"
select select "5659"
click at [166, 102] on link "PREVIOUS INVOICES" at bounding box center [176, 104] width 94 height 12
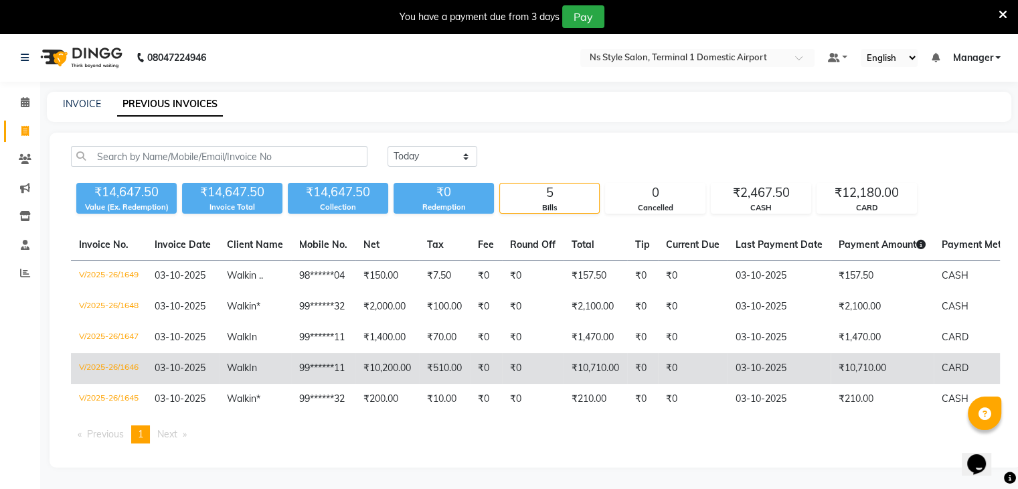
click at [402, 364] on td "₹10,200.00" at bounding box center [387, 368] width 64 height 31
click at [284, 363] on td "Walk In" at bounding box center [255, 368] width 72 height 31
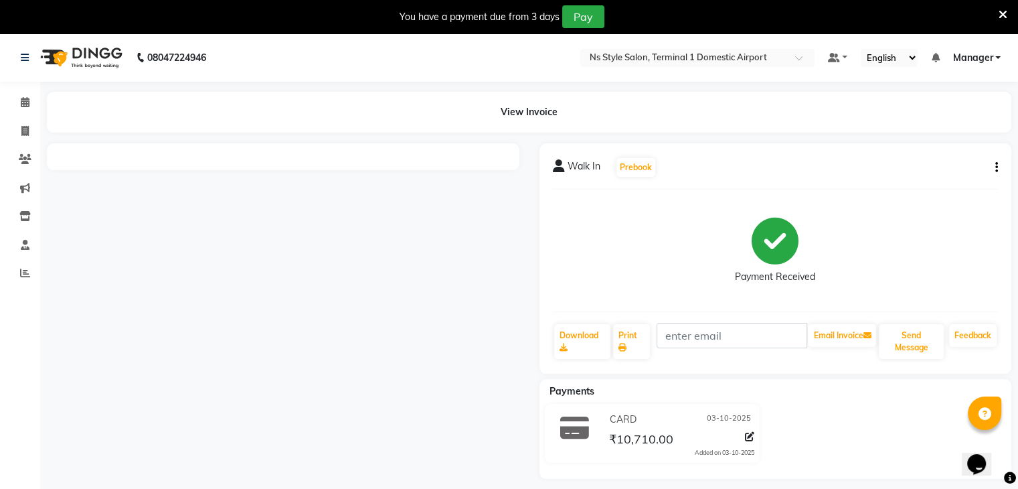
click at [588, 424] on icon at bounding box center [574, 427] width 29 height 25
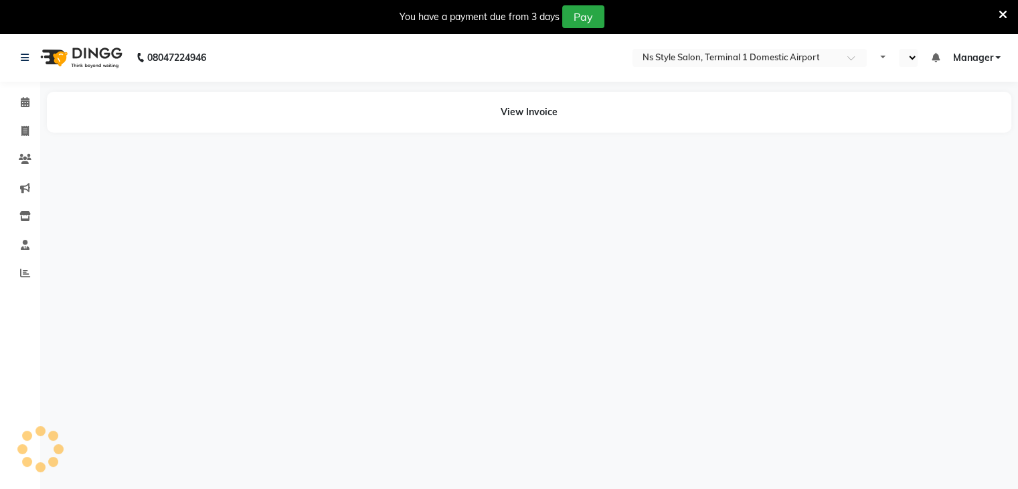
select select "en"
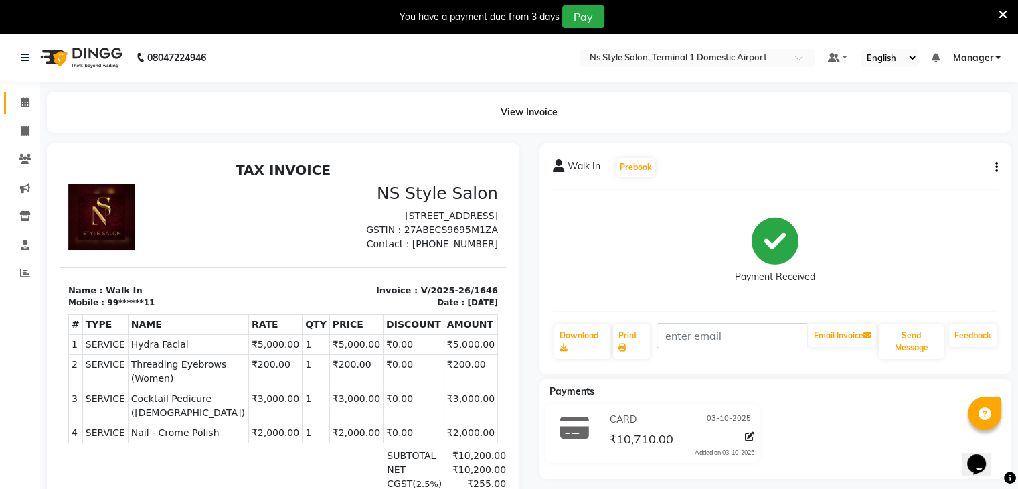
click at [20, 112] on link "Calendar" at bounding box center [20, 103] width 32 height 22
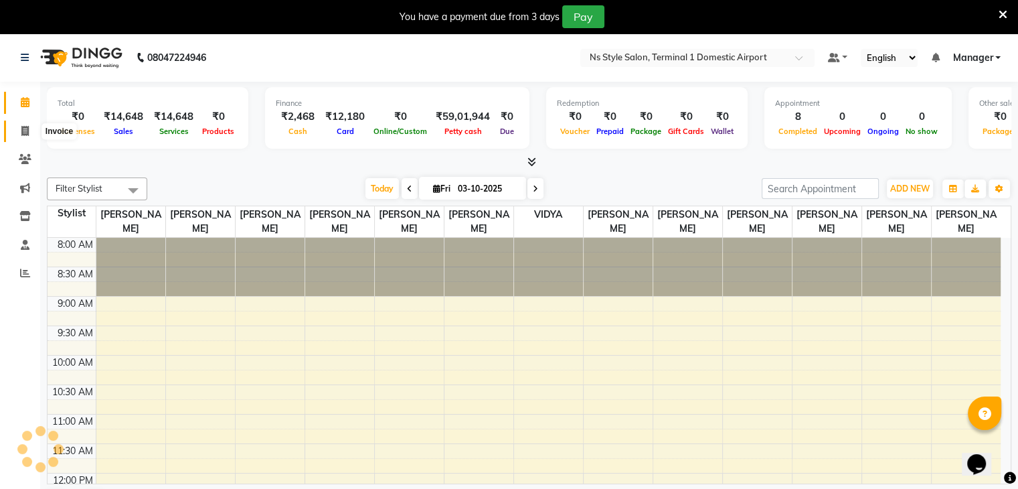
scroll to position [351, 0]
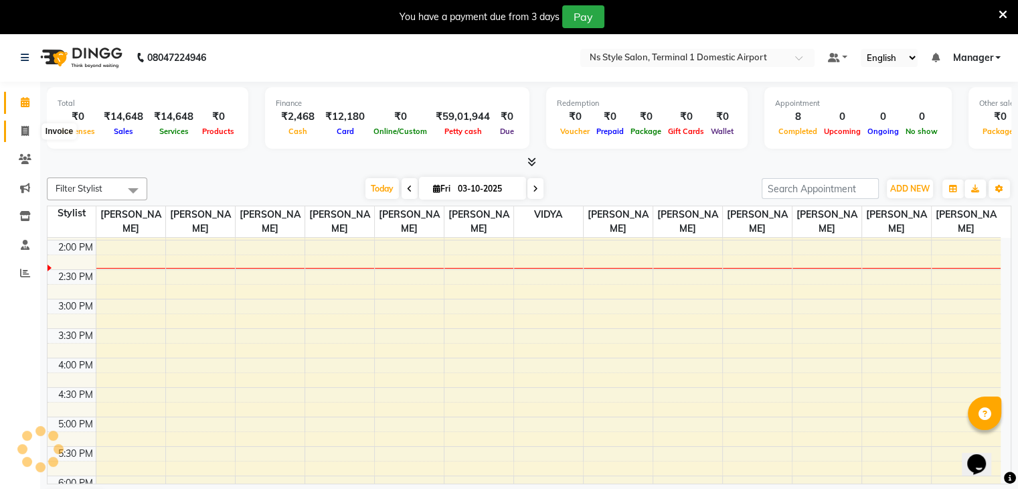
click at [20, 132] on span at bounding box center [24, 131] width 23 height 15
select select "service"
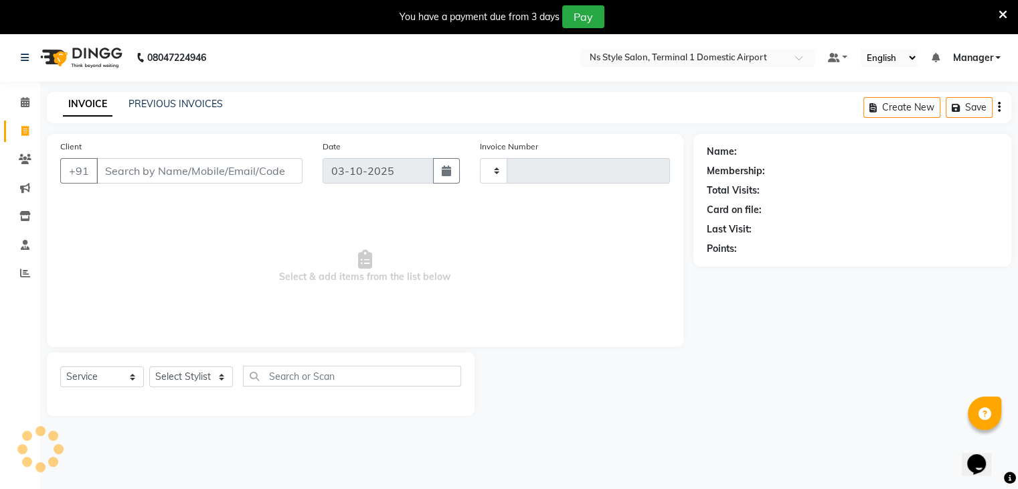
type input "1650"
select select "5659"
click at [186, 104] on link "PREVIOUS INVOICES" at bounding box center [176, 104] width 94 height 12
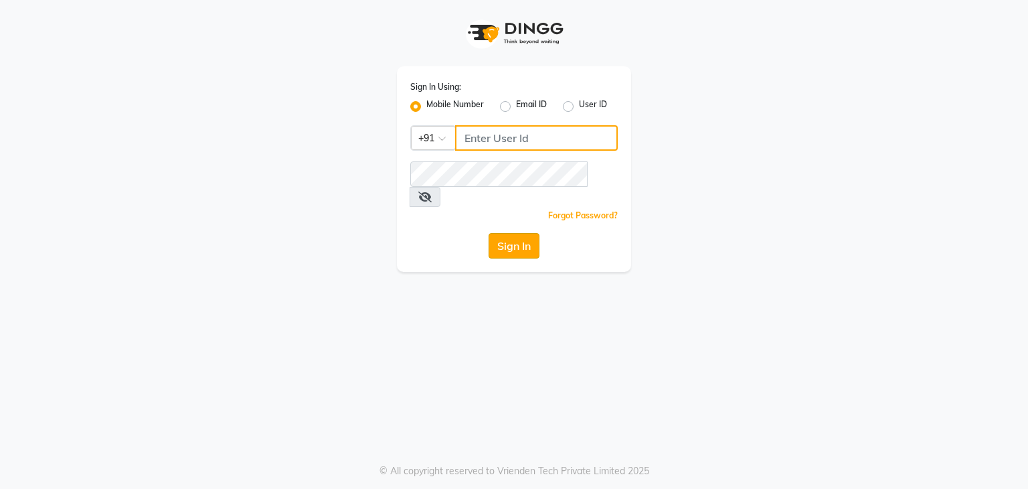
type input "9930388551"
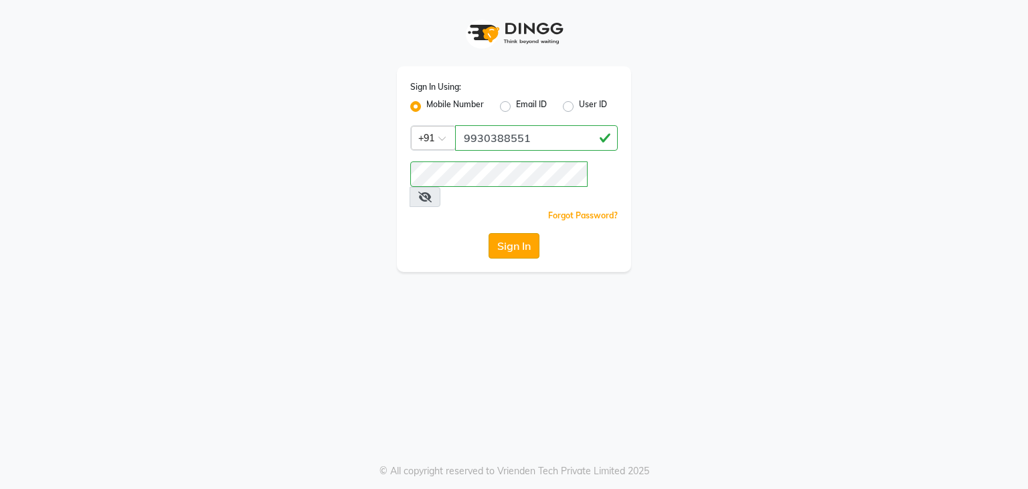
click at [531, 233] on button "Sign In" at bounding box center [514, 245] width 51 height 25
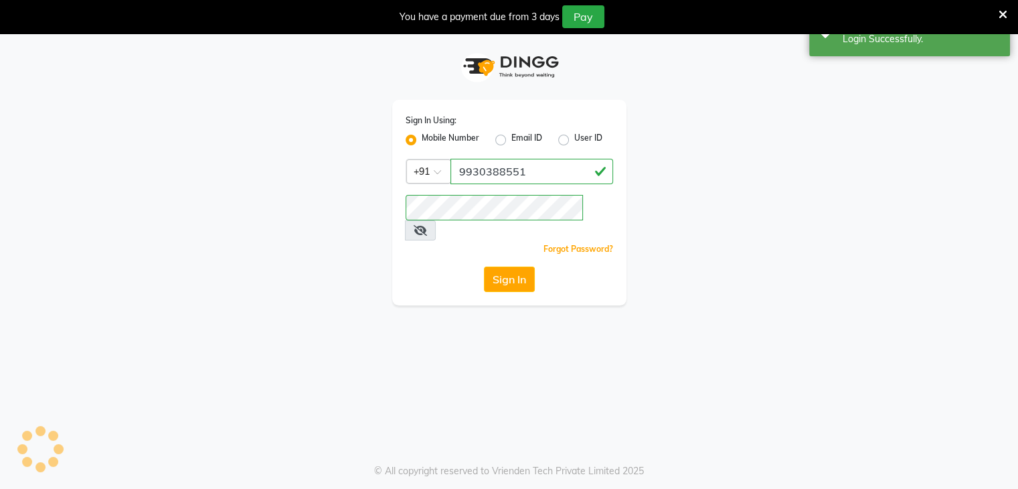
select select "service"
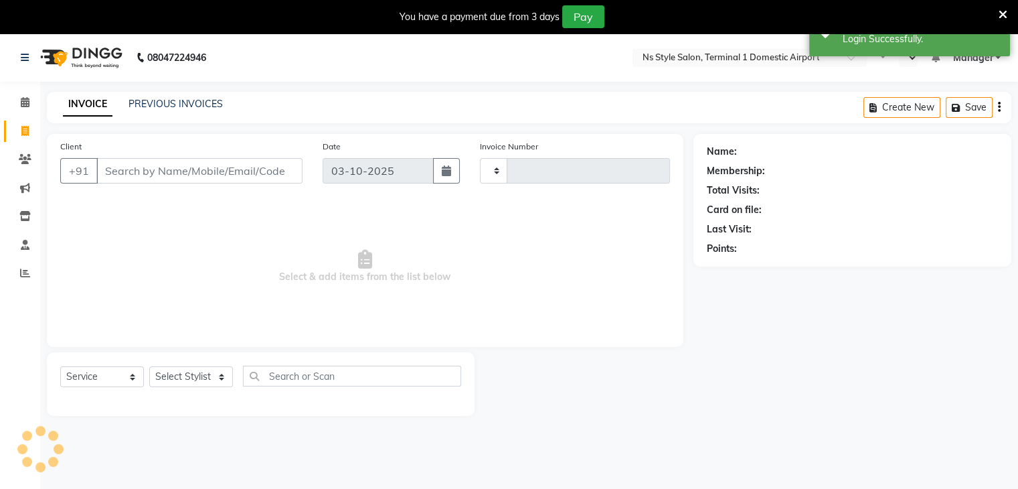
type input "1650"
select select "en"
select select "5659"
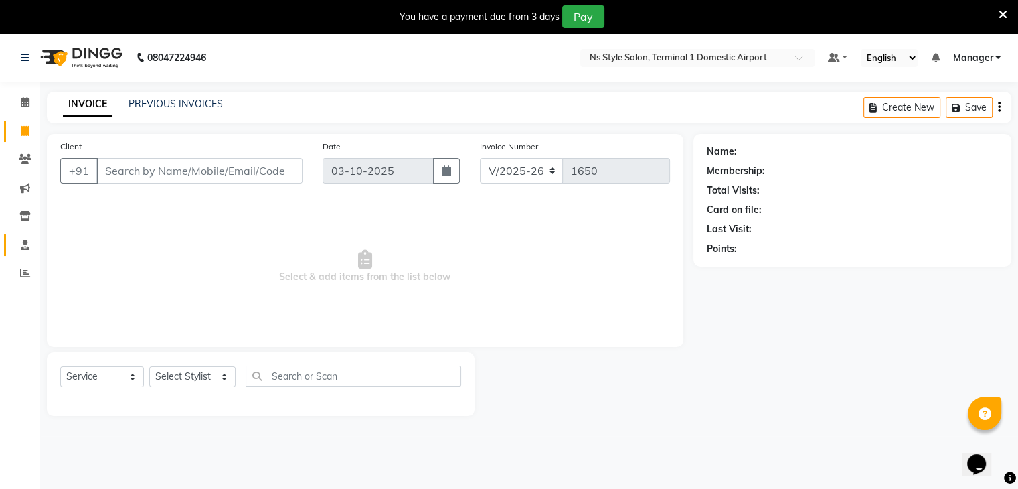
click at [29, 252] on link "Staff" at bounding box center [20, 245] width 32 height 22
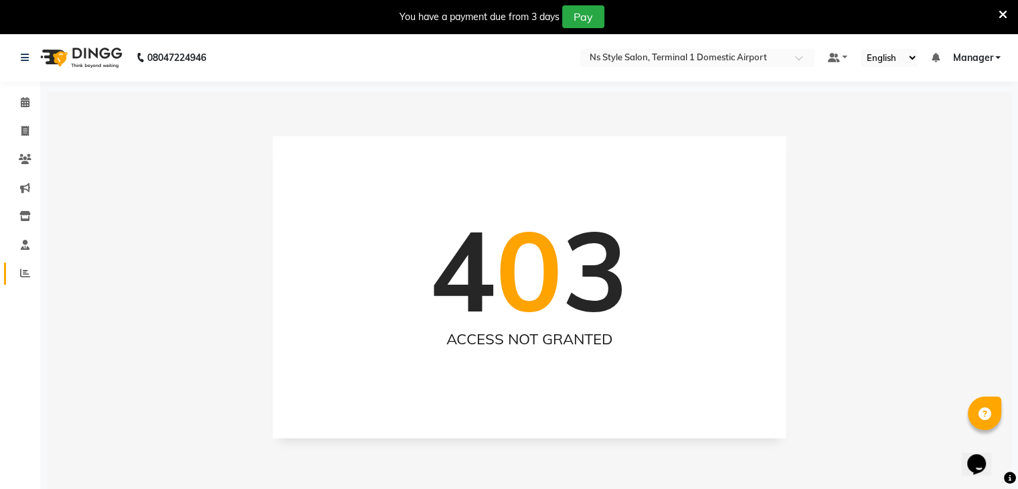
click at [30, 282] on link "Reports" at bounding box center [20, 273] width 32 height 22
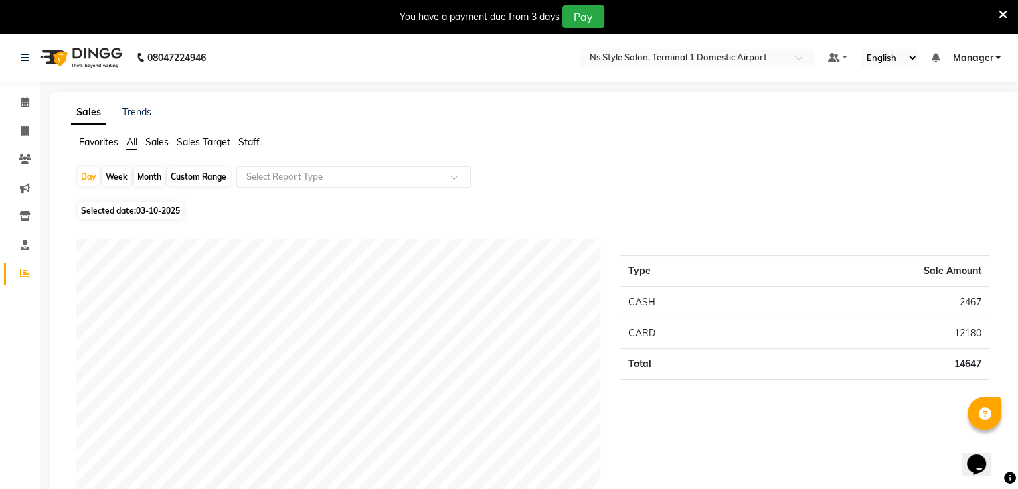
click at [238, 141] on ul "Favorites All Sales Sales Target Staff" at bounding box center [535, 142] width 929 height 15
click at [254, 141] on span "Staff" at bounding box center [248, 142] width 21 height 12
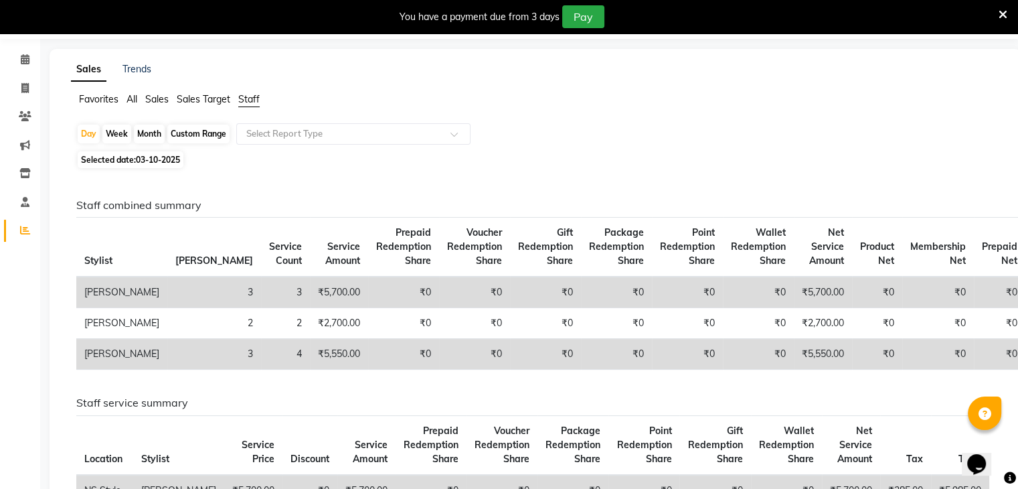
scroll to position [46, 0]
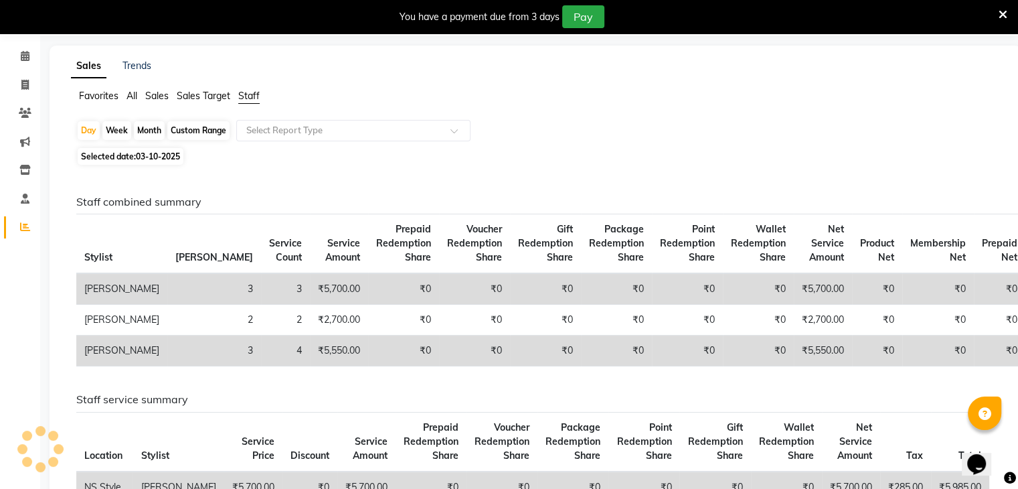
scroll to position [33, 0]
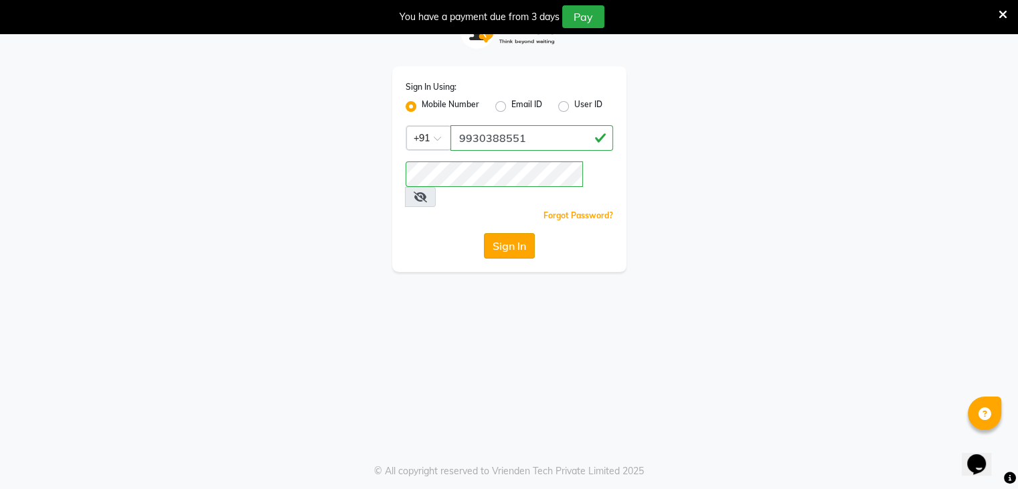
click at [509, 233] on button "Sign In" at bounding box center [509, 245] width 51 height 25
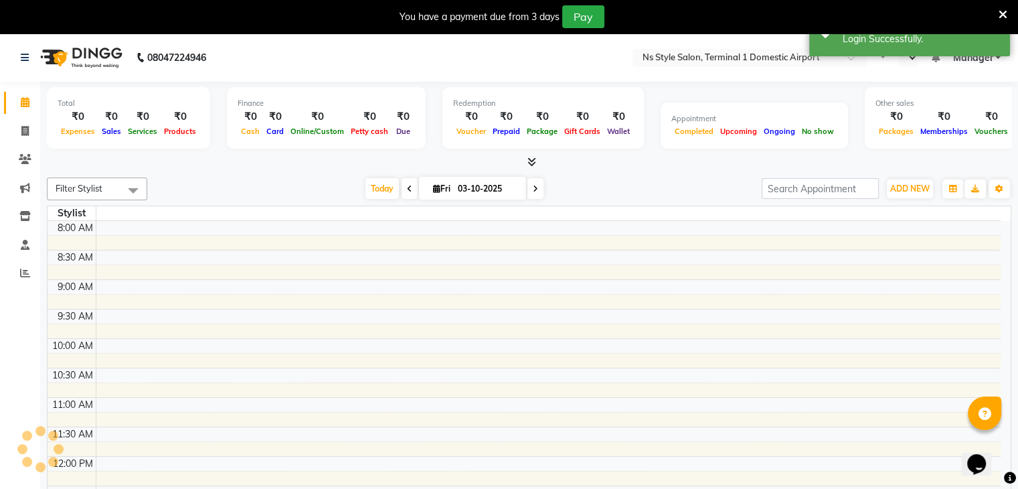
select select "en"
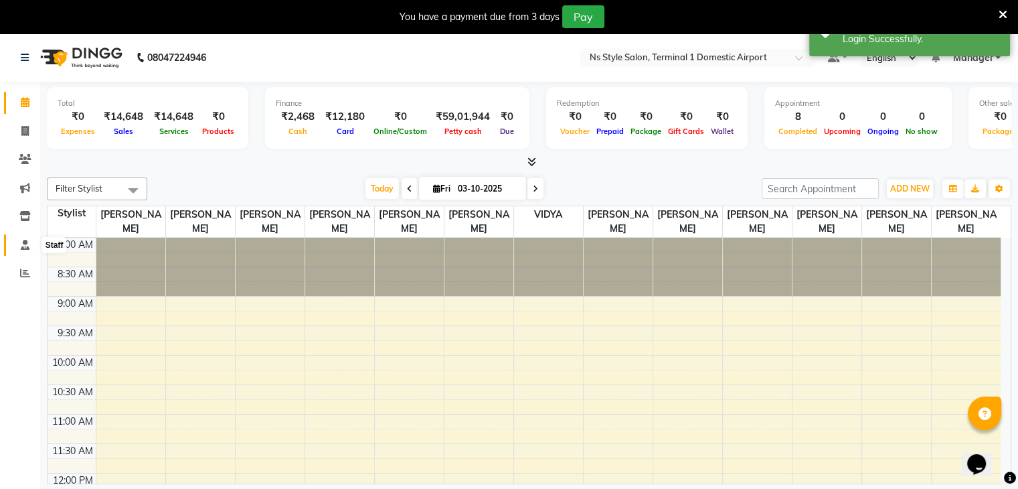
click at [21, 250] on icon at bounding box center [25, 245] width 9 height 10
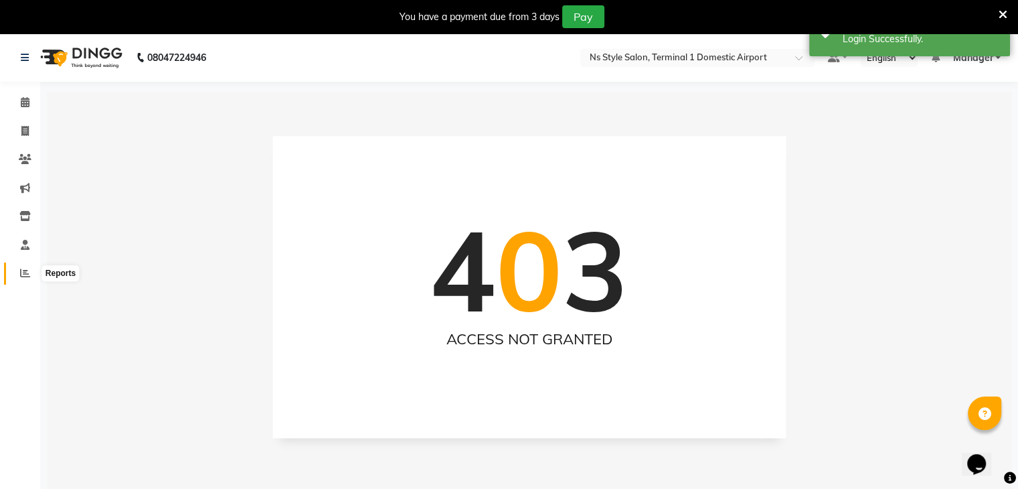
click at [31, 268] on span at bounding box center [24, 273] width 23 height 15
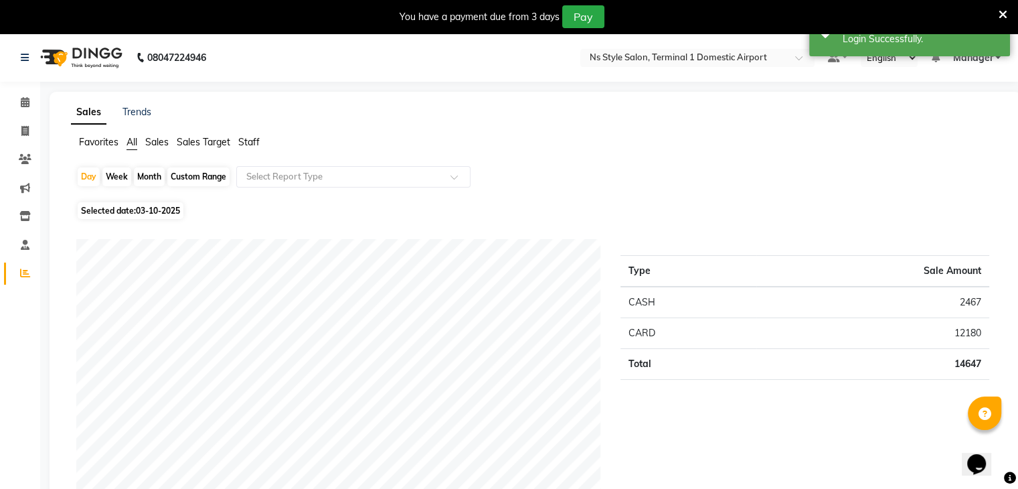
click at [257, 141] on span "Staff" at bounding box center [248, 142] width 21 height 12
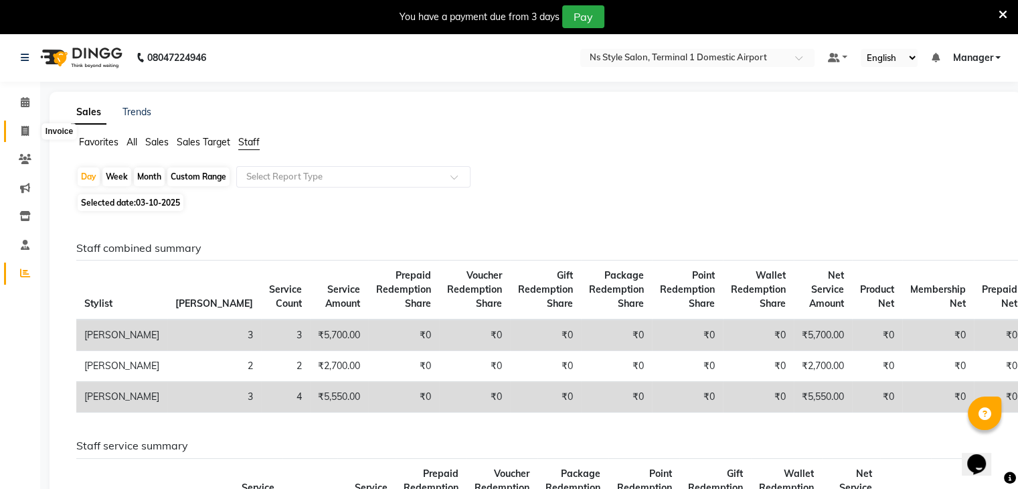
click at [31, 128] on span at bounding box center [24, 131] width 23 height 15
select select "service"
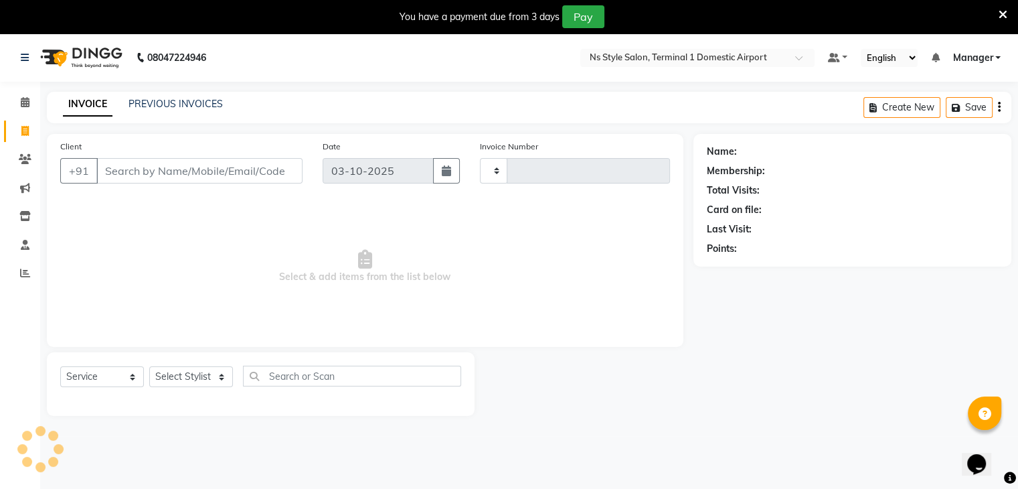
scroll to position [33, 0]
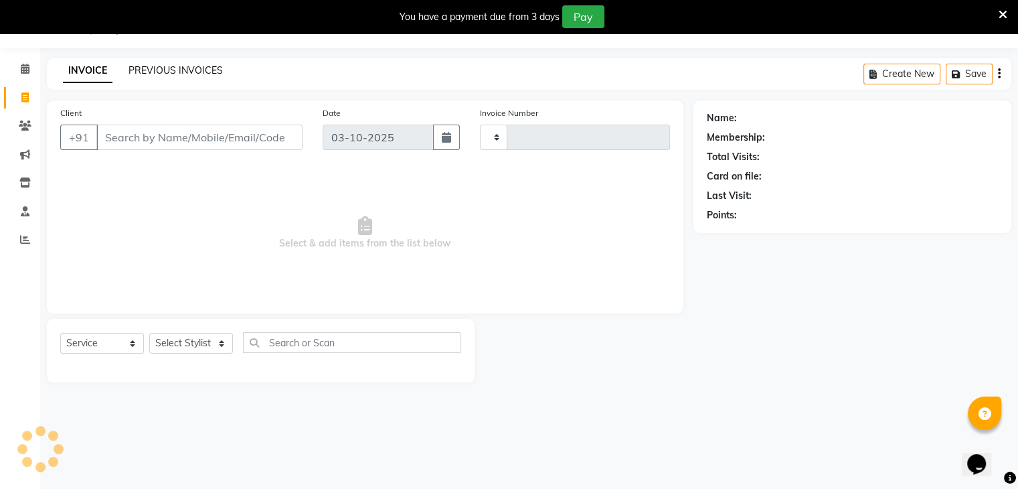
type input "1650"
select select "5659"
click at [181, 71] on link "PREVIOUS INVOICES" at bounding box center [176, 70] width 94 height 12
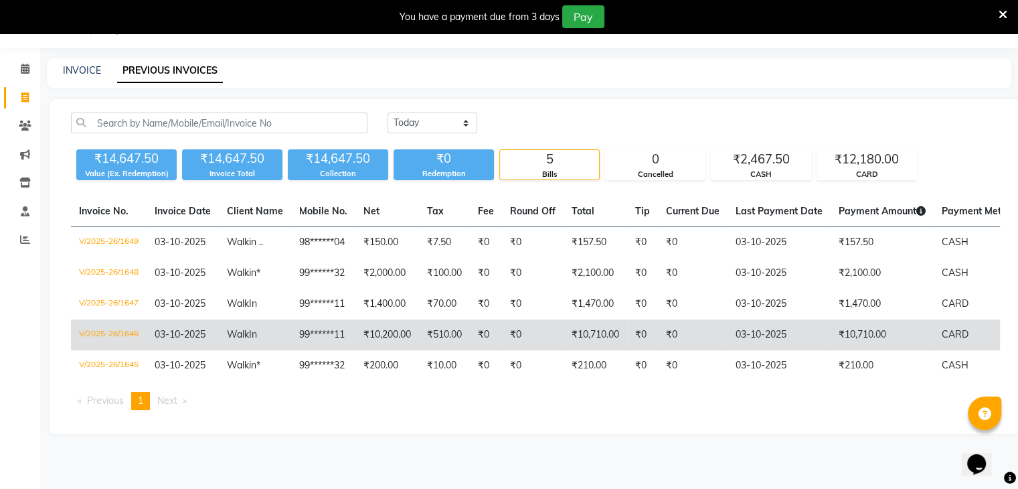
scroll to position [0, 8]
